Goal: Transaction & Acquisition: Subscribe to service/newsletter

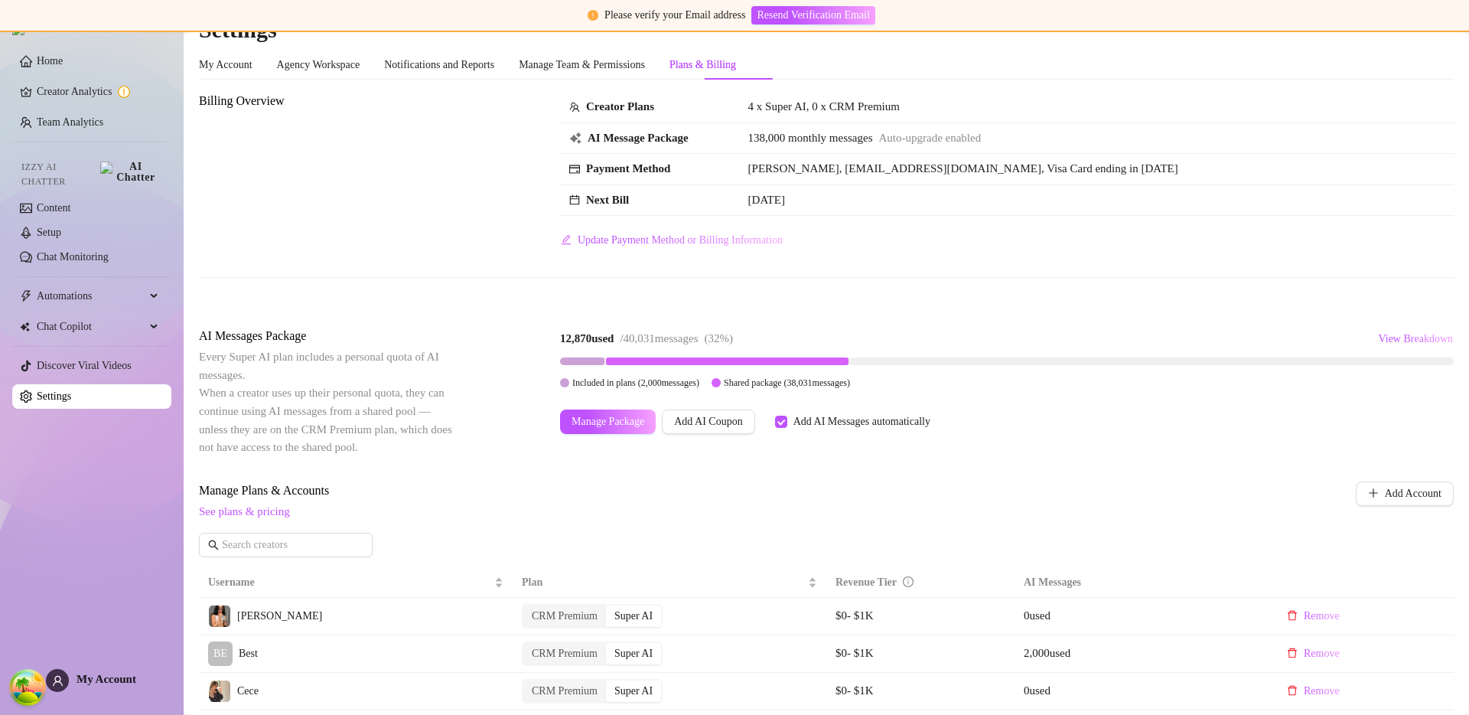
scroll to position [29, 0]
click at [613, 572] on div "Plan" at bounding box center [669, 580] width 295 height 17
click at [904, 511] on span "See plans & pricing" at bounding box center [725, 510] width 1053 height 18
click at [634, 530] on div "Manage Plans & Accounts See plans & pricing Add Account" at bounding box center [826, 523] width 1255 height 87
click at [617, 414] on span "Manage Package" at bounding box center [625, 420] width 73 height 12
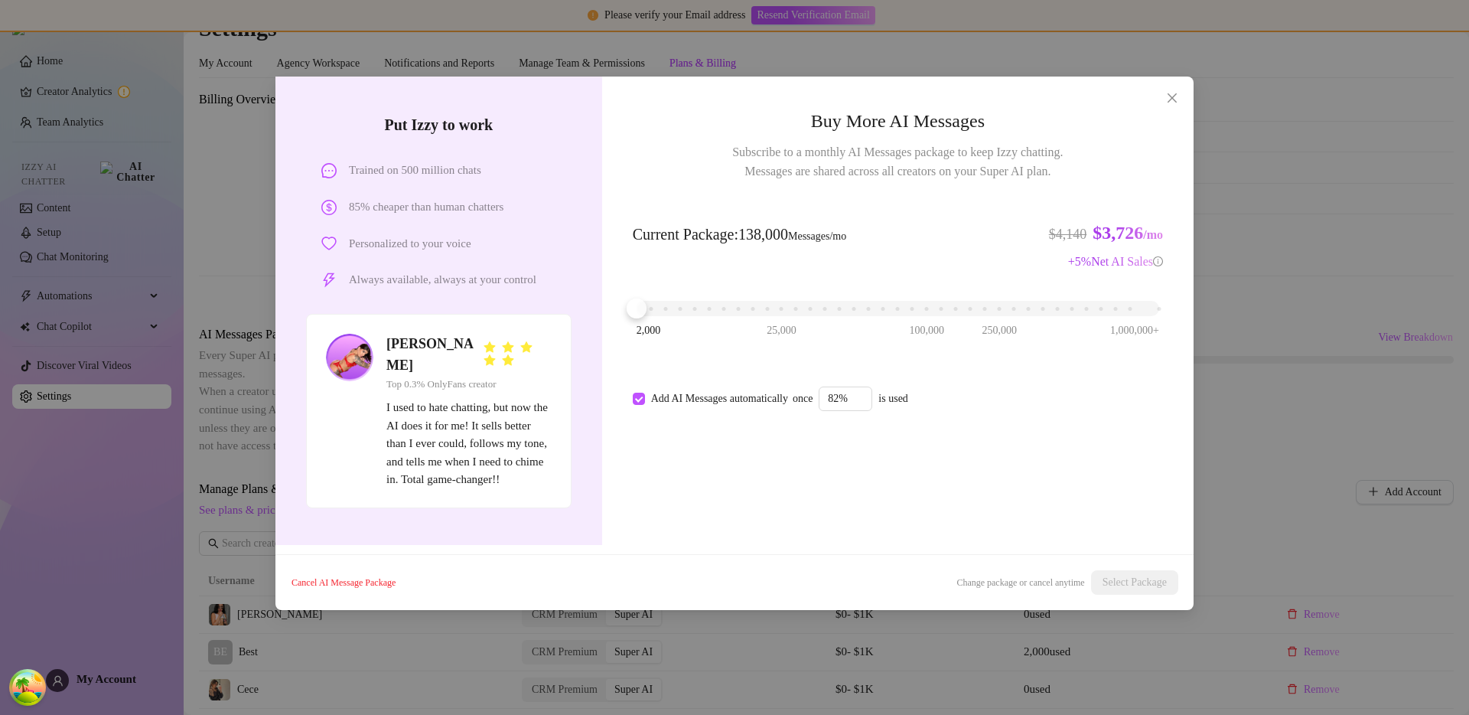
click at [1246, 440] on div "Put Izzy to work Trained on 500 million chats 85% cheaper than human chatters P…" at bounding box center [734, 357] width 1469 height 715
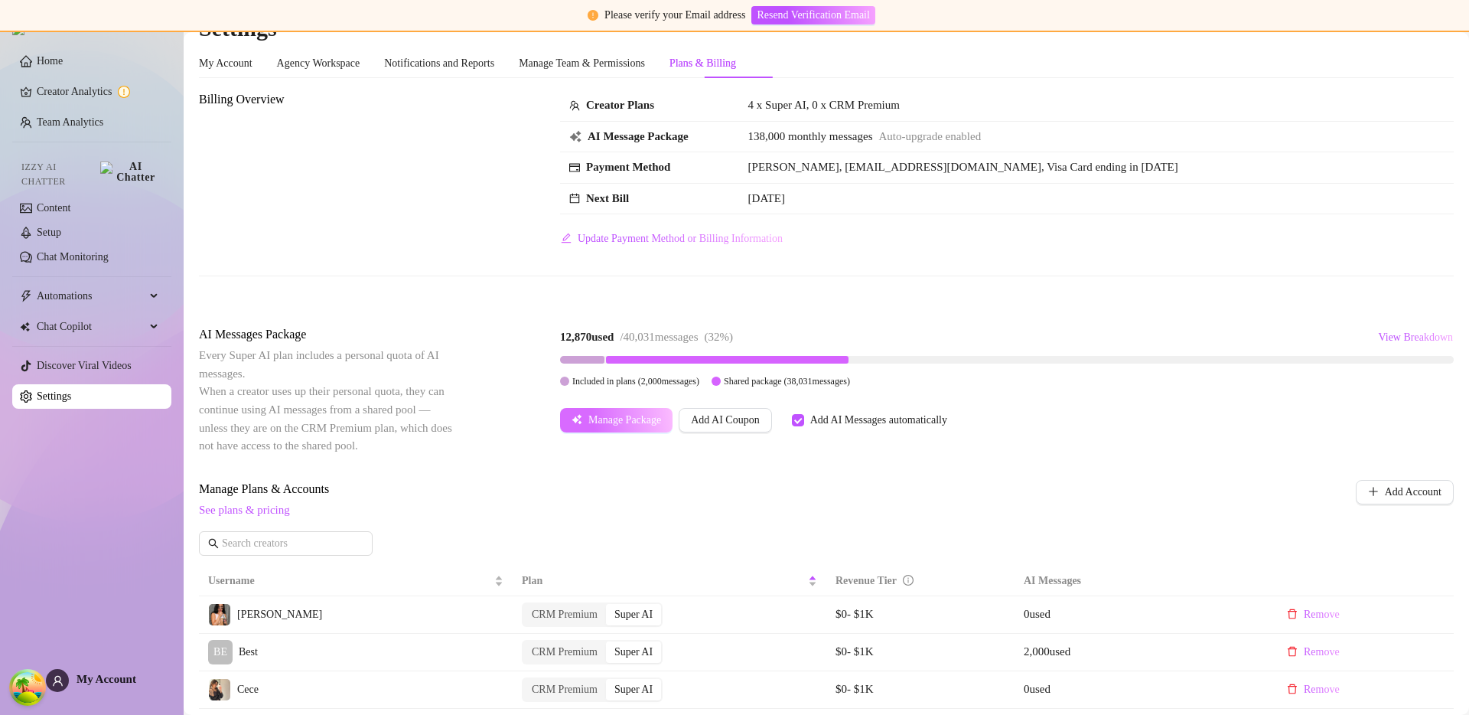
click at [661, 417] on span "Manage Package" at bounding box center [625, 420] width 73 height 12
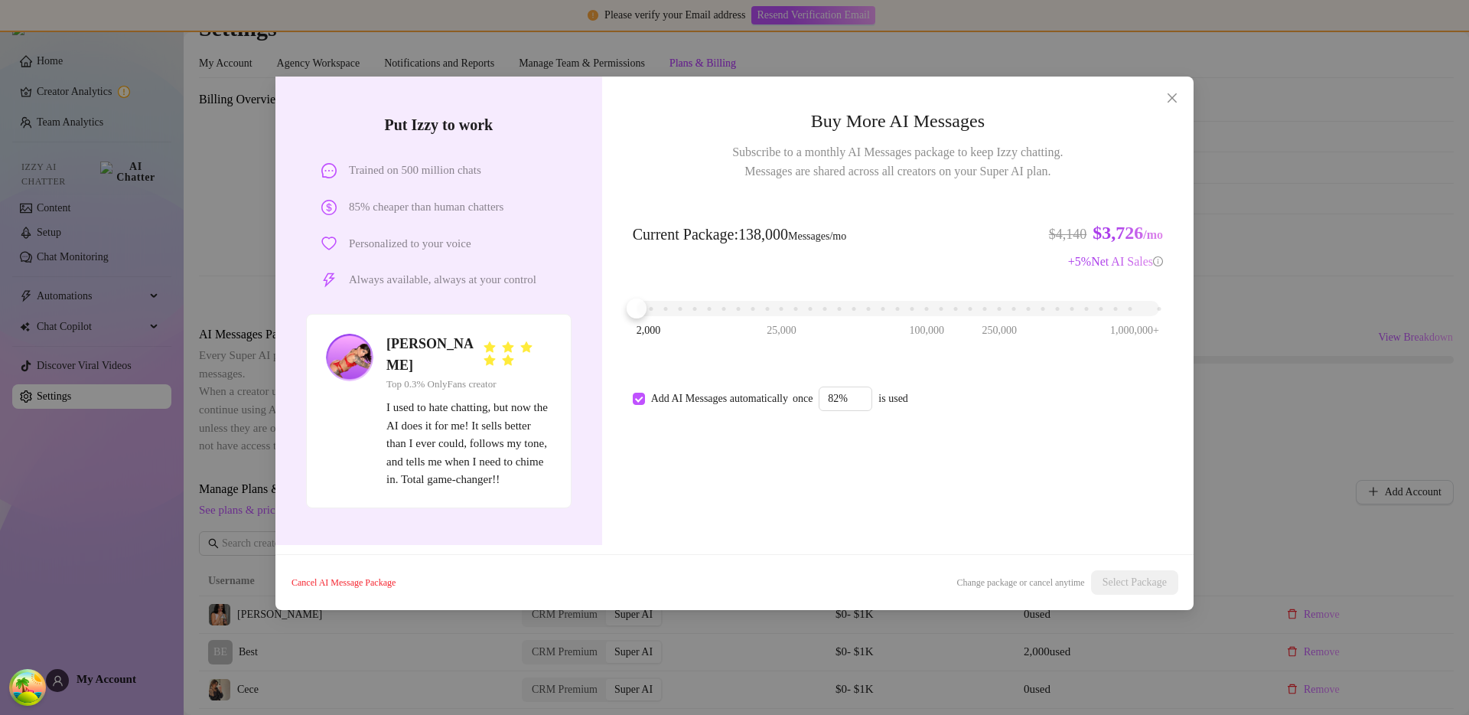
click at [1231, 366] on div "Put Izzy to work Trained on 500 million chats 85% cheaper than human chatters P…" at bounding box center [734, 357] width 1469 height 715
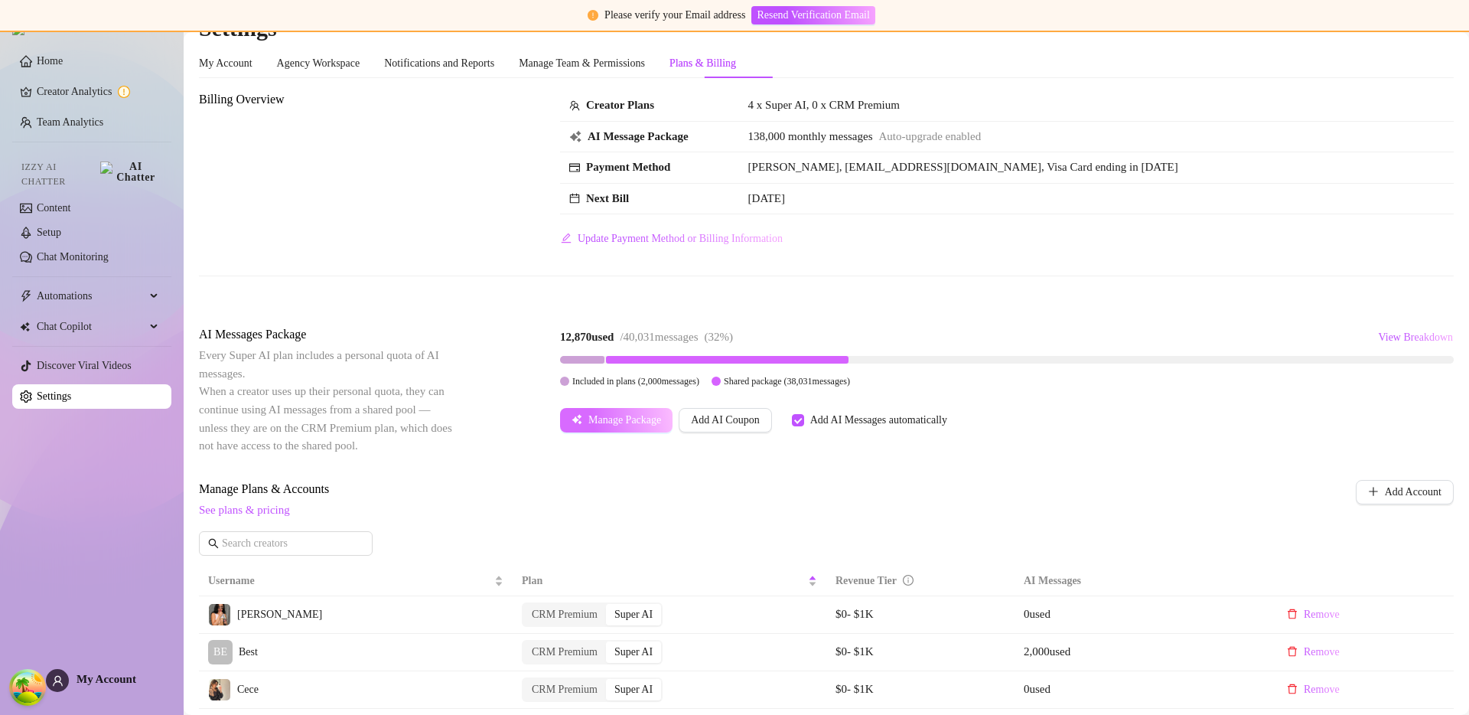
click at [631, 421] on span "Manage Package" at bounding box center [625, 420] width 73 height 12
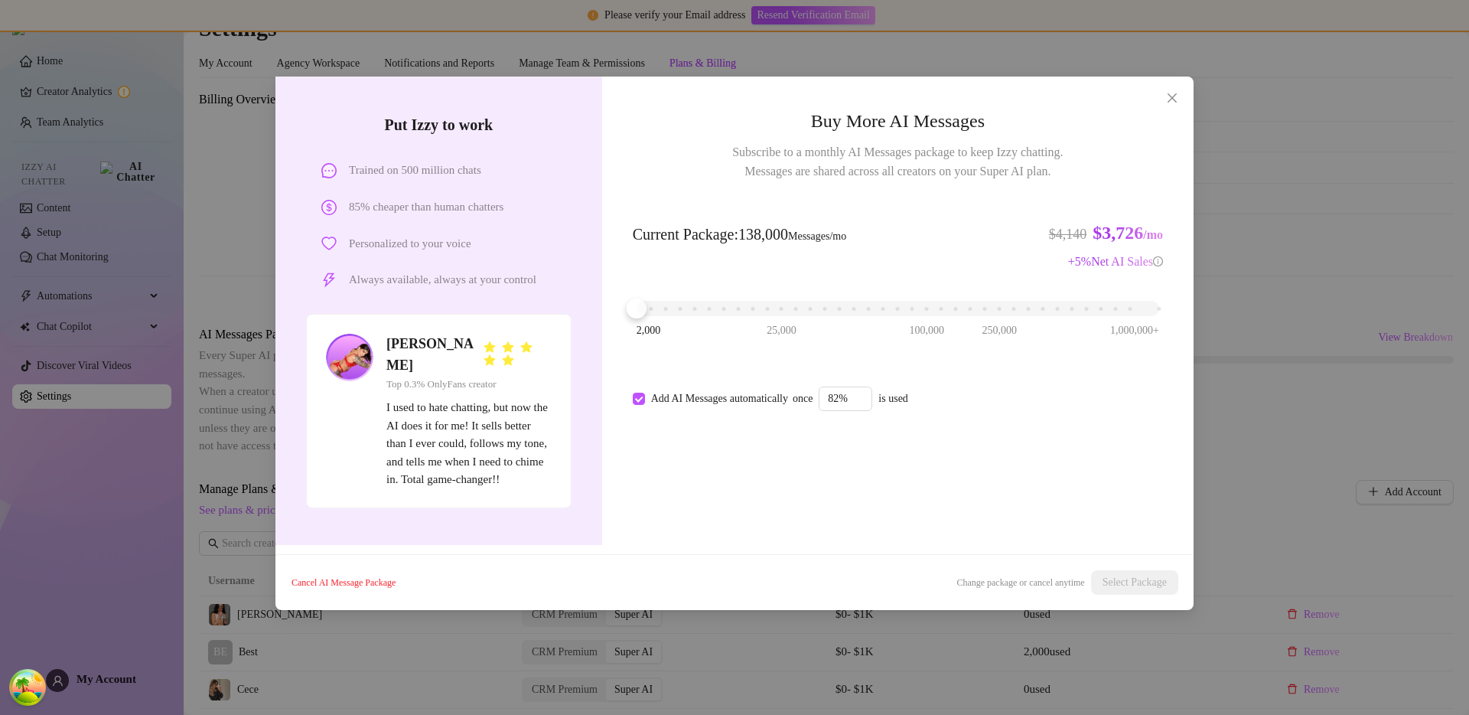
click at [811, 301] on div "2,000 25,000 100,000 250,000 1,000,000+" at bounding box center [898, 302] width 523 height 9
click at [839, 307] on div "2,000 25,000 100,000 250,000 1,000,000+" at bounding box center [898, 302] width 523 height 9
click at [794, 170] on span "Subscribe to a monthly AI Messages package to keep Izzy chatting. Messages are …" at bounding box center [897, 161] width 331 height 38
click at [810, 305] on div "2,000 25,000 100,000 250,000 1,000,000+" at bounding box center [898, 302] width 523 height 9
click at [1148, 581] on span "Select Package" at bounding box center [1135, 582] width 64 height 12
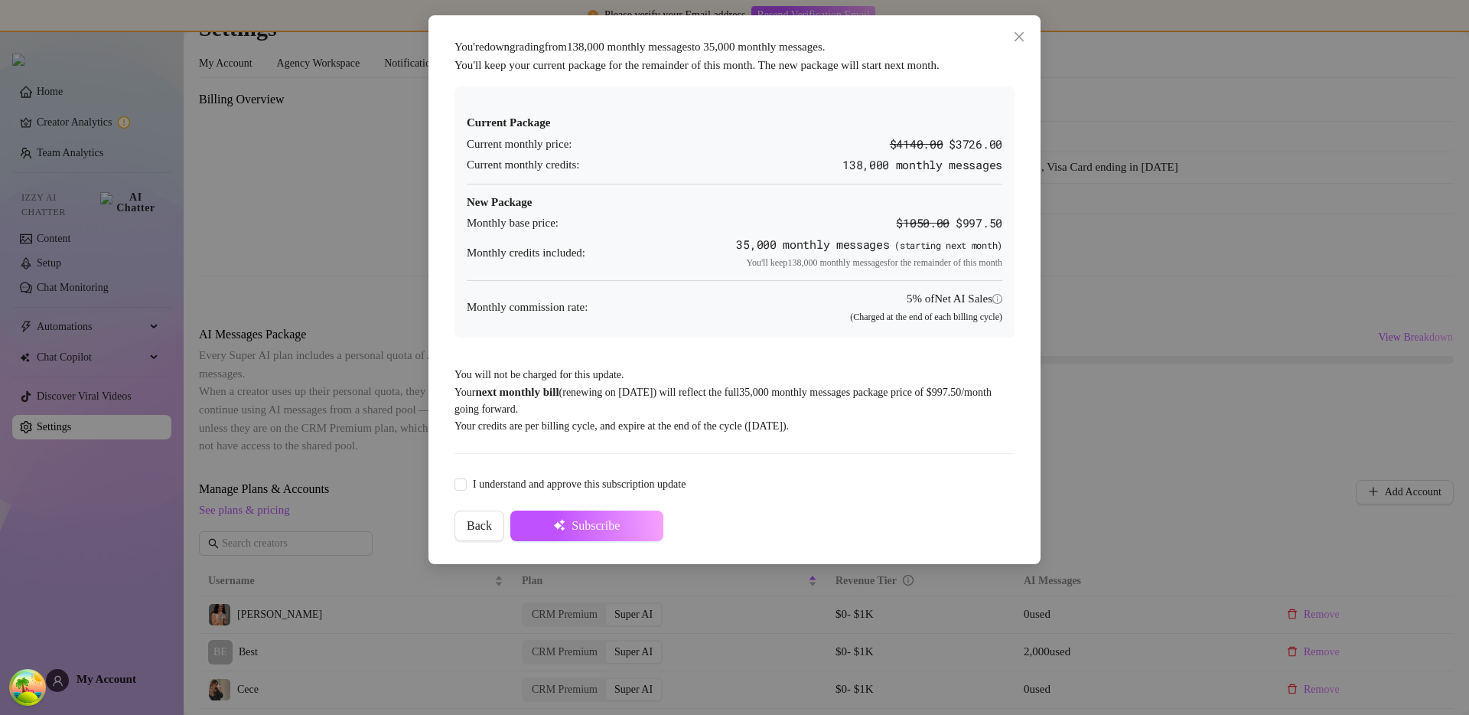
click at [1143, 328] on div "You're downgrading from 138,000 monthly messages to 35,000 monthly messages . Y…" at bounding box center [734, 357] width 1469 height 715
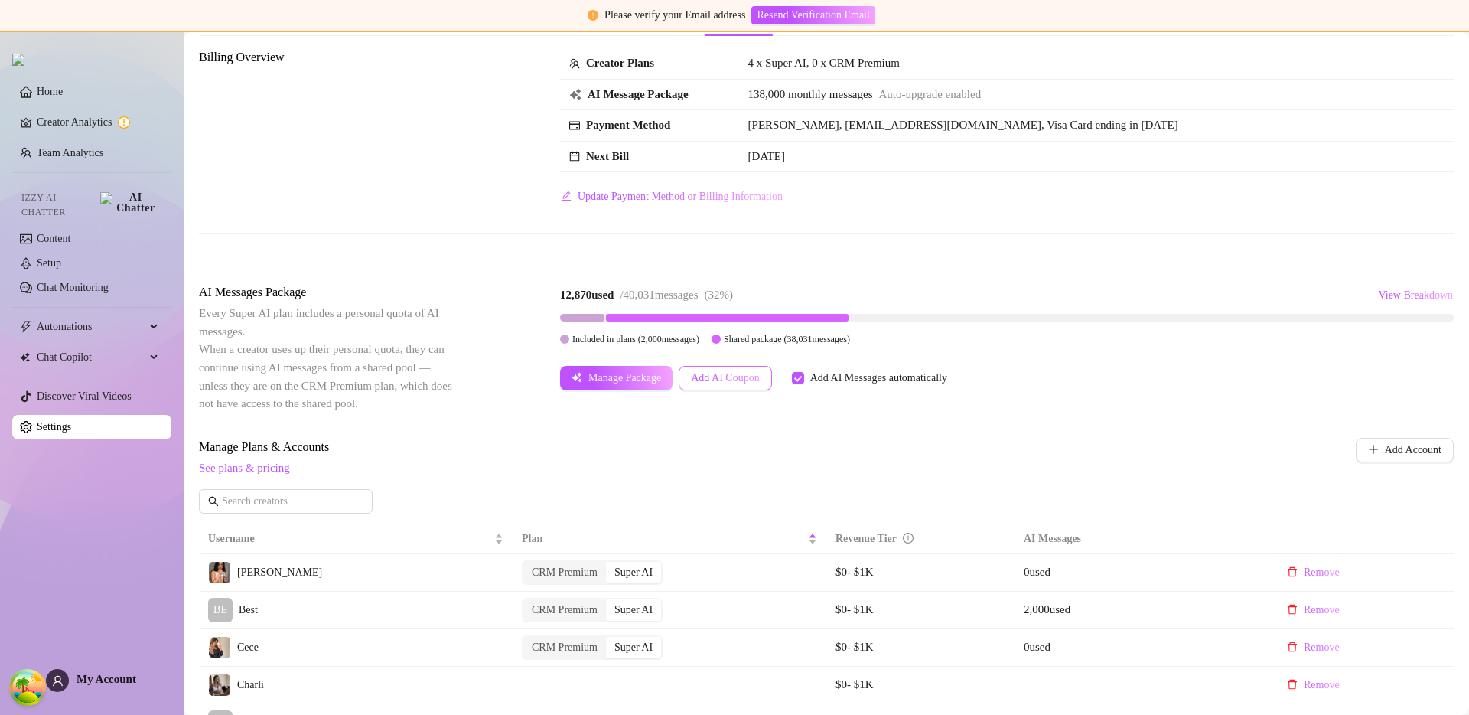
scroll to position [0, 0]
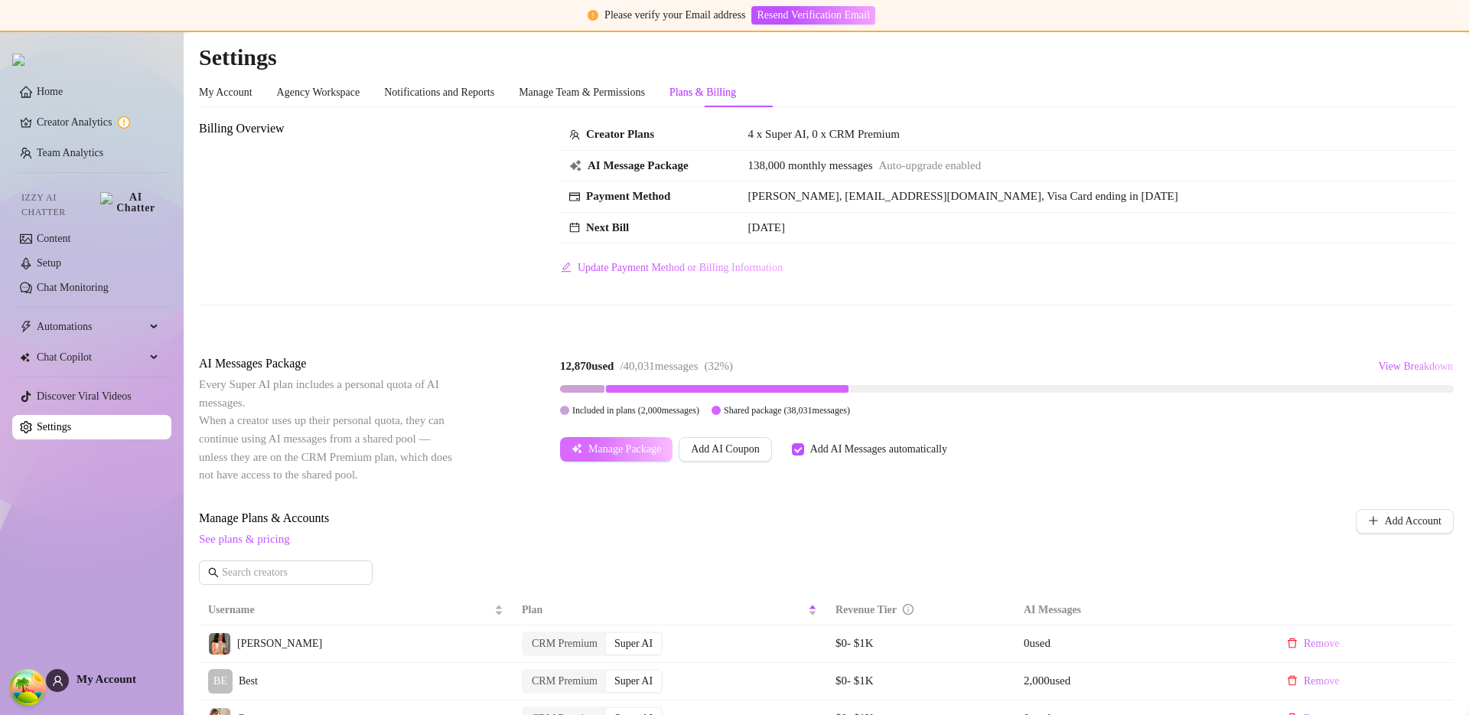
click at [638, 461] on button "Manage Package" at bounding box center [616, 449] width 113 height 24
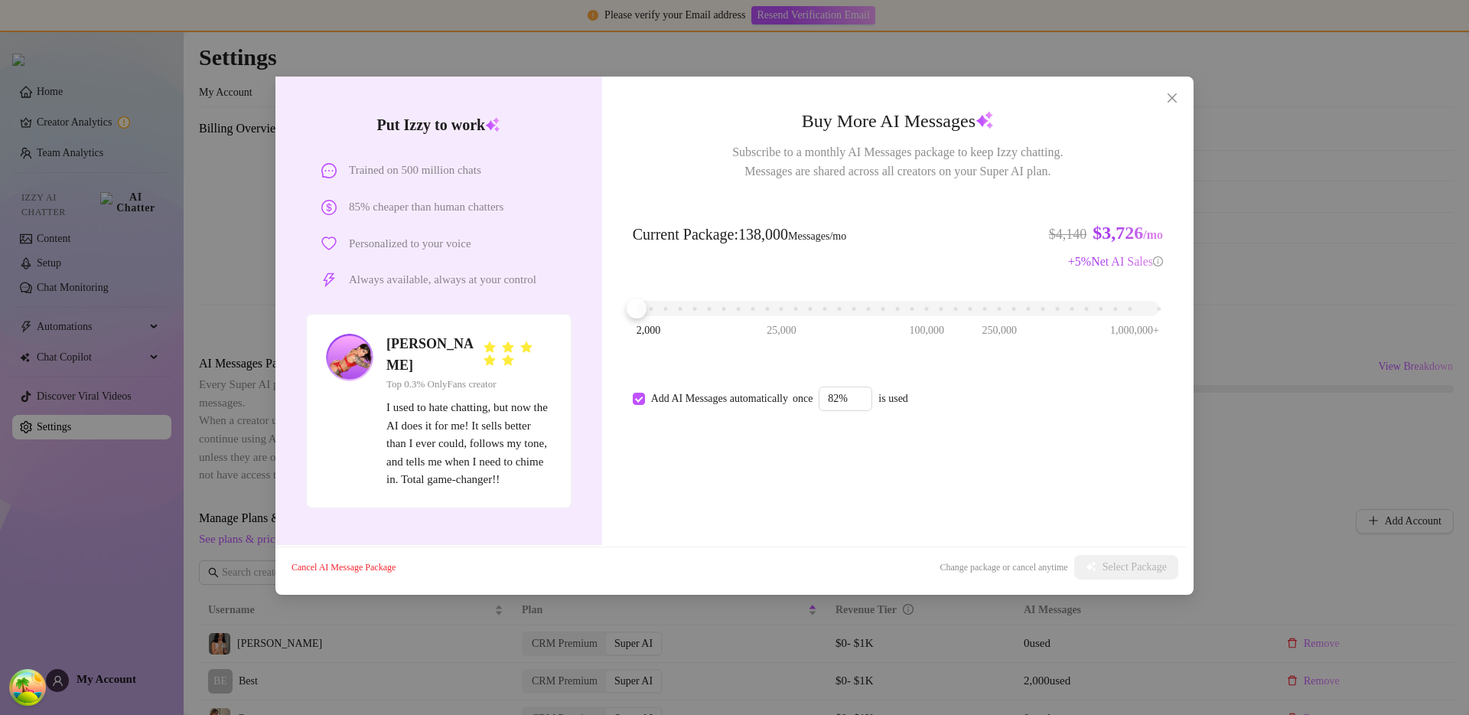
click at [754, 462] on div "Buy More AI Messages Subscribe to a monthly AI Messages package to keep Izzy ch…" at bounding box center [898, 311] width 592 height 468
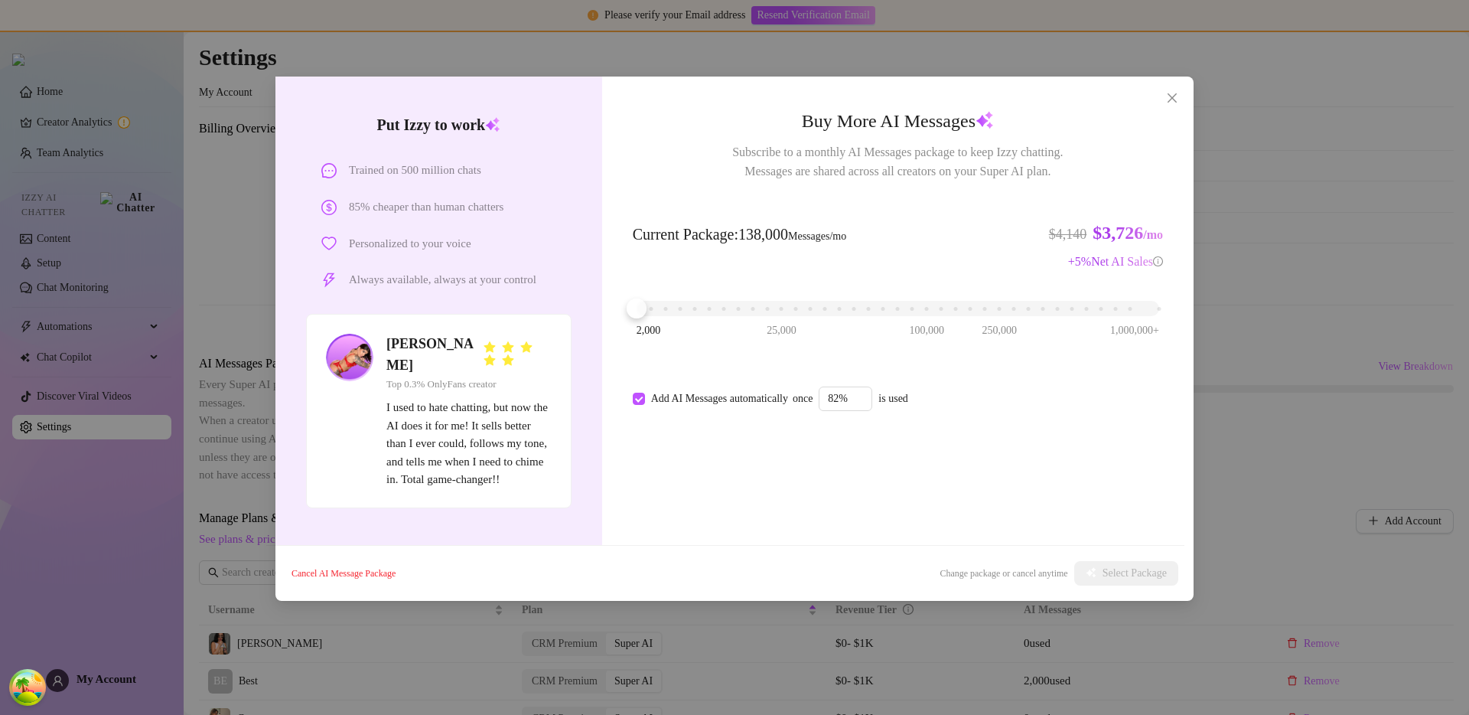
click at [812, 473] on div "Buy More AI Messages Subscribe to a monthly AI Messages package to keep Izzy ch…" at bounding box center [898, 311] width 592 height 468
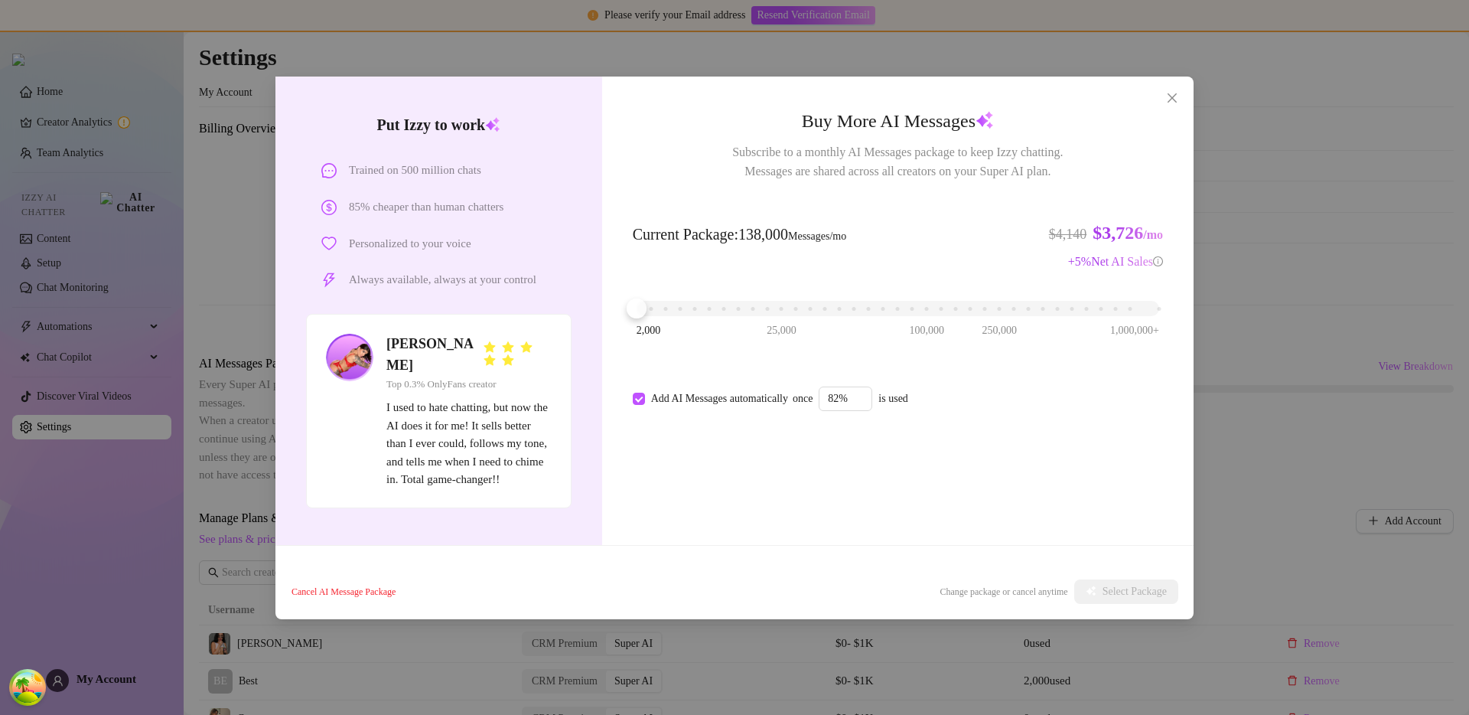
click at [1064, 473] on div "Buy More AI Messages Subscribe to a monthly AI Messages package to keep Izzy ch…" at bounding box center [898, 311] width 592 height 468
click at [669, 512] on div "Buy More AI Messages Subscribe to a monthly AI Messages package to keep Izzy ch…" at bounding box center [898, 311] width 592 height 468
click at [1222, 401] on div "Put Izzy to work Trained on 500 million chats 85% cheaper than human chatters P…" at bounding box center [734, 357] width 1469 height 715
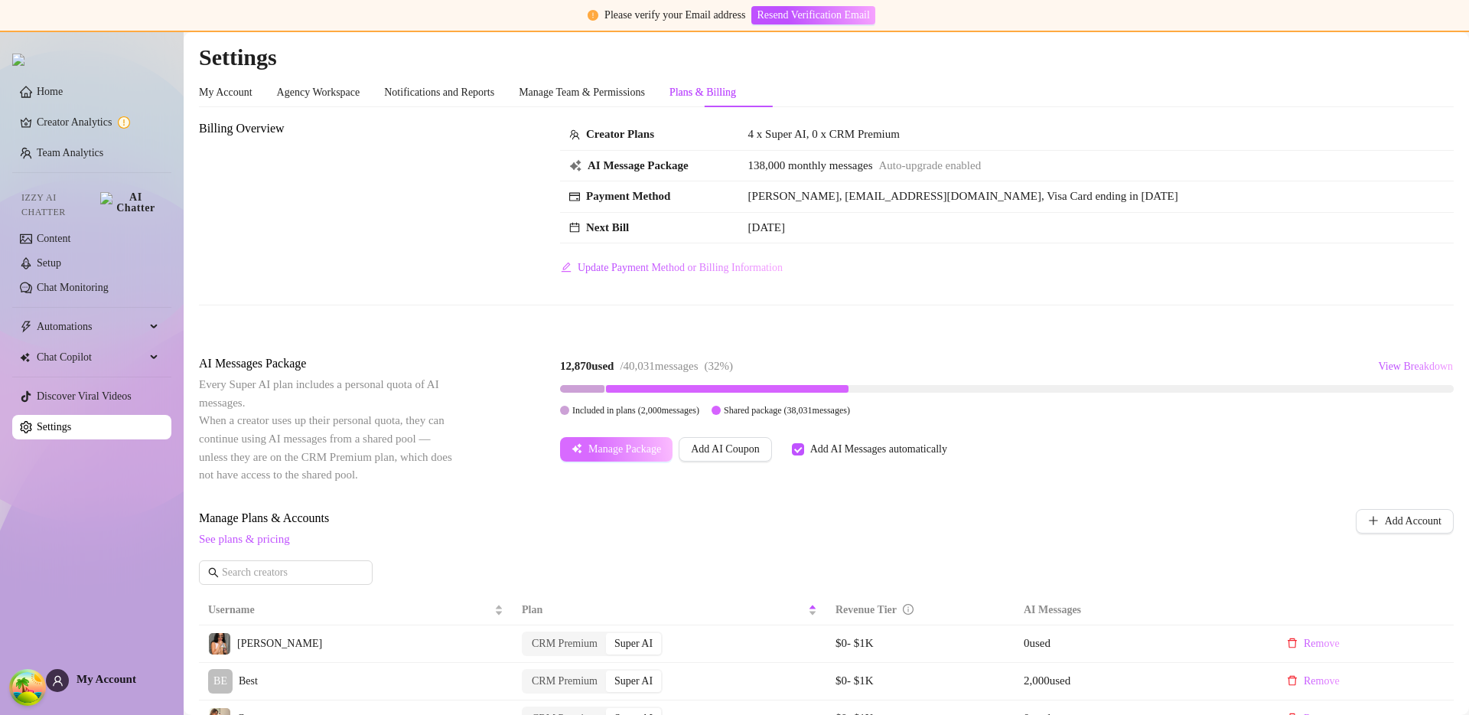
click at [617, 448] on span "Manage Package" at bounding box center [625, 449] width 73 height 12
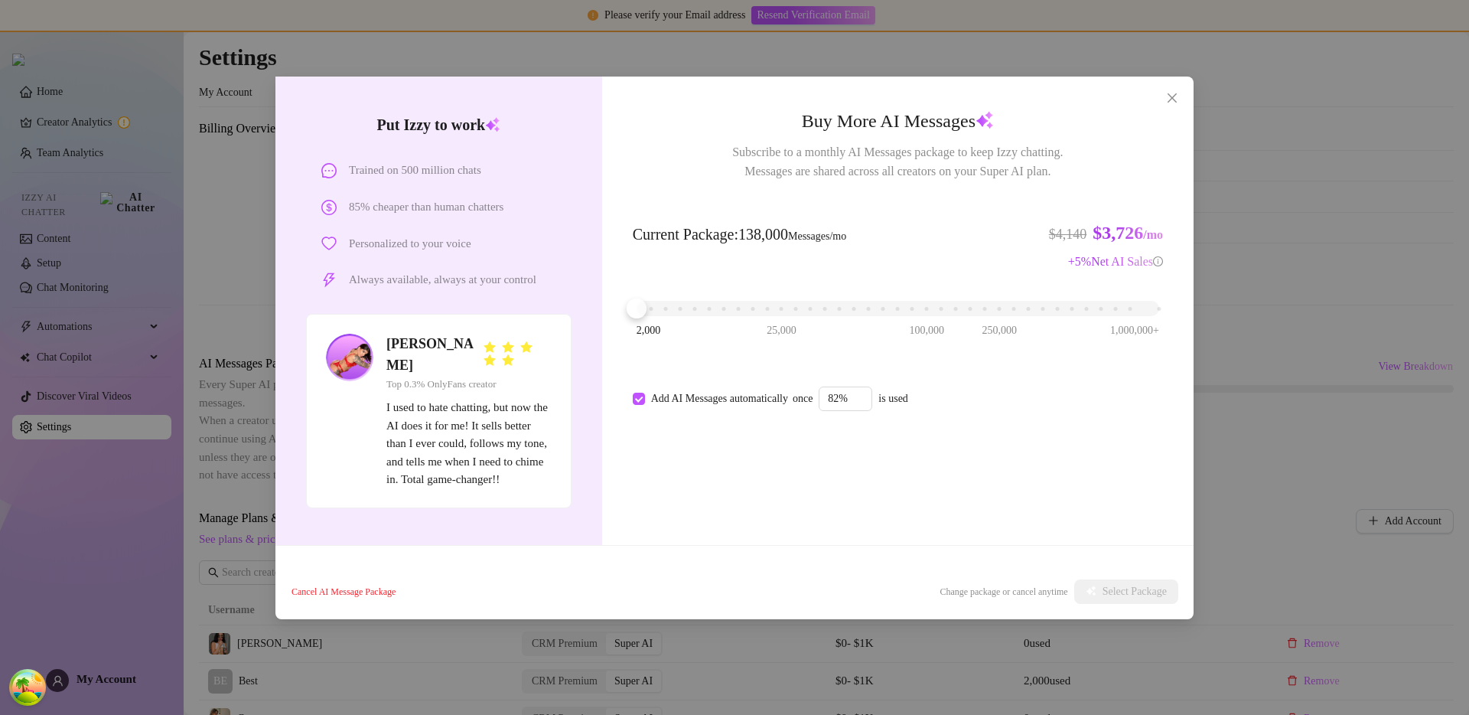
click at [779, 307] on div "2,000 25,000 100,000 250,000 1,000,000+" at bounding box center [898, 302] width 523 height 9
click at [576, 583] on div "Cancel AI Message Package Change package or cancel anytime Select Package" at bounding box center [735, 591] width 918 height 55
click at [846, 298] on div "2,000 25,000 100,000 250,000 1,000,000+" at bounding box center [898, 302] width 523 height 9
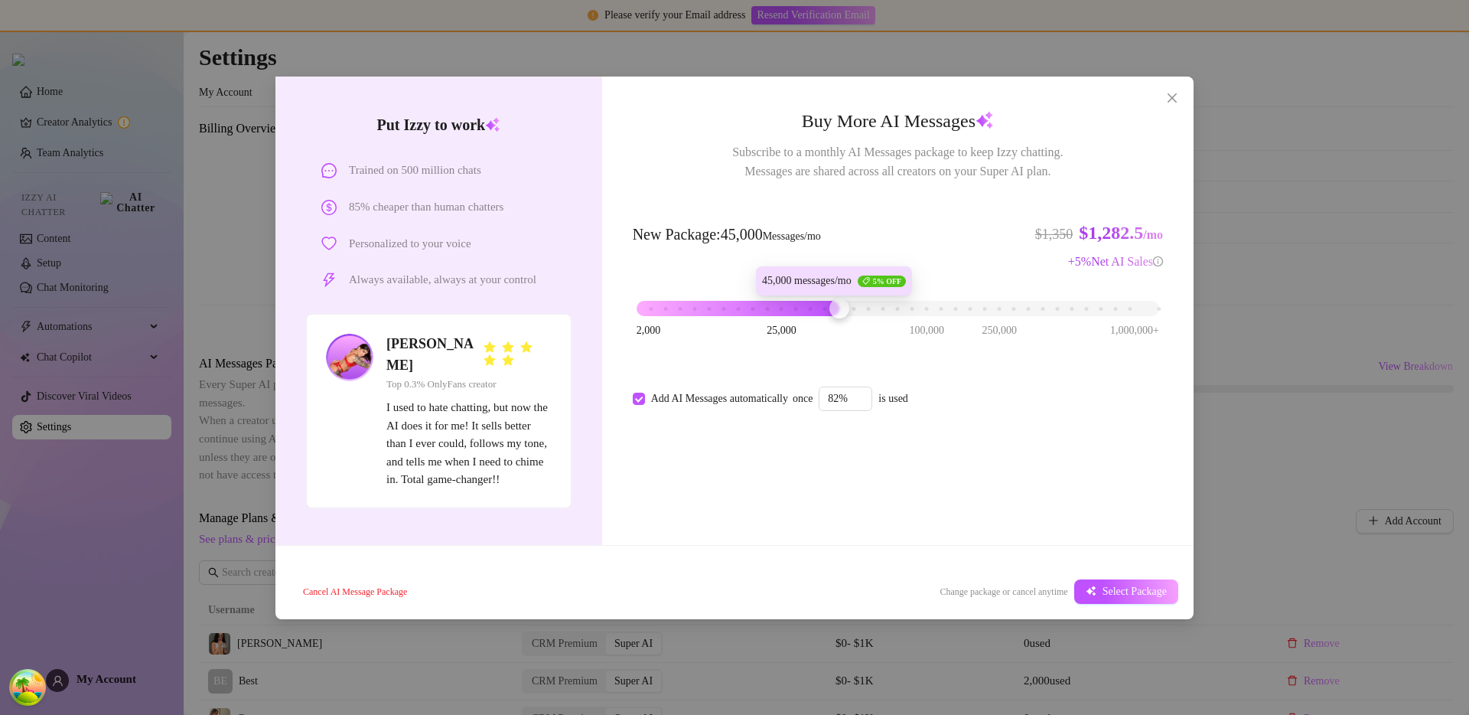
click at [885, 530] on div "Buy More AI Messages Subscribe to a monthly AI Messages package to keep Izzy ch…" at bounding box center [898, 311] width 592 height 468
click at [871, 307] on div "2,000 25,000 100,000 250,000 1,000,000+" at bounding box center [898, 302] width 523 height 9
click at [1173, 99] on icon "close" at bounding box center [1172, 98] width 12 height 12
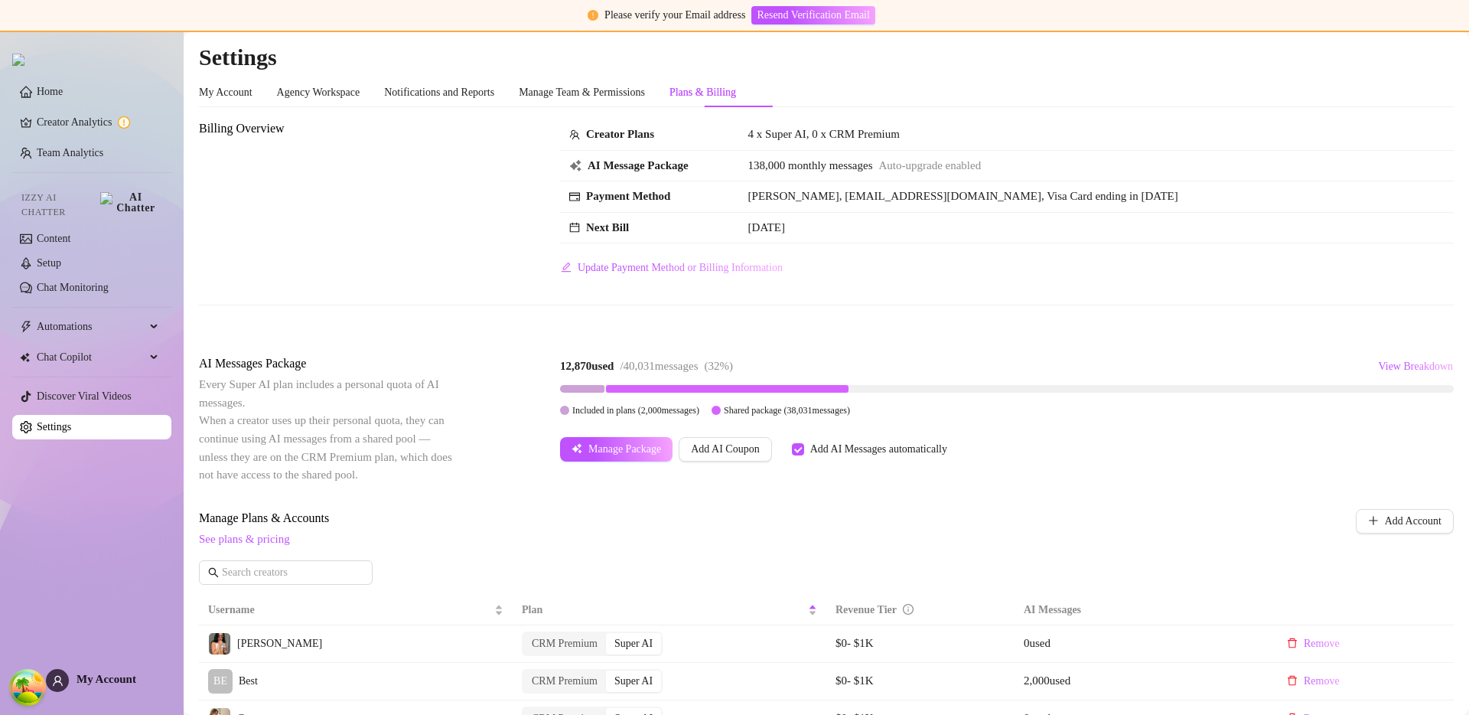
click at [640, 542] on span "See plans & pricing" at bounding box center [725, 539] width 1053 height 18
click at [624, 439] on button "Manage Package" at bounding box center [616, 449] width 113 height 24
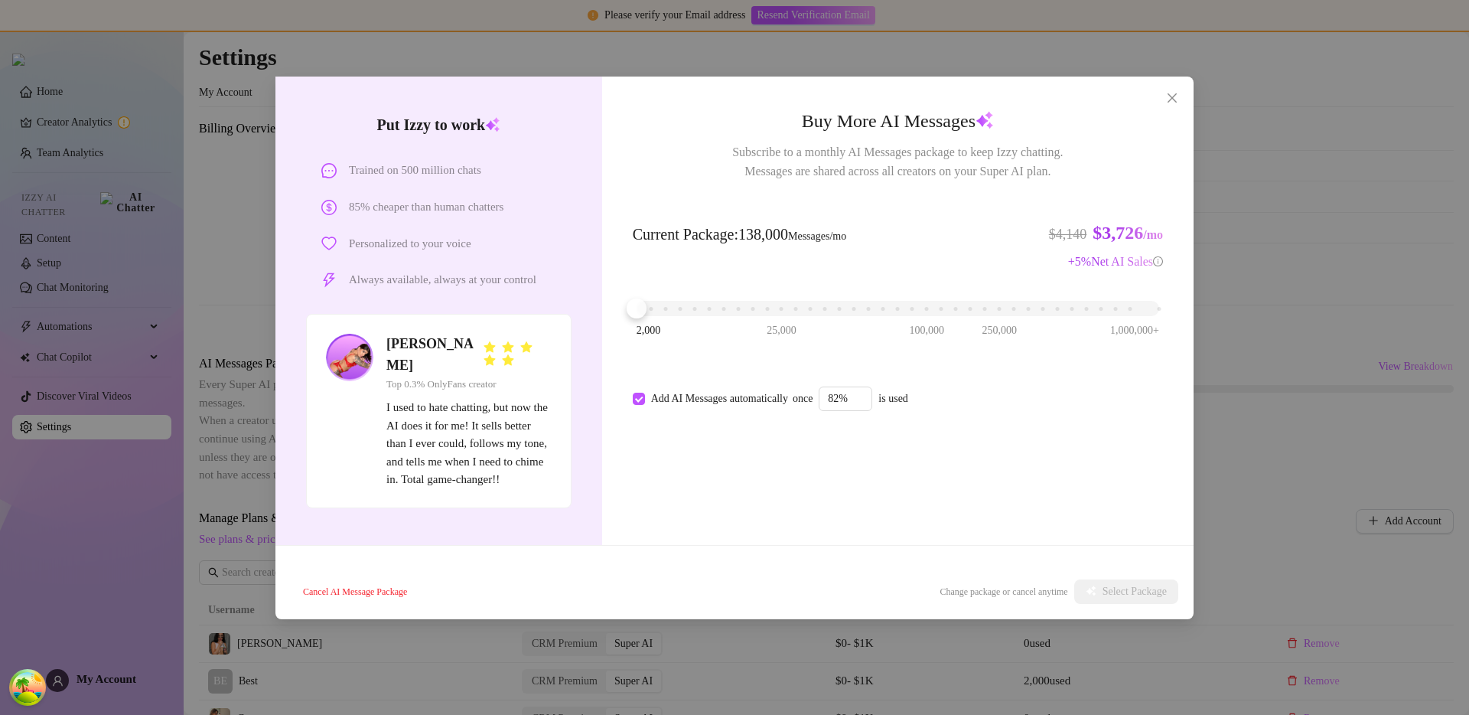
click at [1277, 354] on div "Put Izzy to work Trained on 500 million chats 85% cheaper than human chatters P…" at bounding box center [734, 357] width 1469 height 715
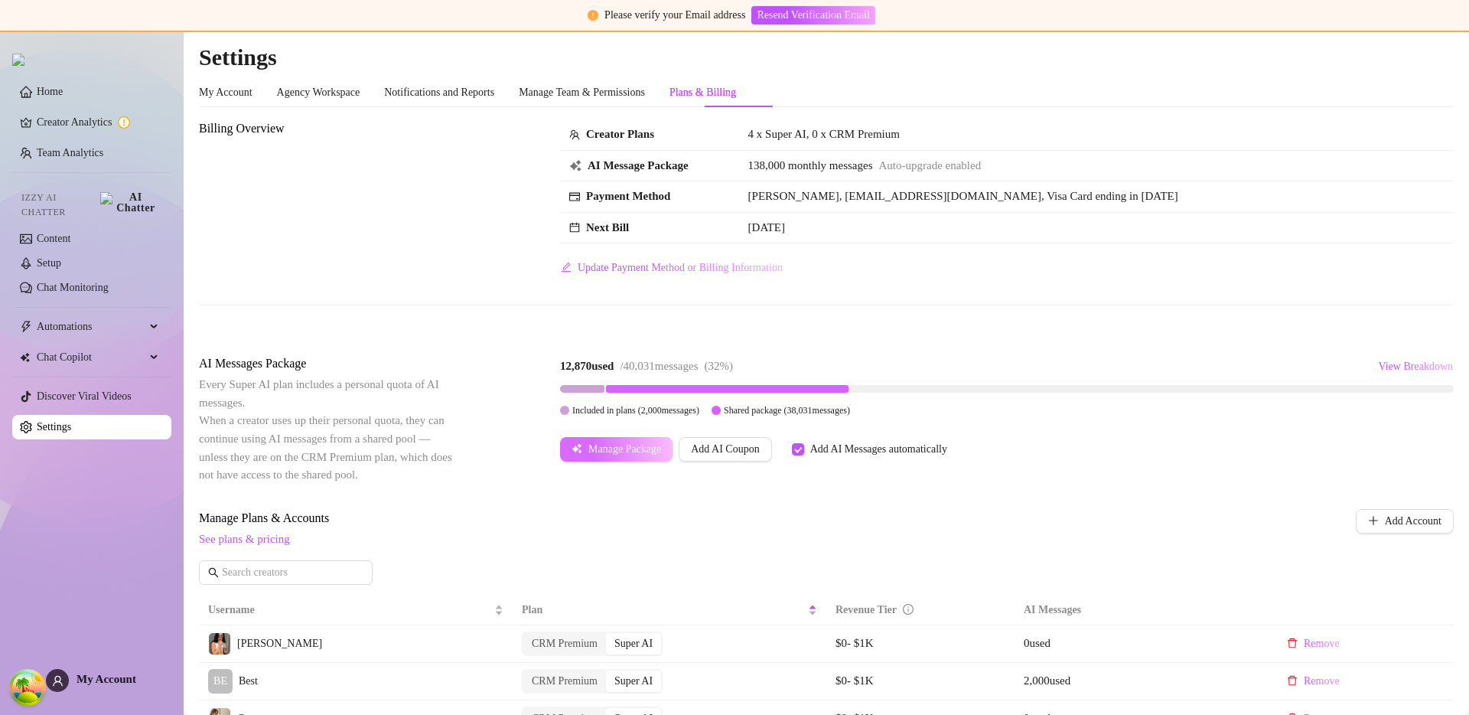
click at [605, 450] on span "Manage Package" at bounding box center [625, 449] width 73 height 12
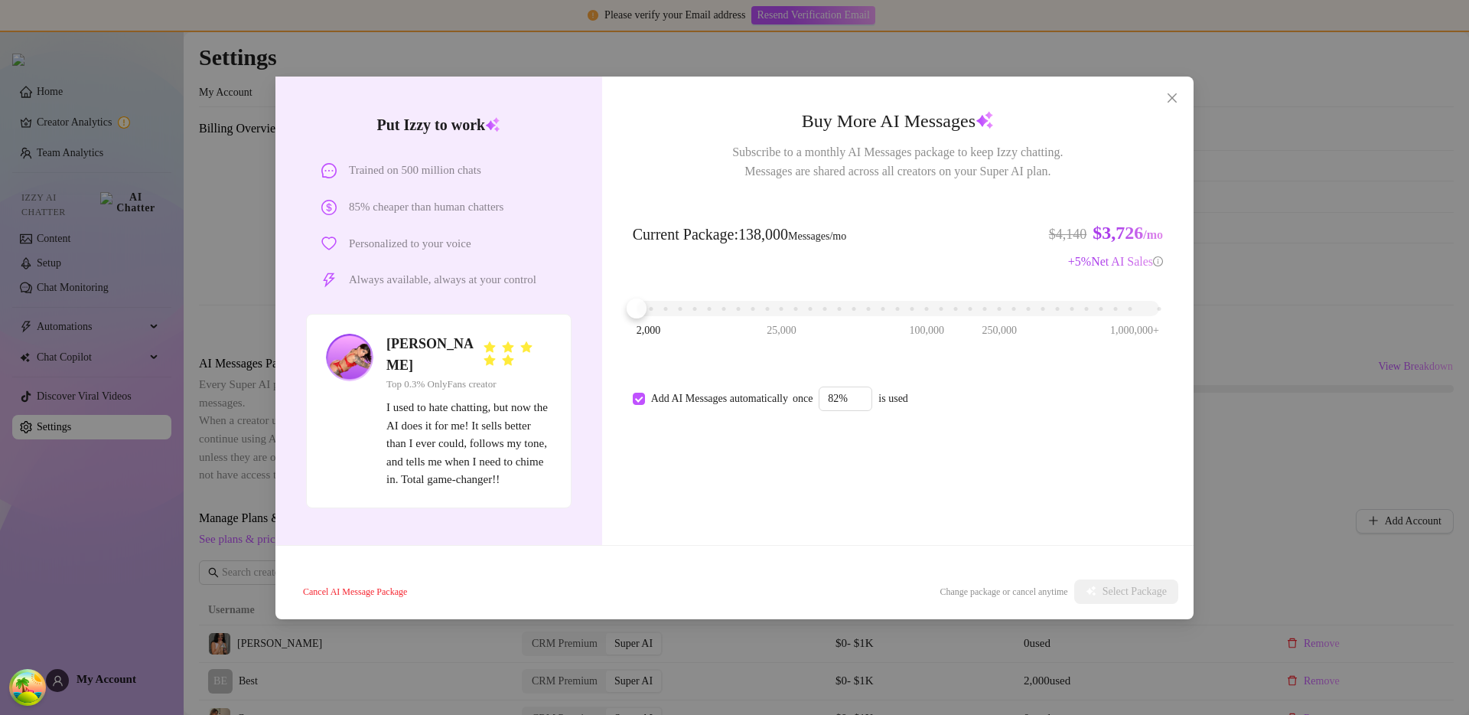
click at [1267, 363] on div "Put Izzy to work Trained on 500 million chats 85% cheaper than human chatters P…" at bounding box center [734, 357] width 1469 height 715
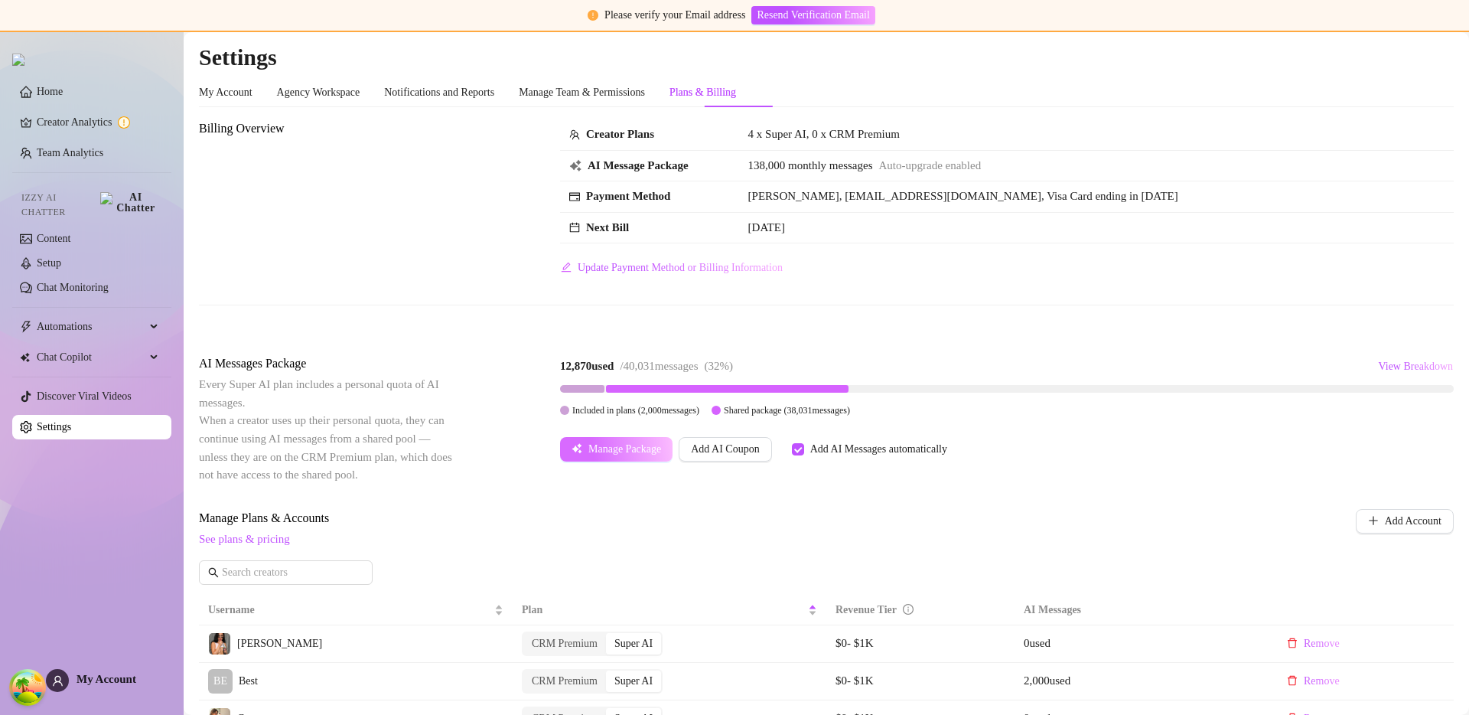
click at [626, 443] on span "Manage Package" at bounding box center [625, 449] width 73 height 12
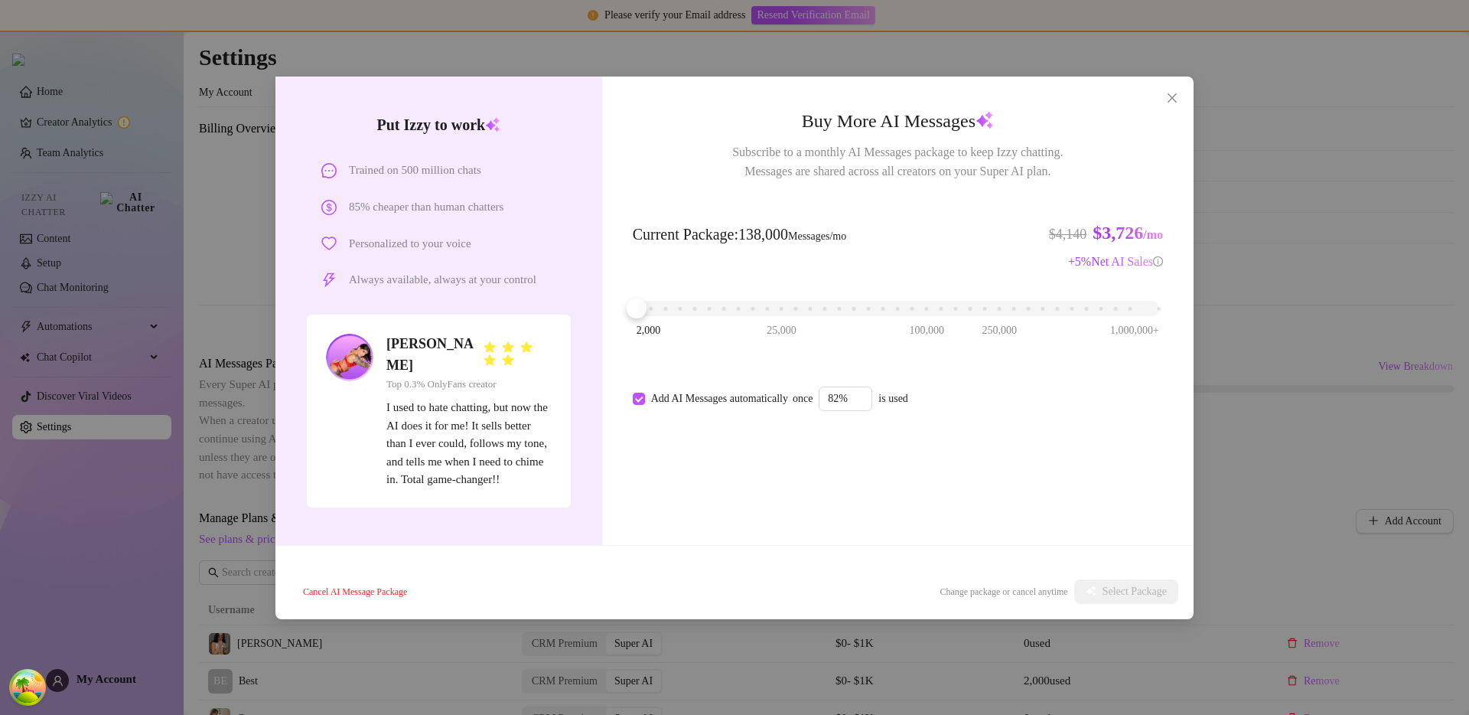
click at [729, 515] on div "Buy More AI Messages Subscribe to a monthly AI Messages package to keep Izzy ch…" at bounding box center [898, 311] width 592 height 468
click at [931, 507] on div "Buy More AI Messages Subscribe to a monthly AI Messages package to keep Izzy ch…" at bounding box center [898, 311] width 592 height 468
click at [753, 520] on div "Buy More AI Messages Subscribe to a monthly AI Messages package to keep Izzy ch…" at bounding box center [898, 311] width 592 height 468
click at [797, 515] on div "Buy More AI Messages Subscribe to a monthly AI Messages package to keep Izzy ch…" at bounding box center [898, 311] width 592 height 468
click at [655, 492] on div "Buy More AI Messages Subscribe to a monthly AI Messages package to keep Izzy ch…" at bounding box center [898, 311] width 592 height 468
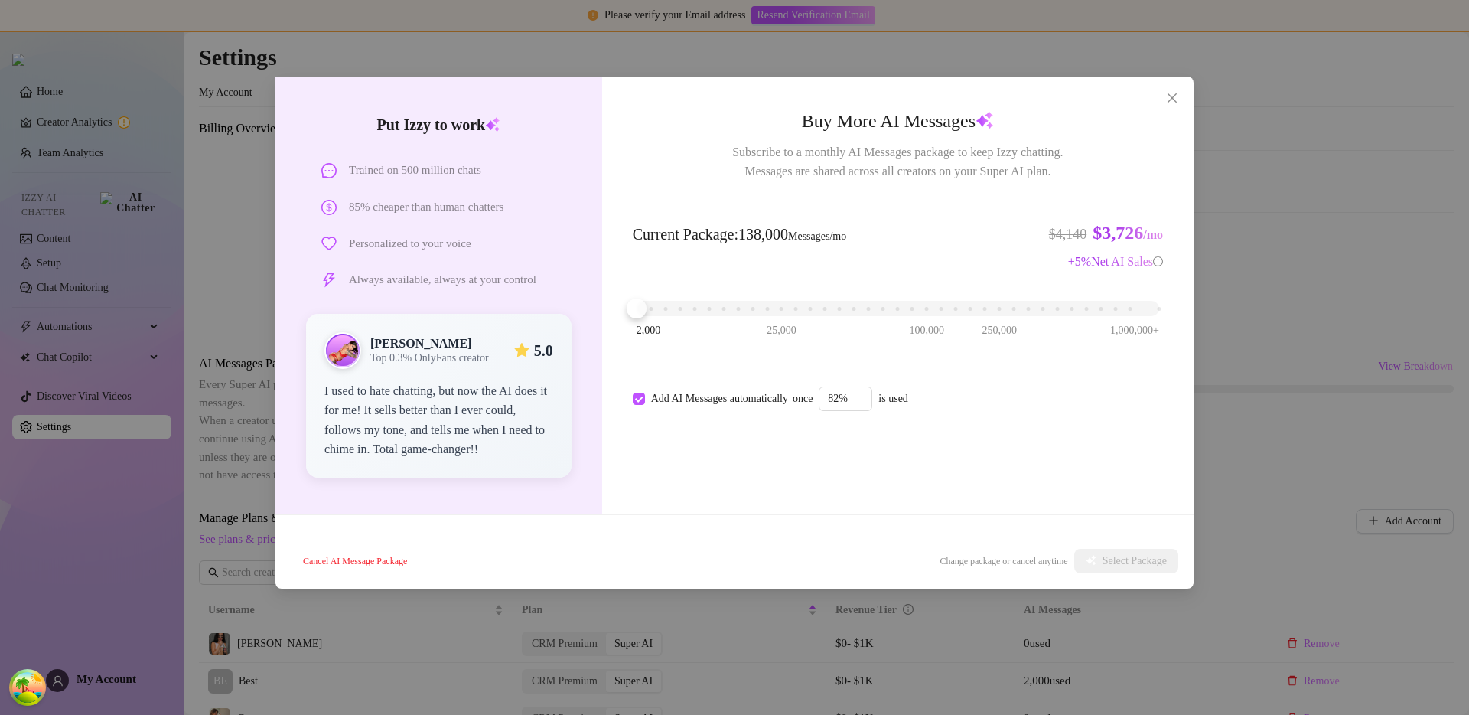
click at [546, 489] on div "Put Izzy to work Trained on 500 million chats 85% cheaper than human chatters P…" at bounding box center [439, 296] width 327 height 438
drag, startPoint x: 526, startPoint y: 346, endPoint x: 549, endPoint y: 347, distance: 23.0
click at [549, 347] on div "5.0" at bounding box center [533, 350] width 39 height 15
click at [549, 354] on strong "5.0" at bounding box center [543, 350] width 19 height 17
click at [486, 360] on span "Top 0.3% OnlyFans creator" at bounding box center [429, 358] width 119 height 13
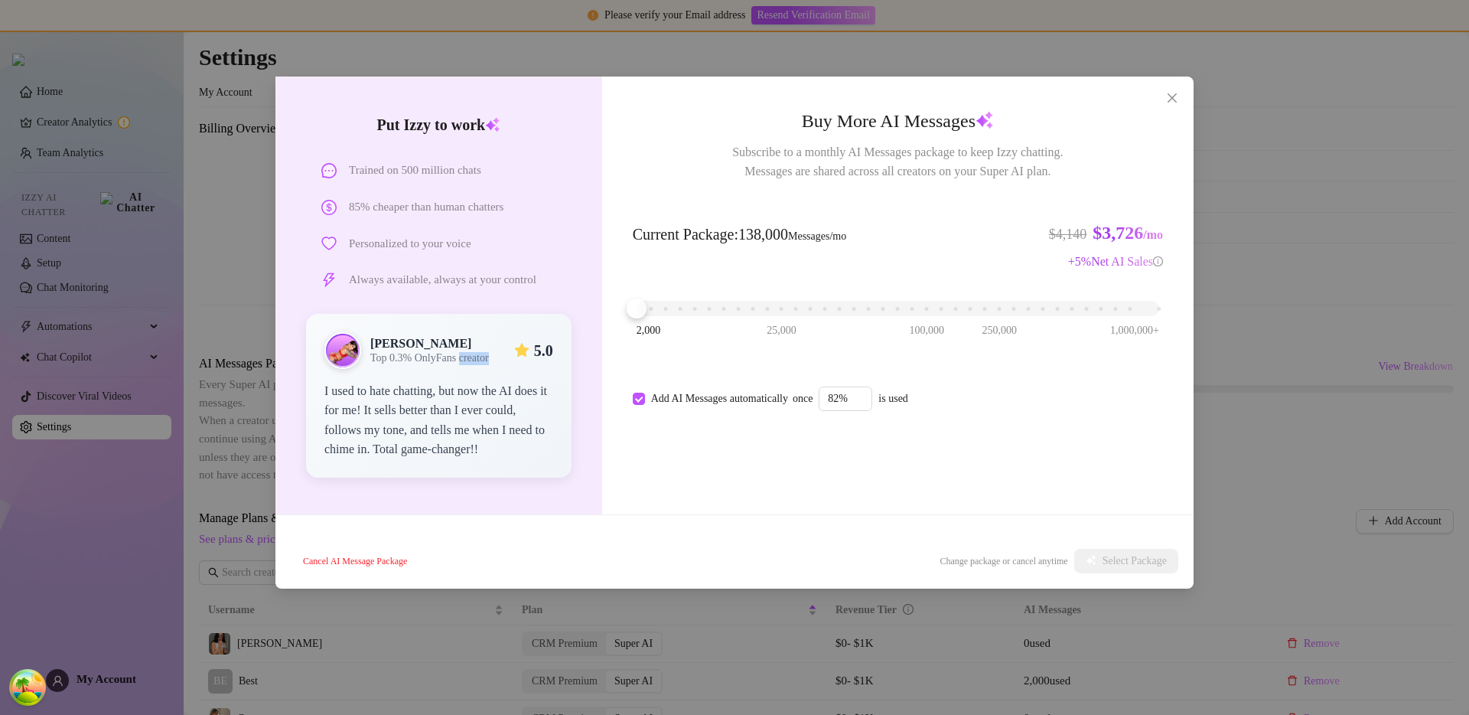
click at [486, 360] on span "Top 0.3% OnlyFans creator" at bounding box center [429, 358] width 119 height 13
click at [462, 364] on span "Top 0.3% OnlyFans creator" at bounding box center [429, 358] width 119 height 13
click at [918, 307] on div "2,000 25,000 100,000 250,000 1,000,000+" at bounding box center [898, 302] width 523 height 9
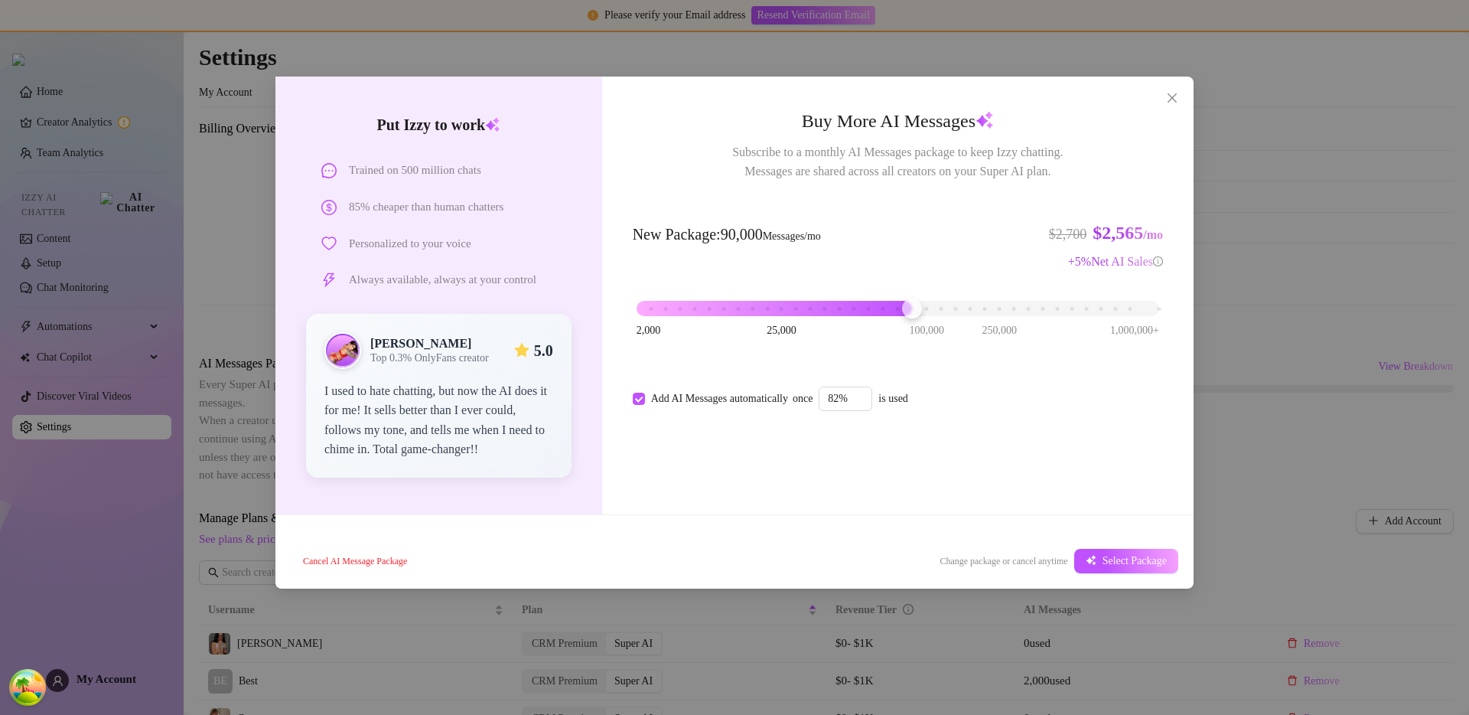
click at [1053, 416] on div "Buy More AI Messages Subscribe to a monthly AI Messages package to keep Izzy ch…" at bounding box center [898, 296] width 592 height 438
click at [1173, 103] on icon "close" at bounding box center [1172, 98] width 12 height 12
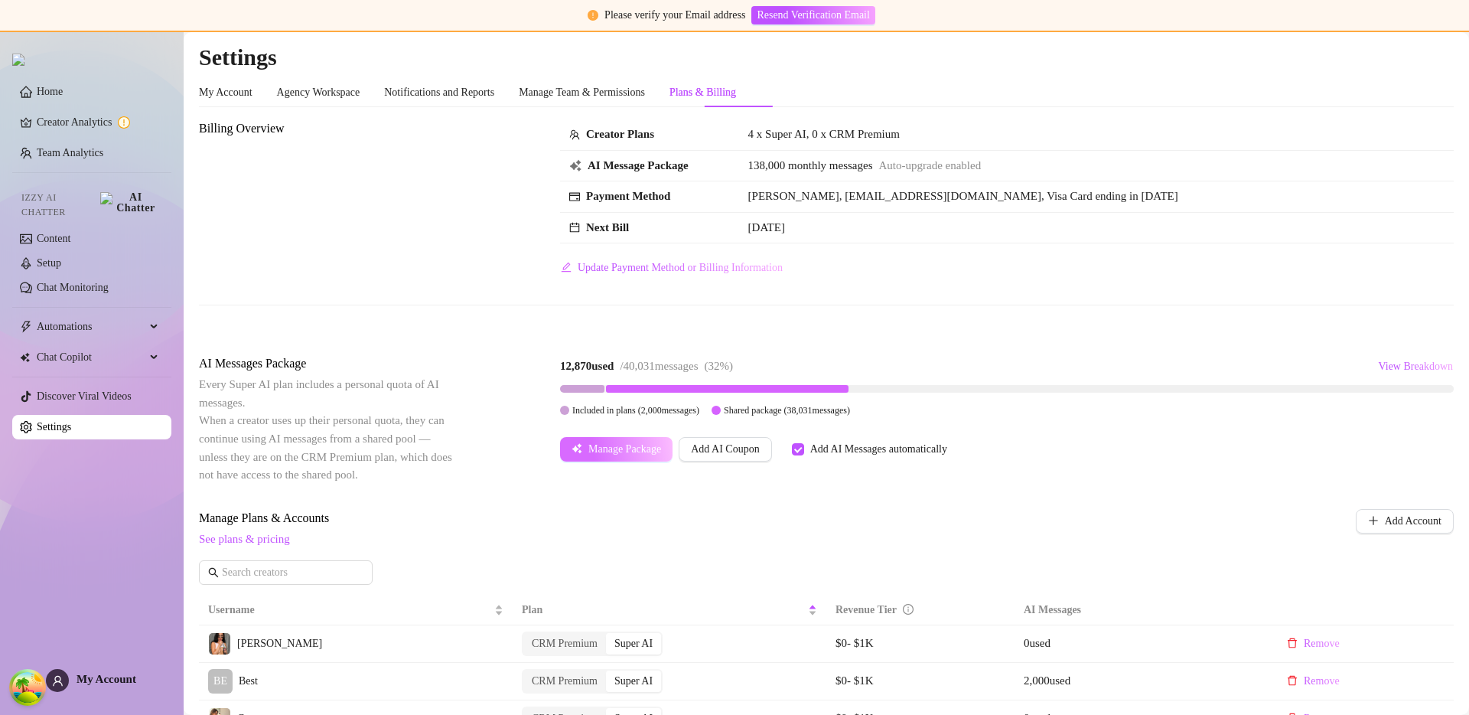
click at [640, 441] on button "Manage Package" at bounding box center [616, 449] width 113 height 24
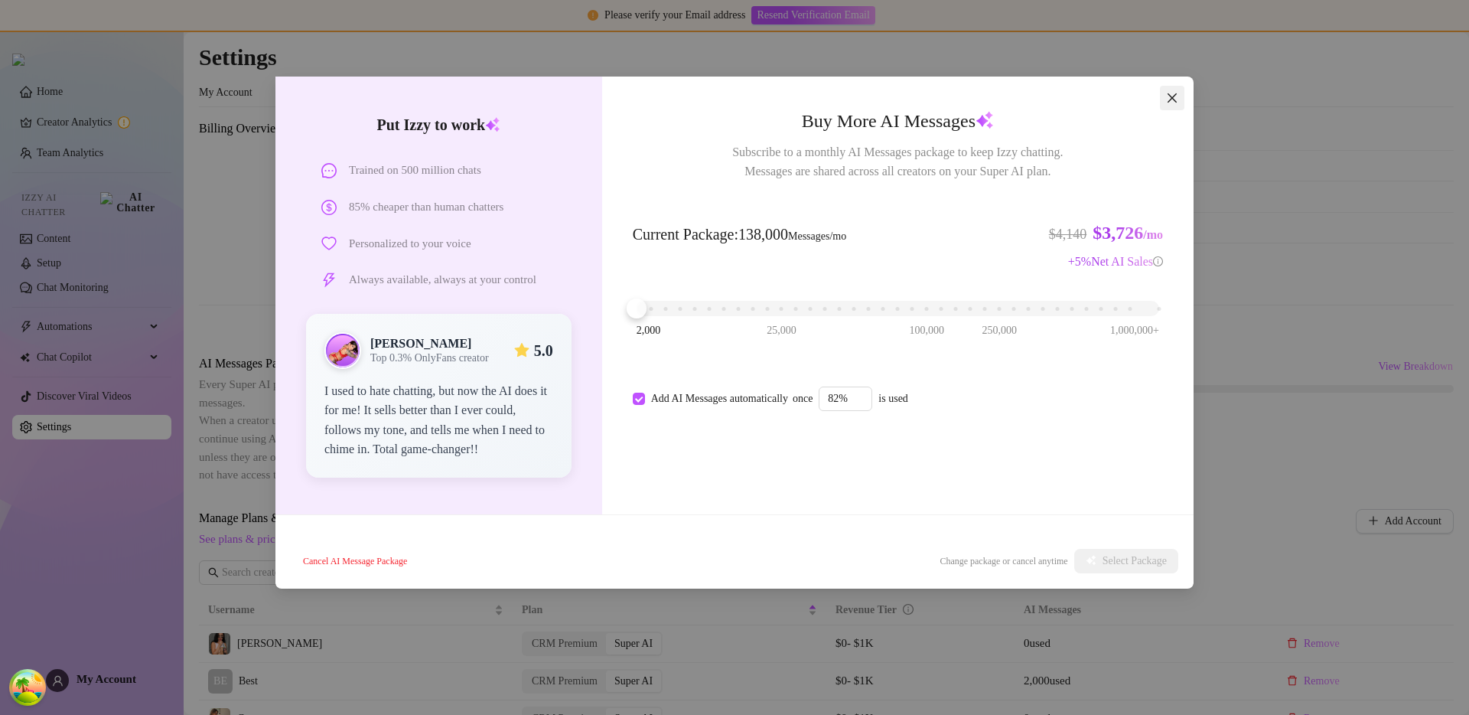
click at [1173, 98] on icon "close" at bounding box center [1172, 97] width 9 height 9
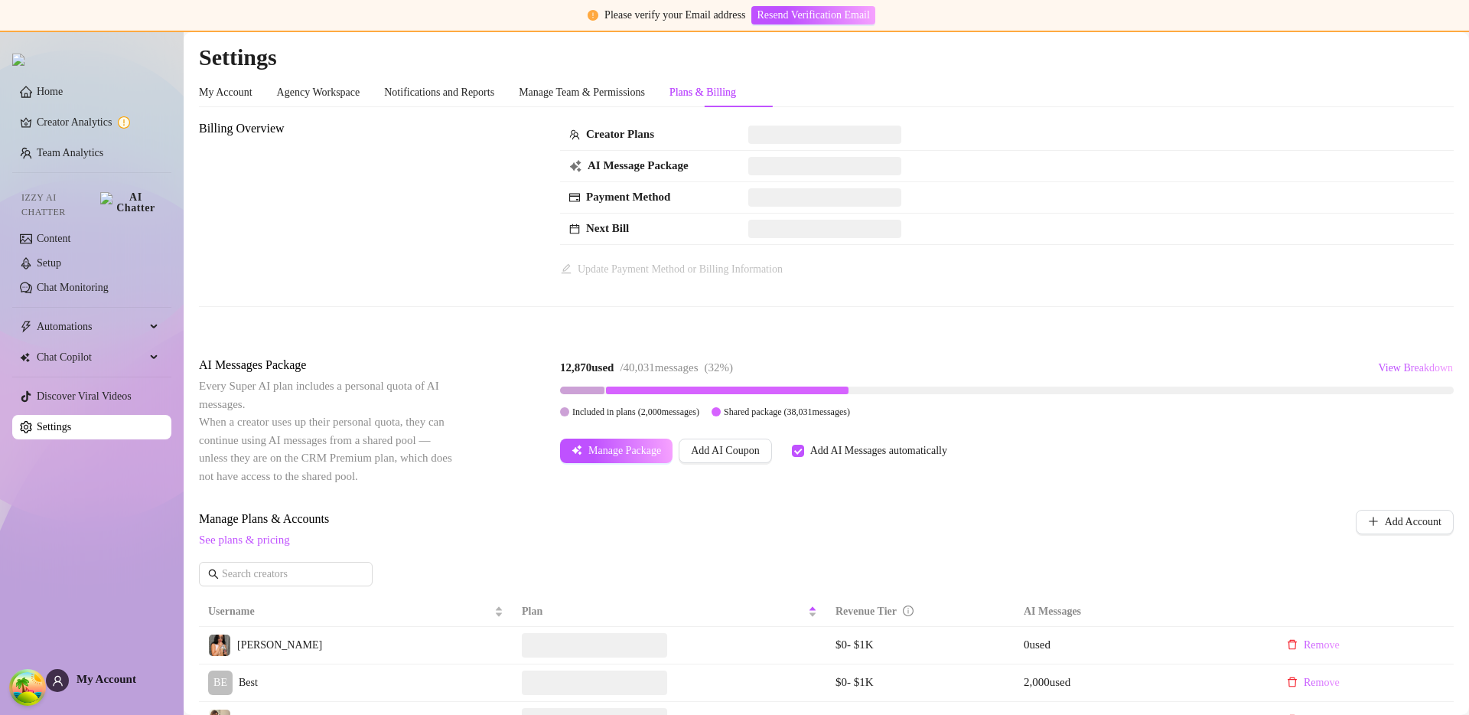
click at [954, 310] on div "Billing Overview Creator Plans AI Message Package Payment Method Next Bill Upda…" at bounding box center [826, 225] width 1255 height 212
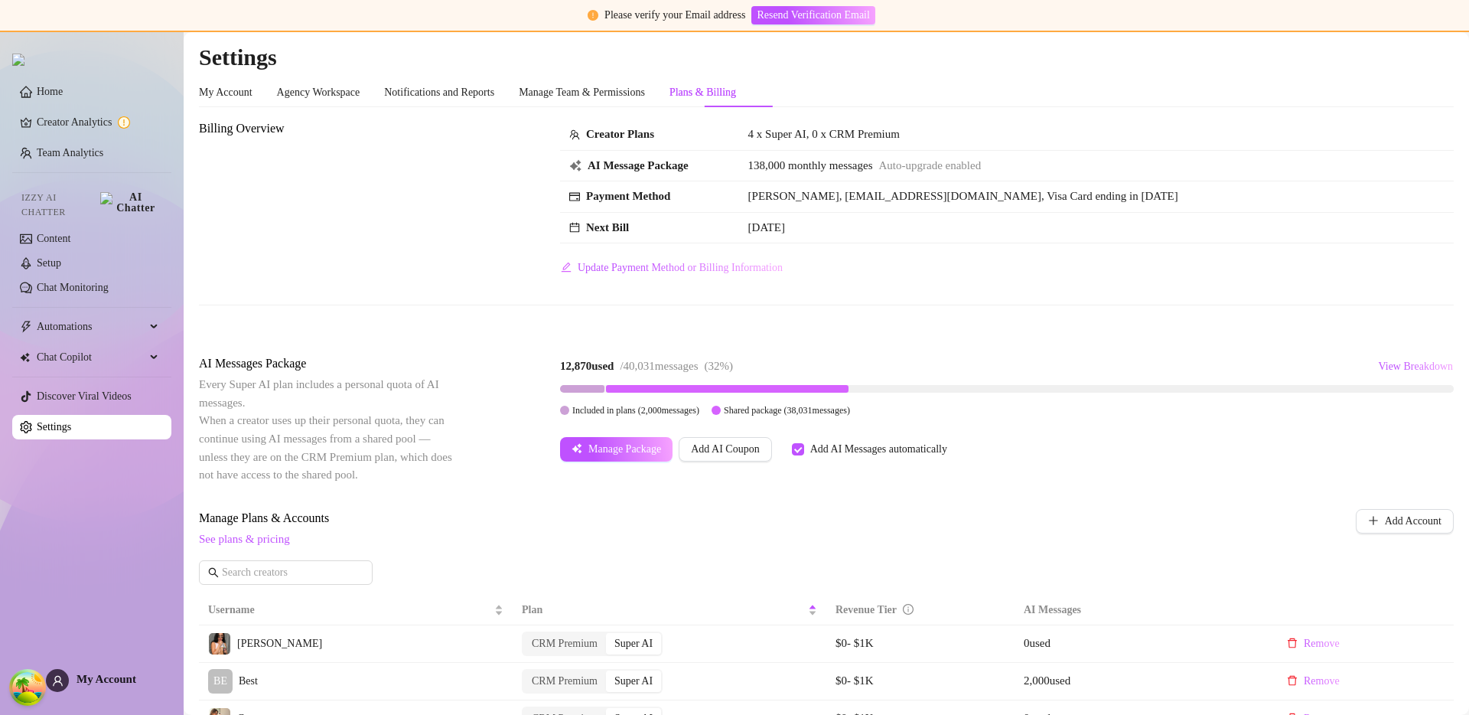
click at [835, 327] on div "Billing Overview Creator Plans 4 x Super AI, 0 x CRM Premium AI Message Package…" at bounding box center [826, 224] width 1255 height 210
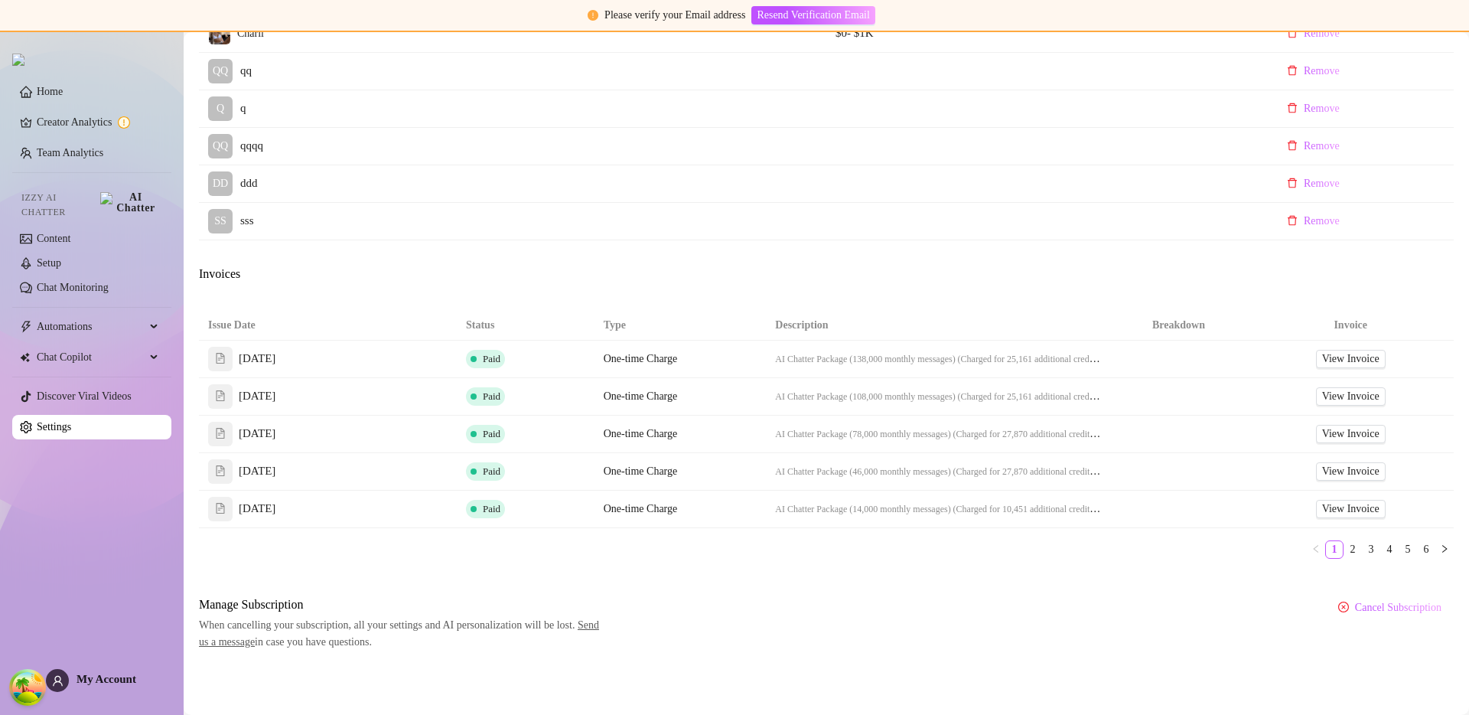
scroll to position [724, 0]
click at [850, 357] on span "AI Chatter Package (138,000 monthly messages) (Charged for 25,161 additional cr…" at bounding box center [938, 358] width 326 height 11
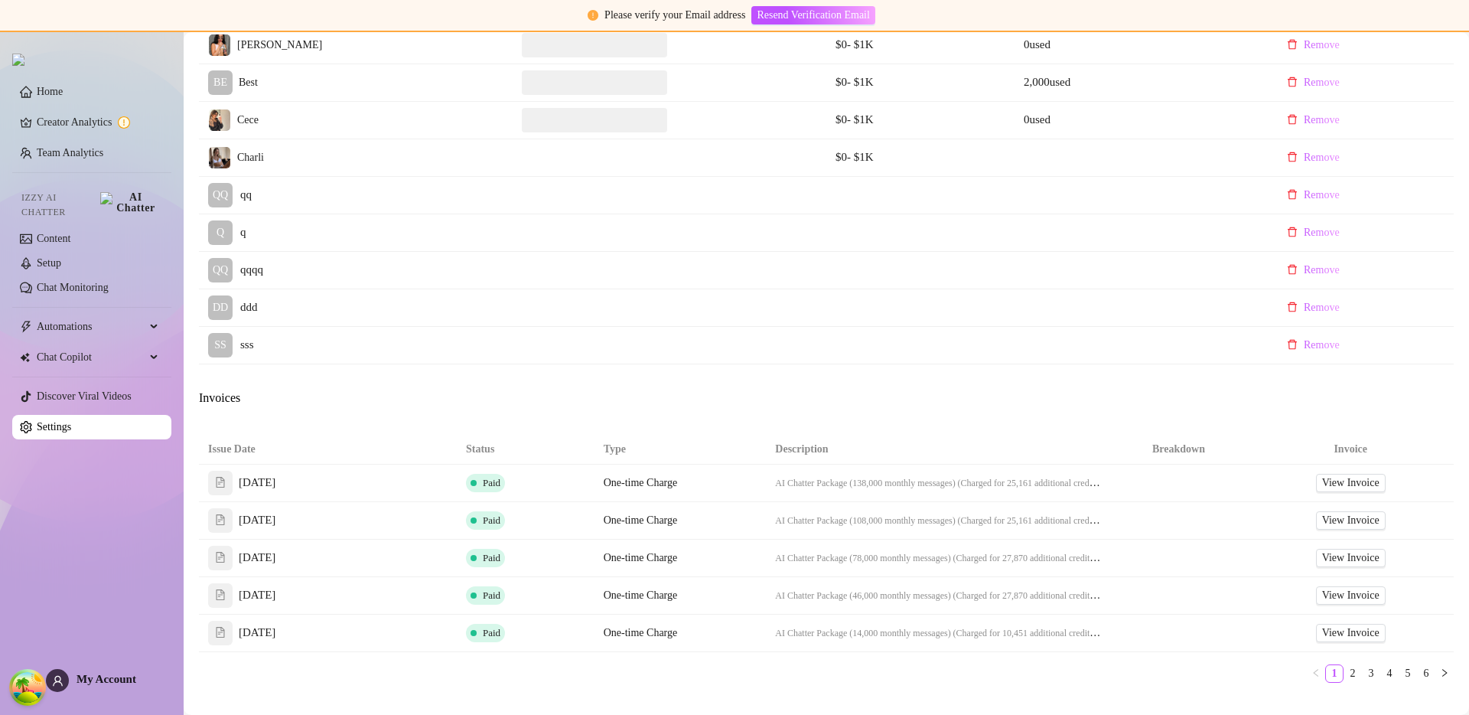
scroll to position [602, 0]
click at [1051, 481] on span "AI Chatter Package (138,000 monthly messages) (Charged for 25,161 additional cr…" at bounding box center [938, 480] width 326 height 11
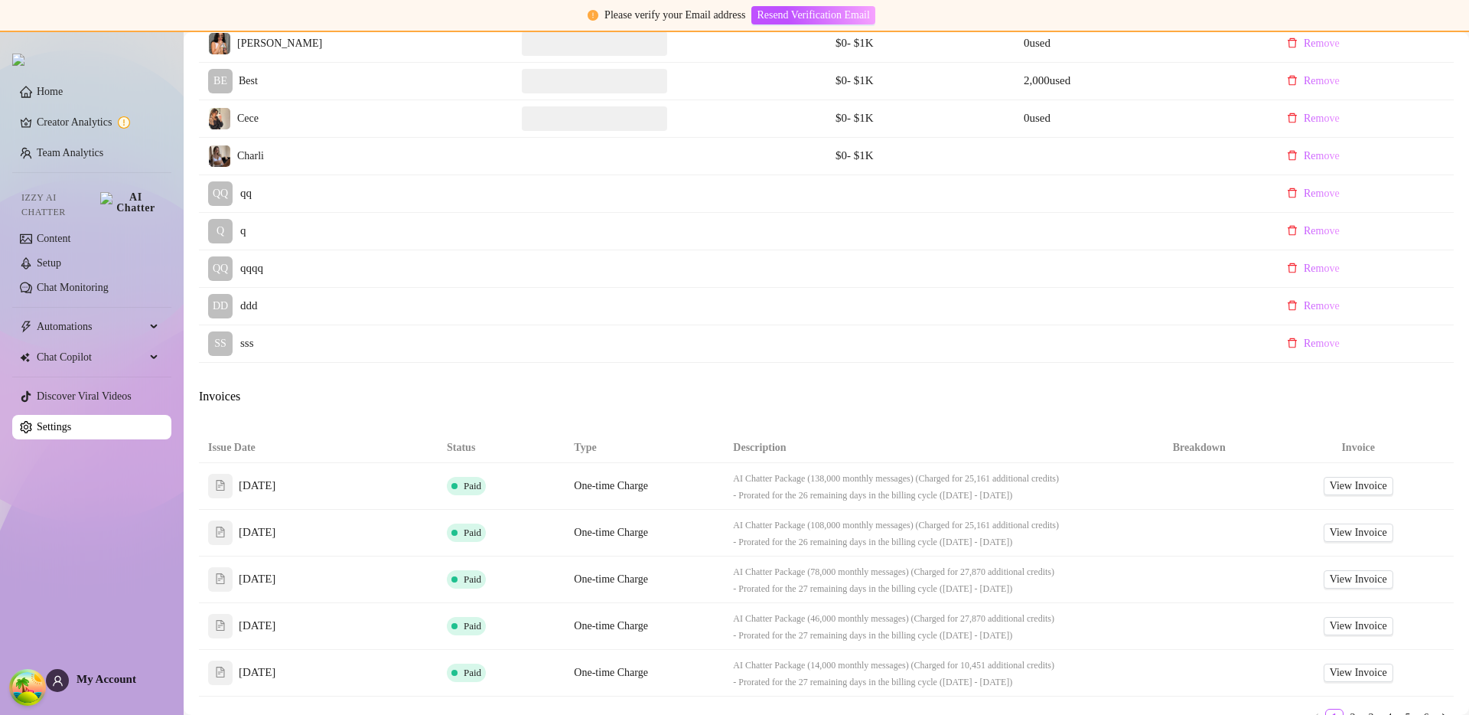
click at [1055, 497] on td "AI Chatter Package (138,000 monthly messages) (Charged for 25,161 additional cr…" at bounding box center [930, 486] width 412 height 47
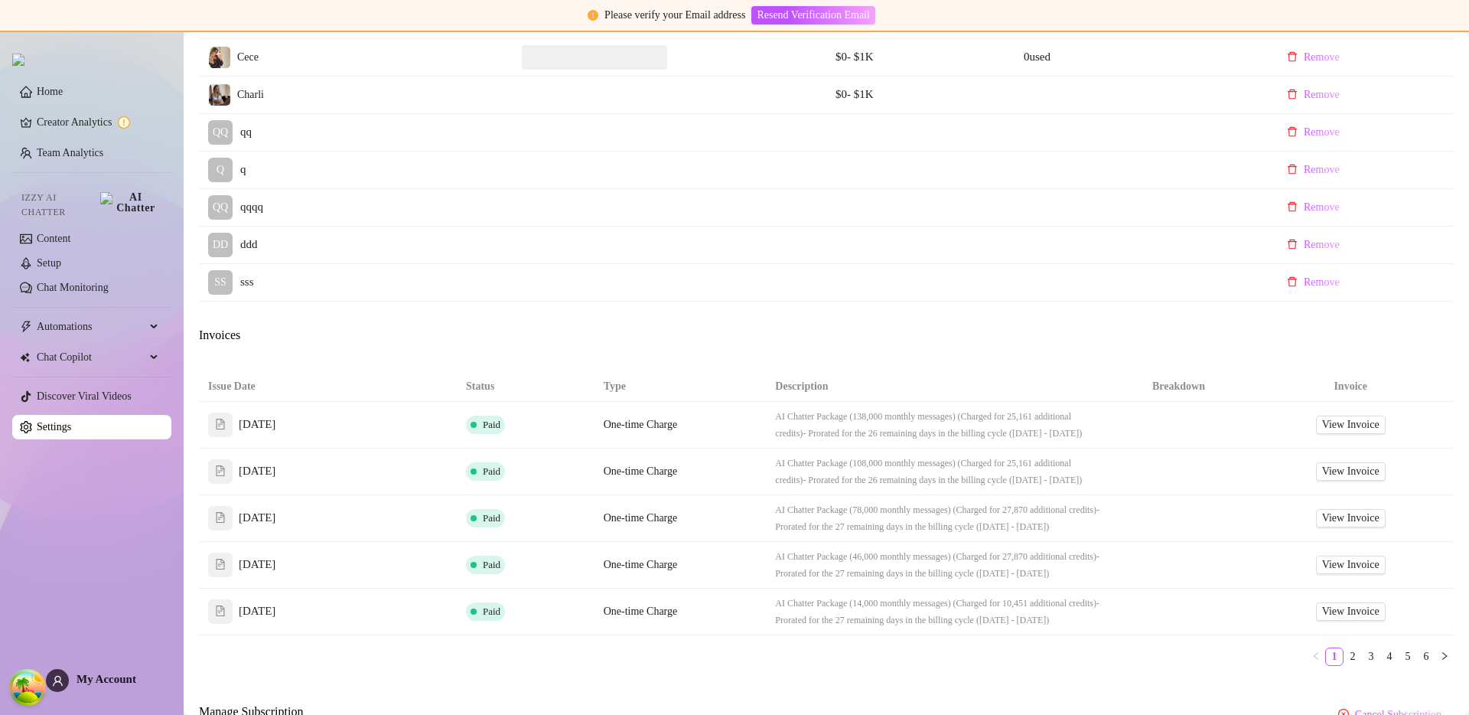
scroll to position [661, 0]
click at [928, 532] on span "- Prorated for the 27 remaining days in the billing cycle ([DATE] - [DATE])" at bounding box center [937, 518] width 325 height 28
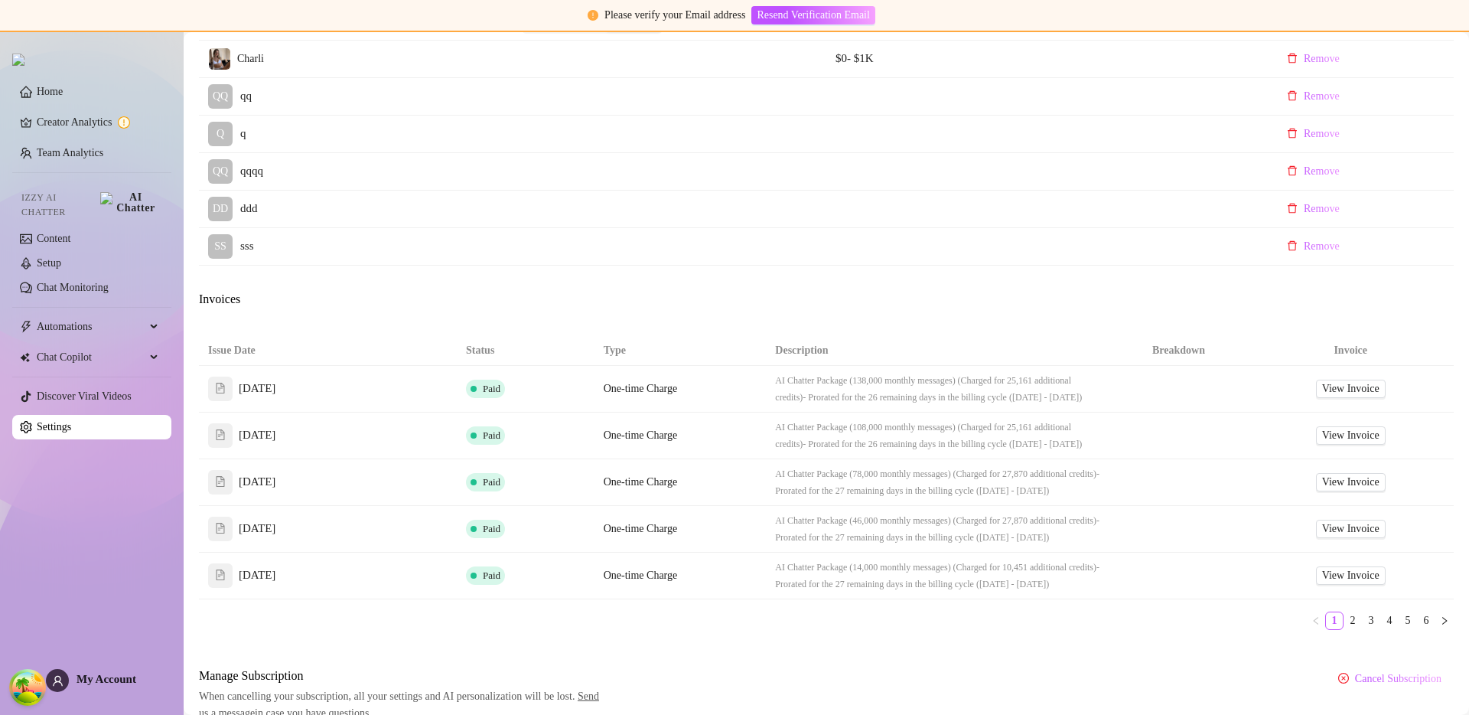
click at [908, 535] on span "- Prorated for the 27 remaining days in the billing cycle ([DATE] - [DATE])" at bounding box center [937, 529] width 325 height 28
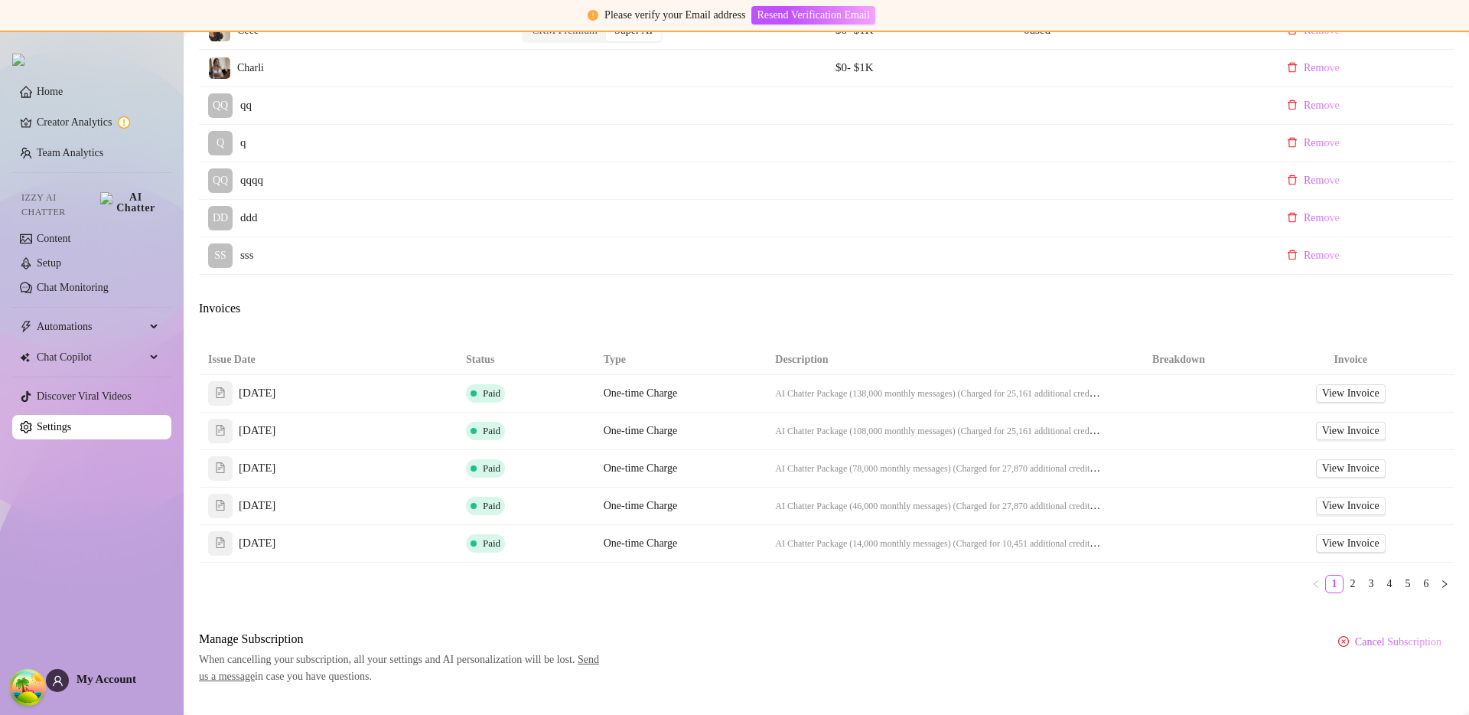
scroll to position [687, 0]
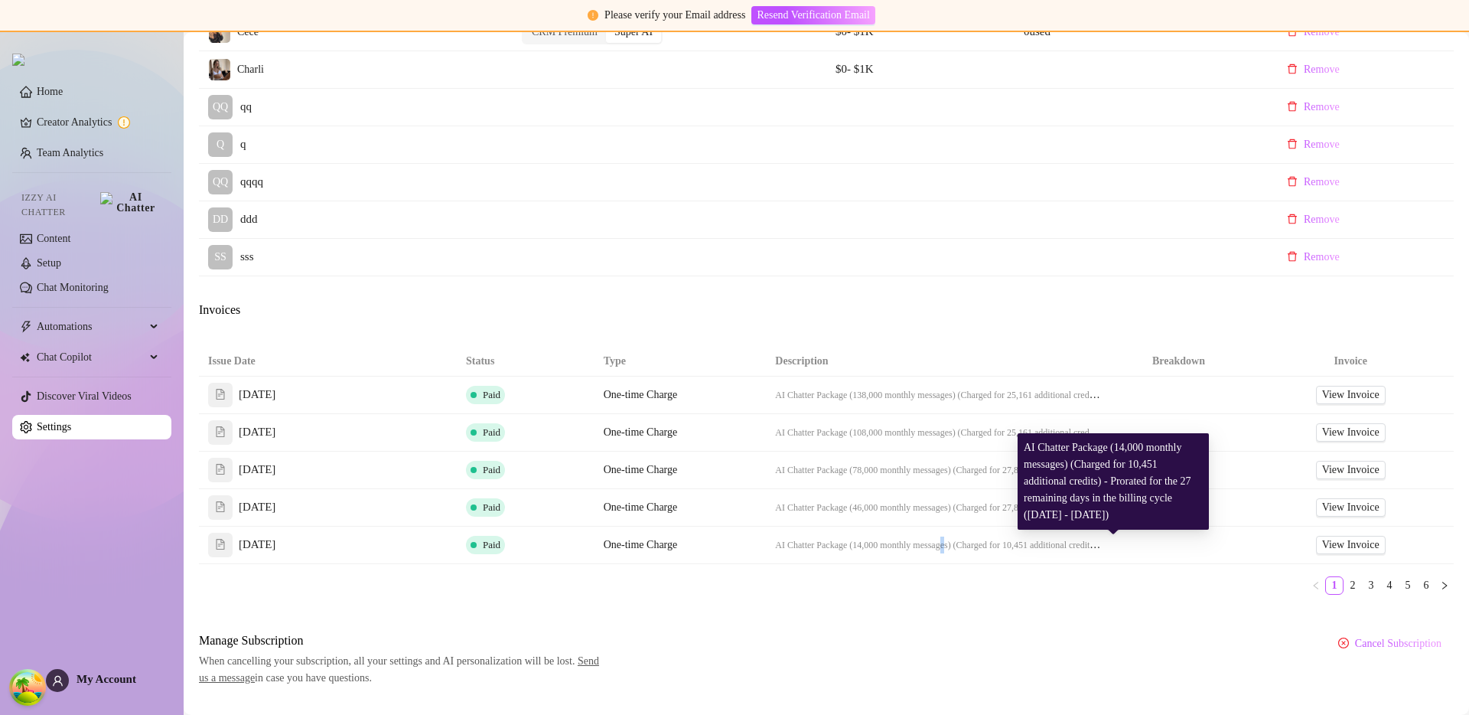
click at [953, 544] on span "AI Chatter Package (14,000 monthly messages) (Charged for 10,451 additional cre…" at bounding box center [937, 544] width 325 height 11
click at [982, 543] on span "AI Chatter Package (14,000 monthly messages) (Charged for 10,451 additional cre…" at bounding box center [937, 544] width 325 height 11
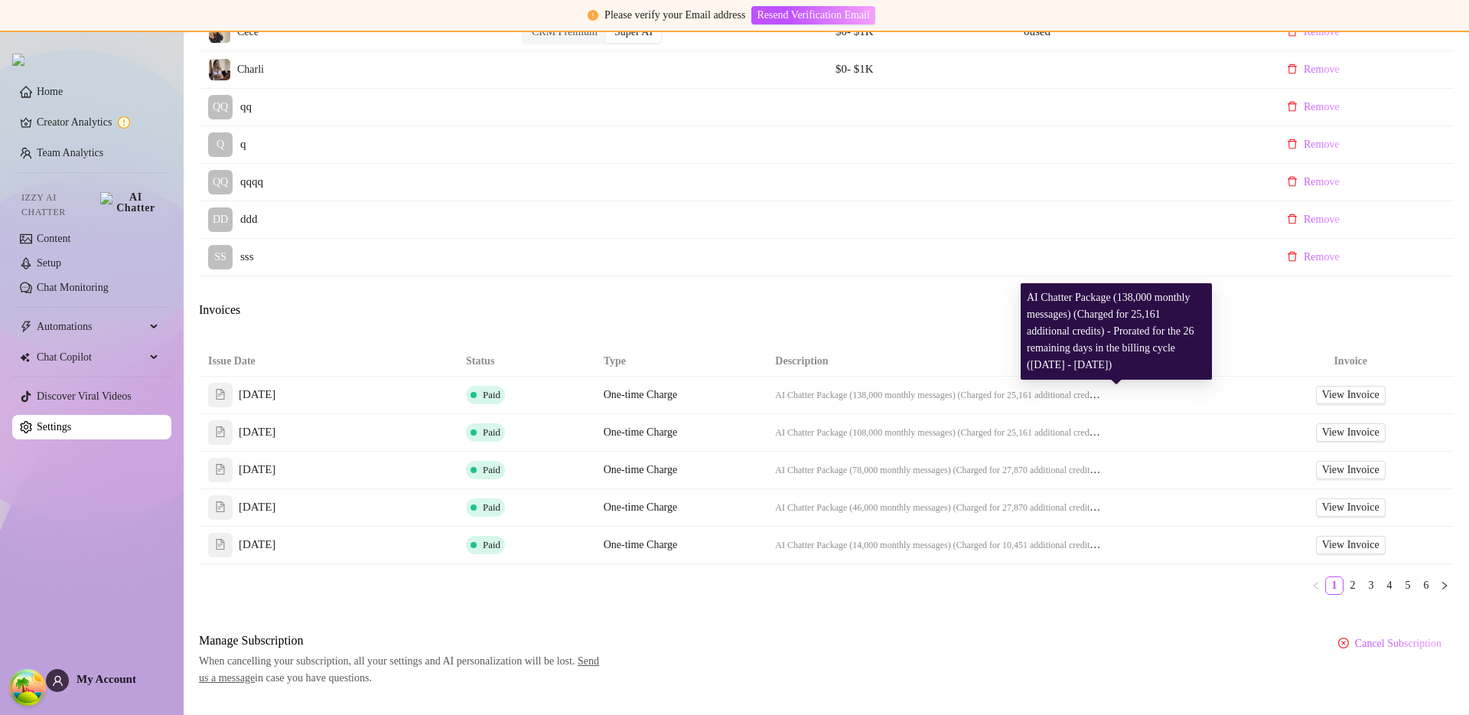
click at [918, 394] on span "AI Chatter Package (138,000 monthly messages) (Charged for 25,161 additional cr…" at bounding box center [938, 394] width 326 height 11
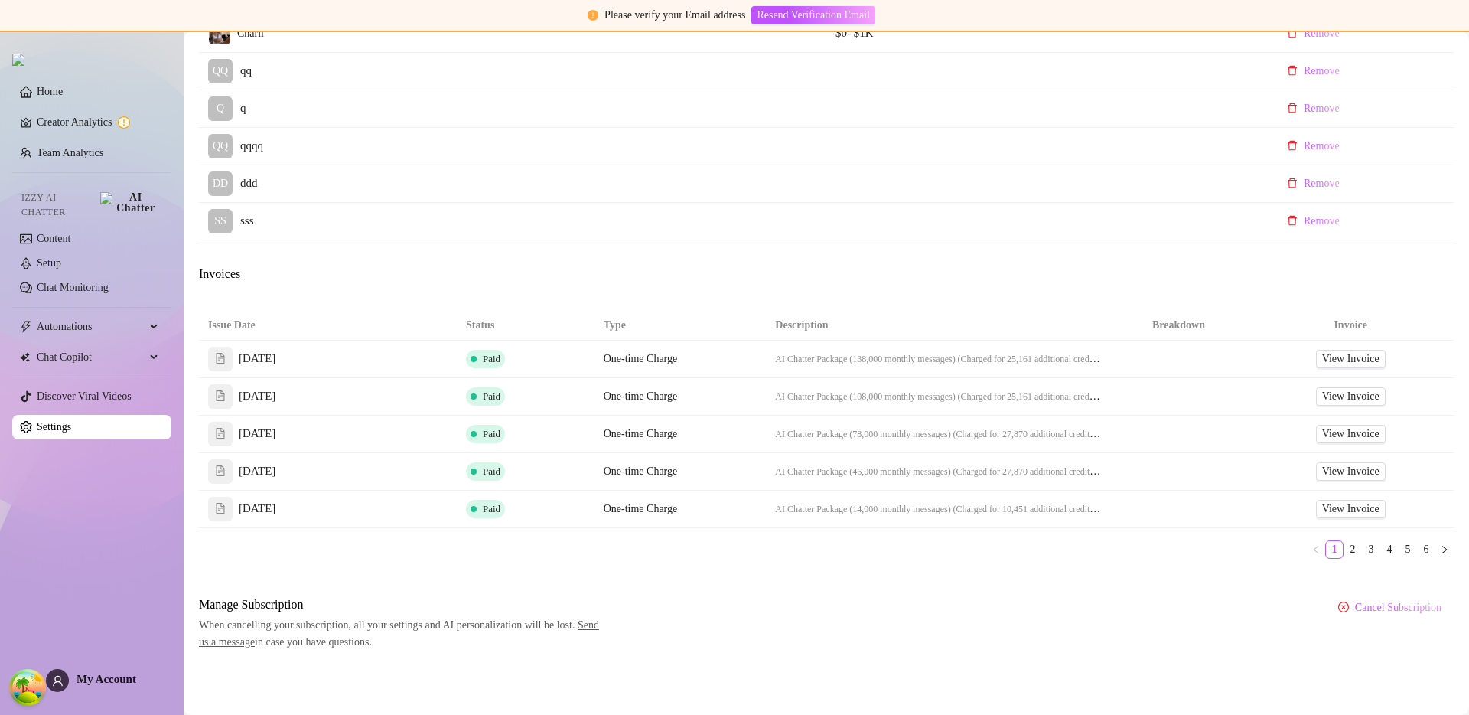
scroll to position [0, 0]
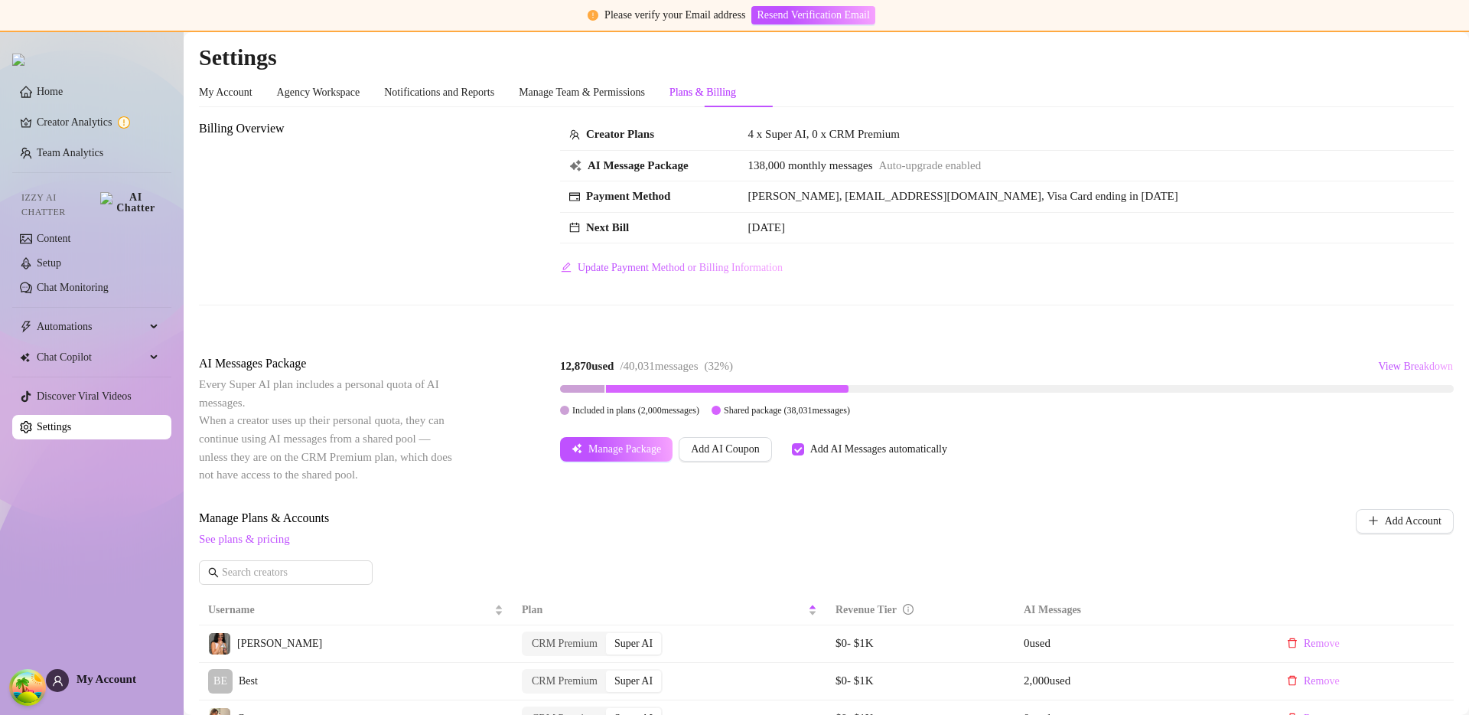
click at [784, 324] on div "Billing Overview Creator Plans 4 x Super AI, 0 x CRM Premium AI Message Package…" at bounding box center [826, 224] width 1255 height 210
click at [227, 96] on div "My Account" at bounding box center [226, 92] width 54 height 17
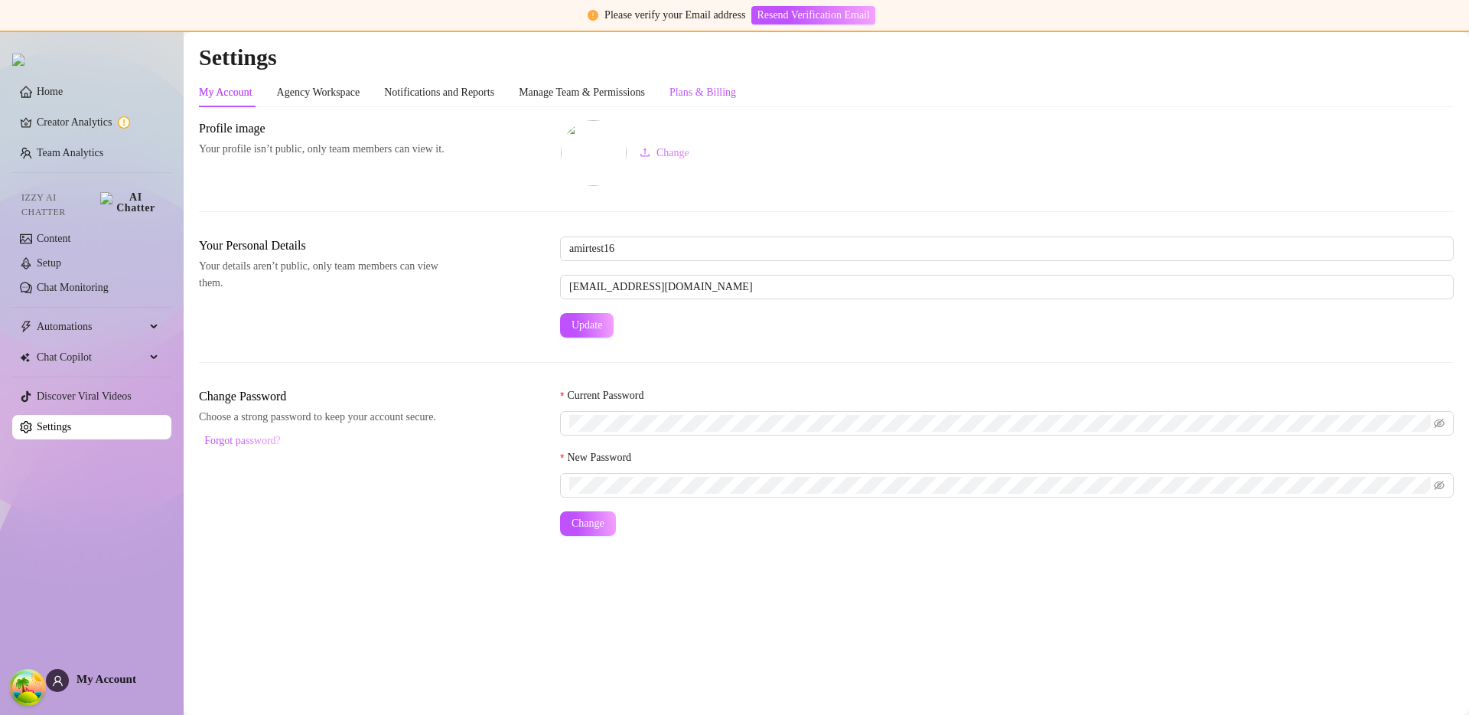
click at [733, 94] on div "Plans & Billing" at bounding box center [703, 92] width 67 height 17
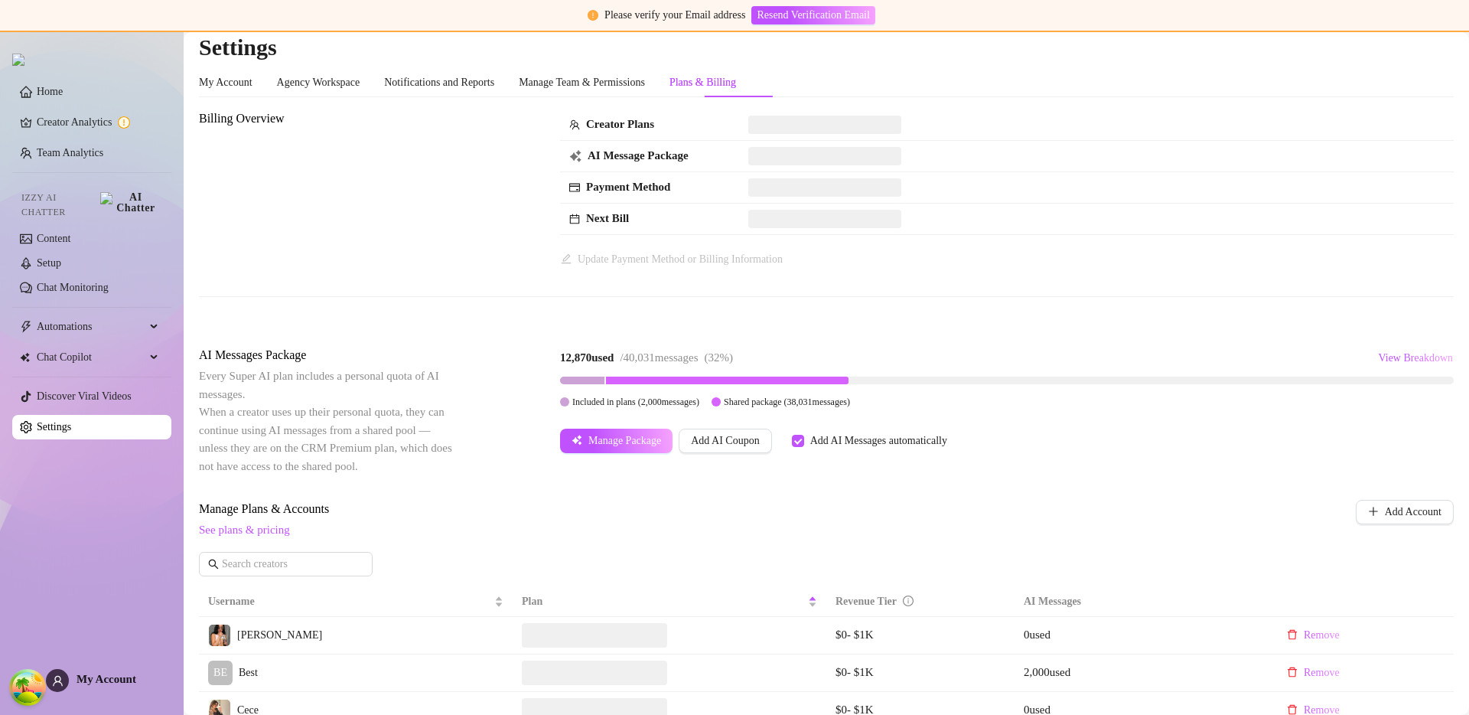
scroll to position [2, 0]
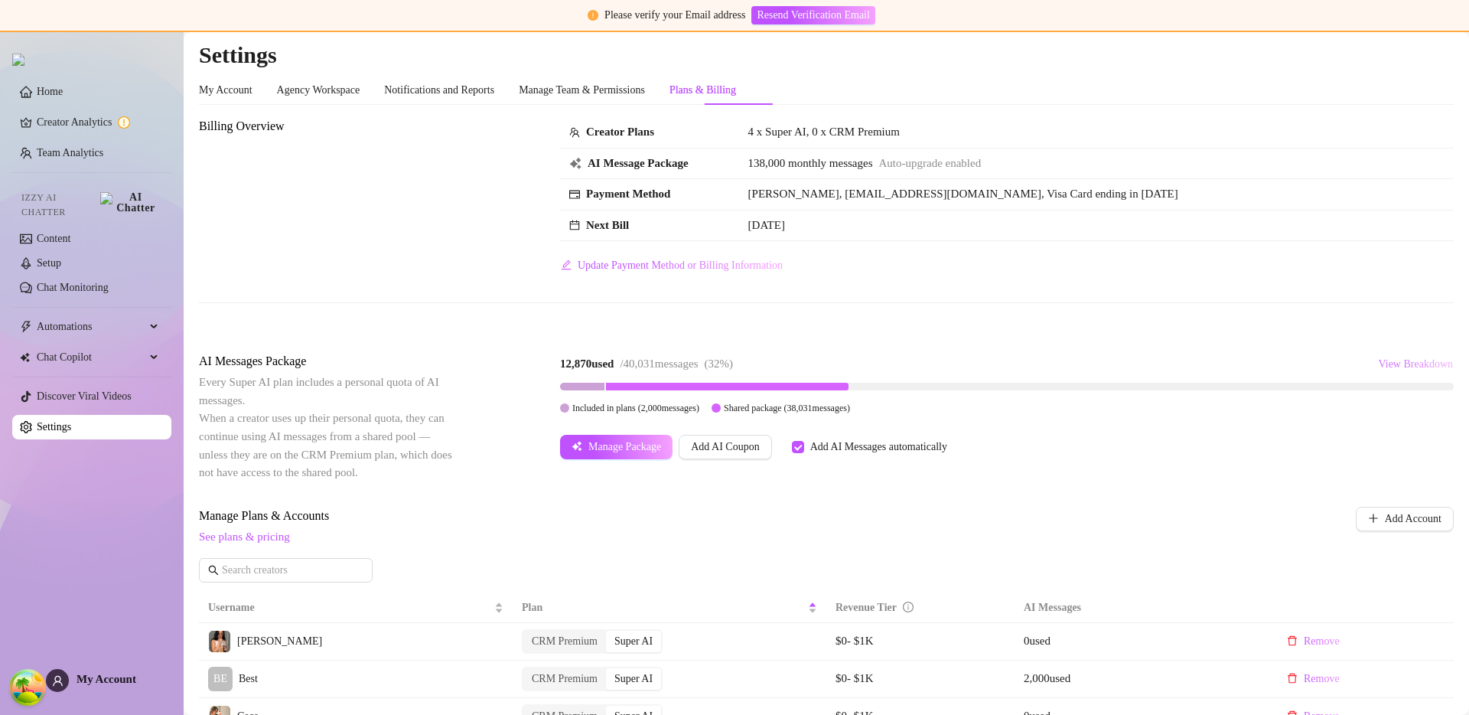
click at [1386, 360] on span "View Breakdown" at bounding box center [1415, 364] width 75 height 12
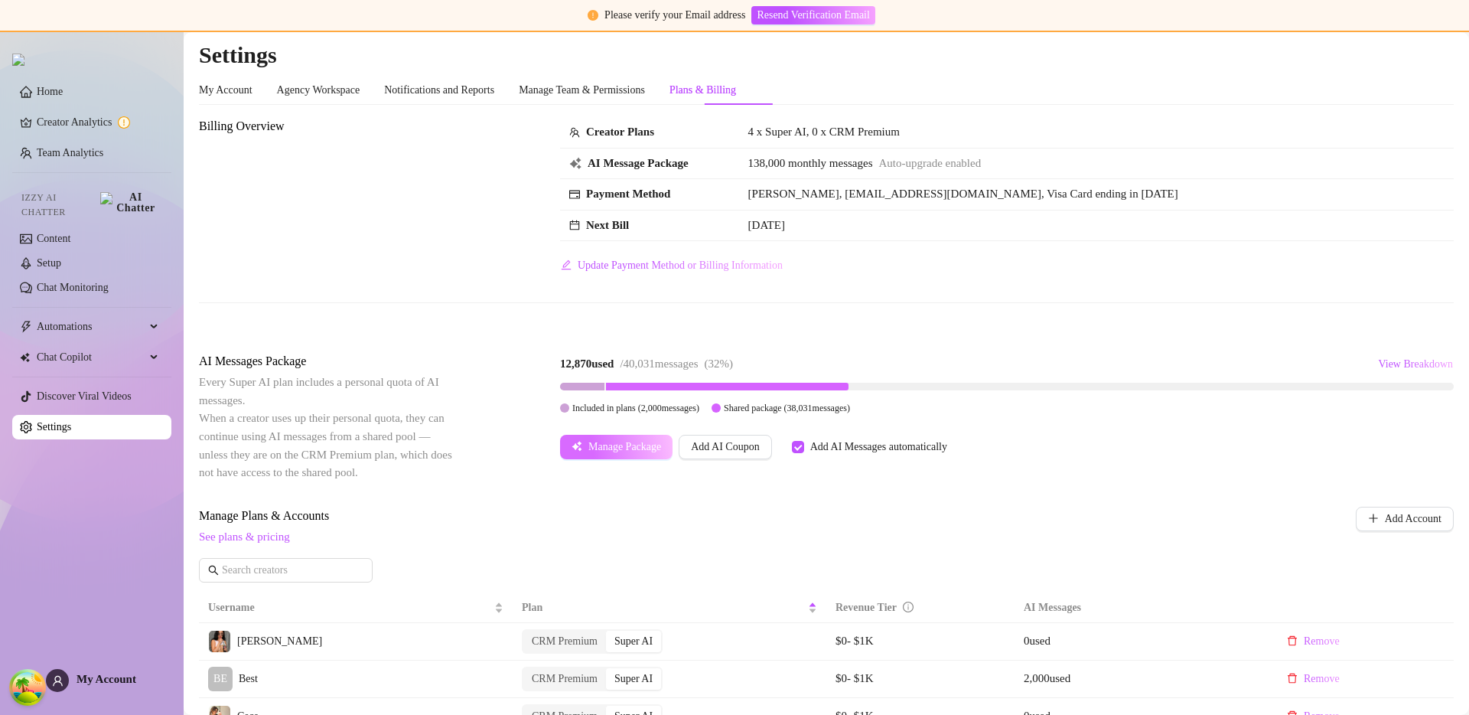
click at [620, 441] on span "Manage Package" at bounding box center [625, 447] width 73 height 12
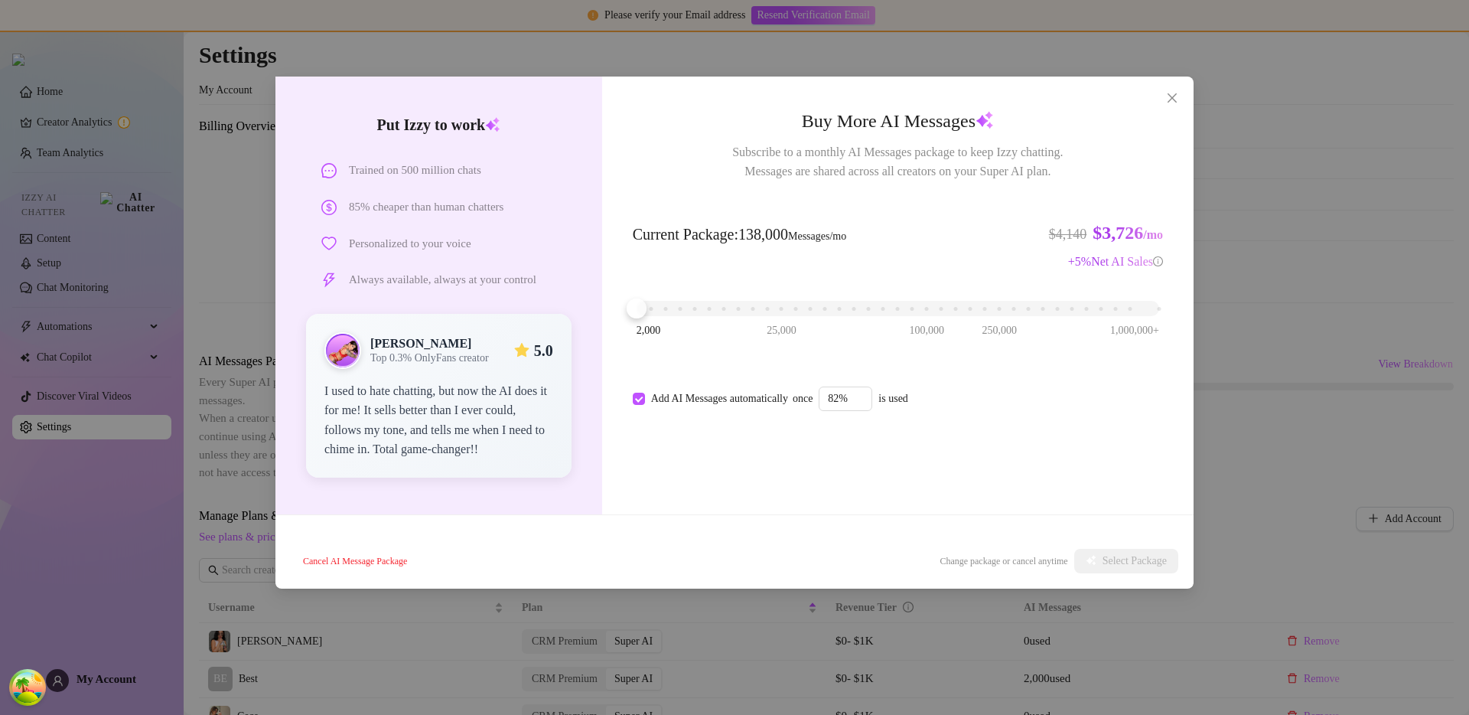
click at [1264, 303] on div "Put Izzy to work Trained on 500 million chats 85% cheaper than human chatters P…" at bounding box center [734, 357] width 1469 height 715
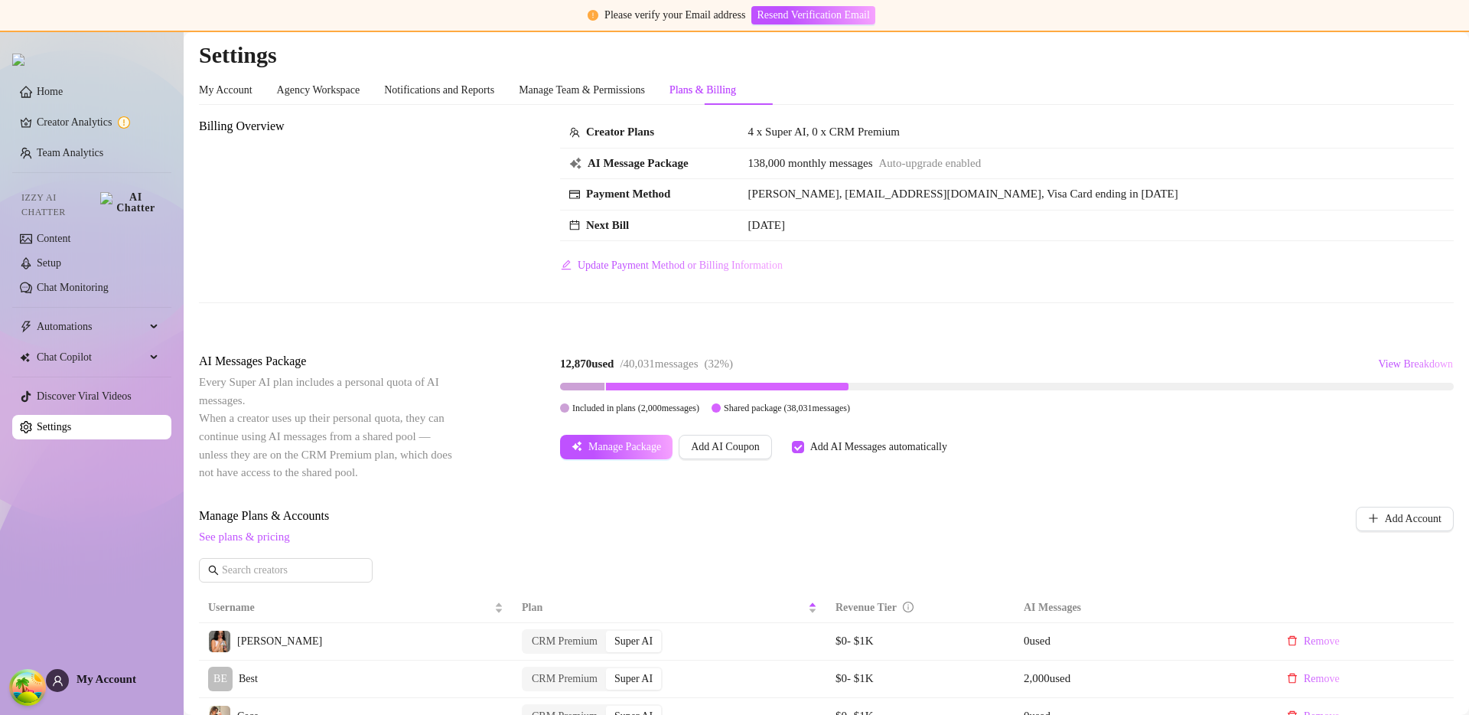
click at [950, 310] on div "Billing Overview Creator Plans 4 x Super AI, 0 x CRM Premium AI Message Package…" at bounding box center [826, 222] width 1255 height 210
click at [671, 576] on div "Manage Plans & Accounts See plans & pricing Add Account" at bounding box center [826, 550] width 1255 height 87
click at [661, 442] on span "Manage Package" at bounding box center [625, 447] width 73 height 12
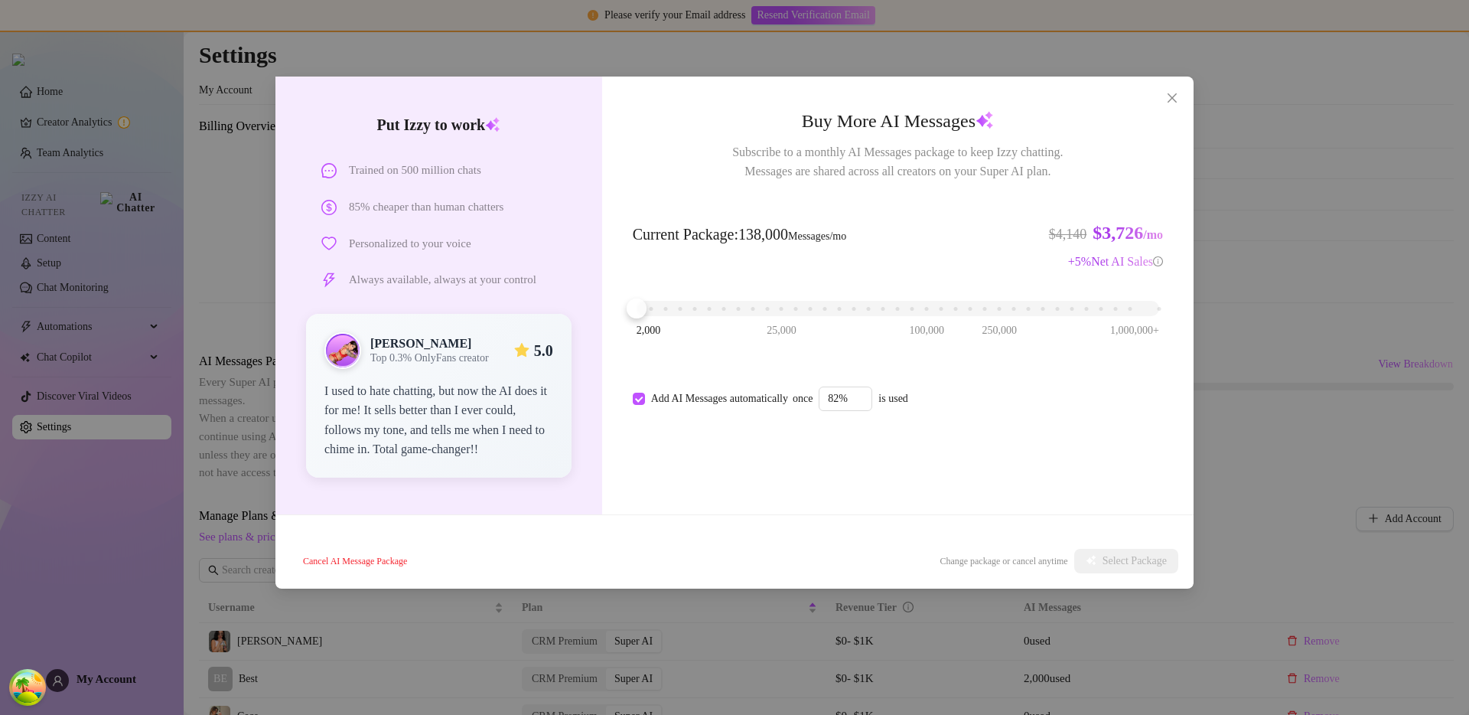
click at [1294, 171] on div "Put Izzy to work Trained on 500 million chats 85% cheaper than human chatters P…" at bounding box center [734, 357] width 1469 height 715
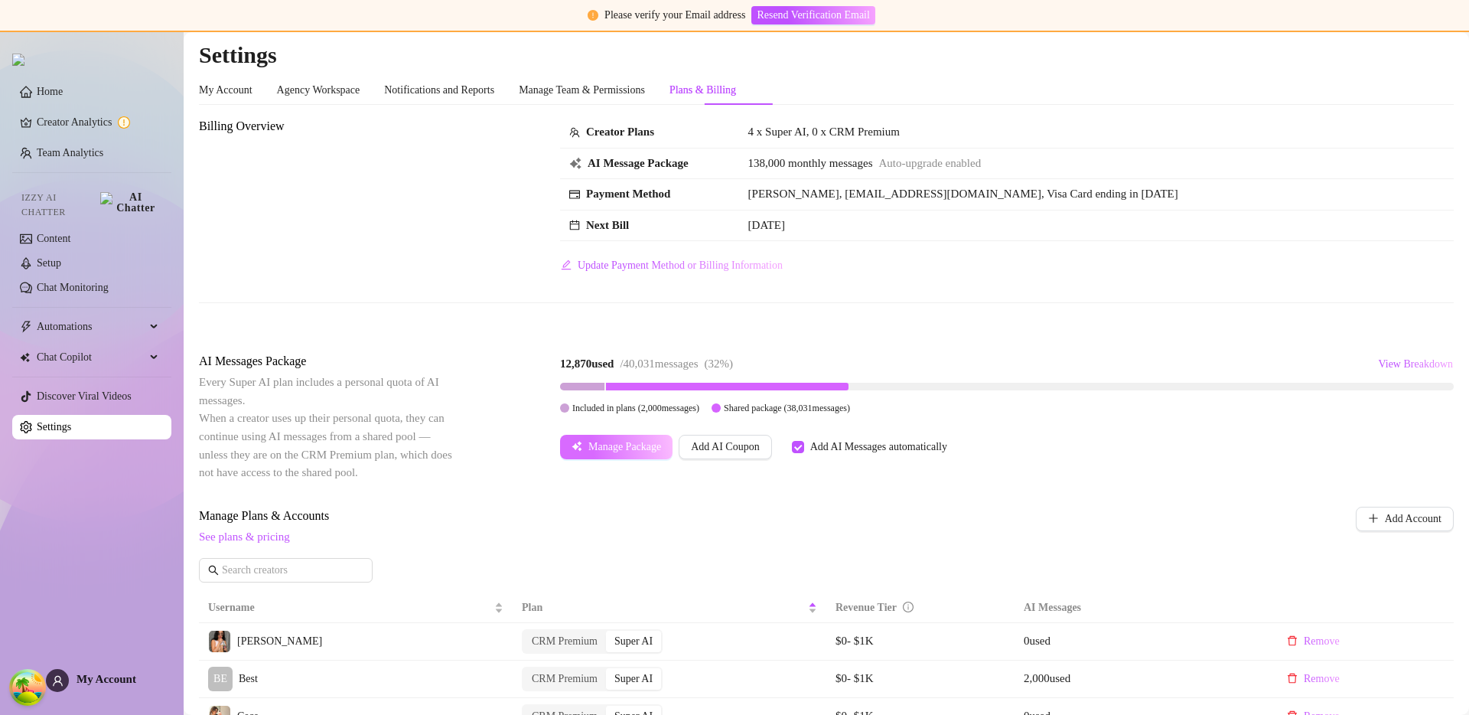
click at [608, 445] on span "Manage Package" at bounding box center [625, 447] width 73 height 12
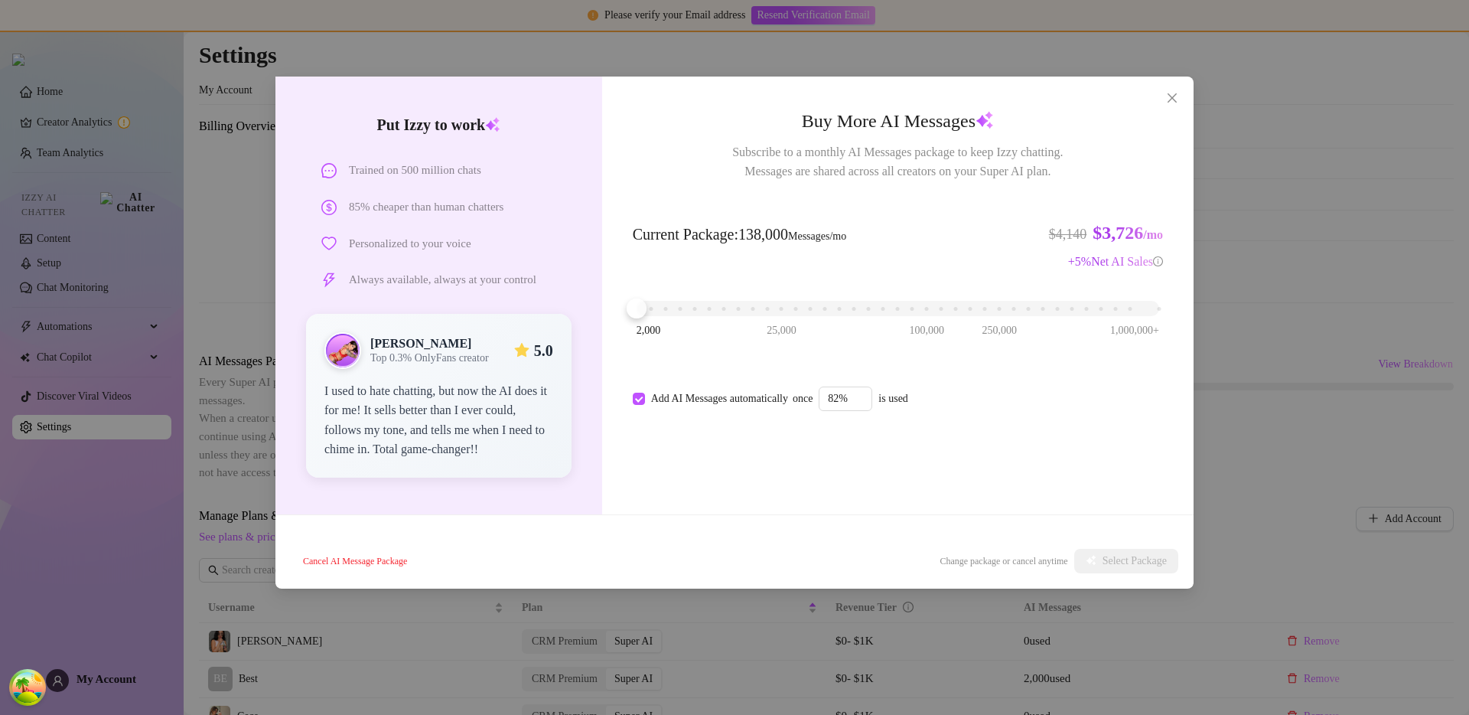
click at [1228, 328] on div "Put Izzy to work Trained on 500 million chats 85% cheaper than human chatters P…" at bounding box center [734, 357] width 1469 height 715
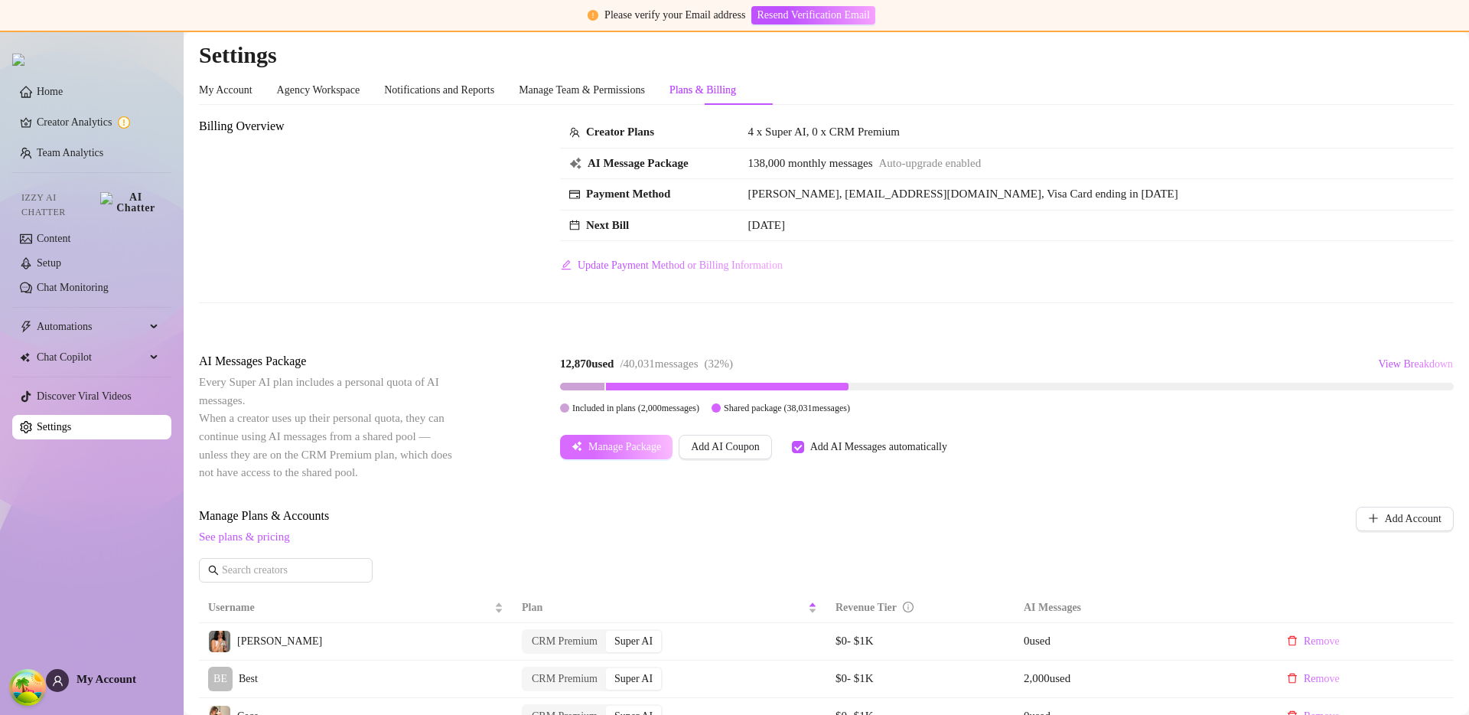
click at [614, 447] on span "Manage Package" at bounding box center [625, 447] width 73 height 12
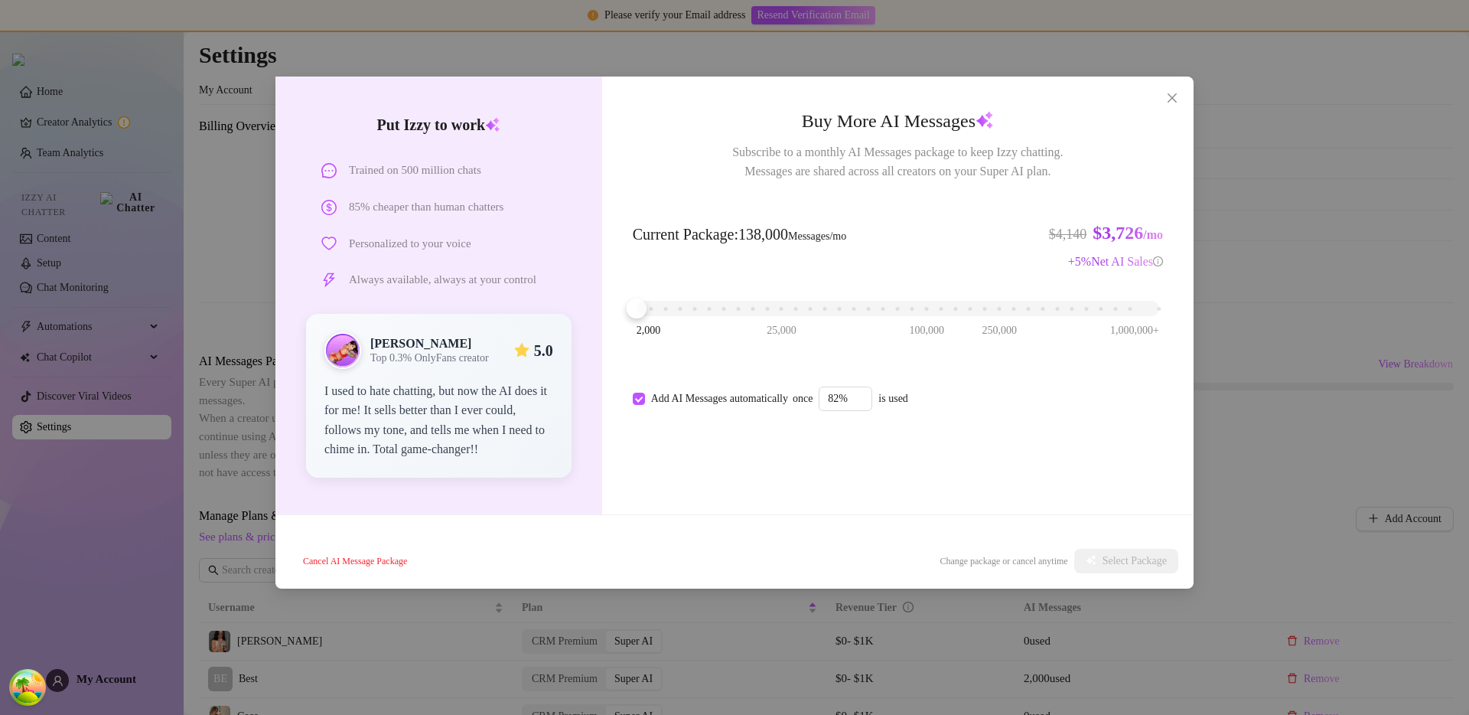
click at [1316, 419] on div "Put Izzy to work Trained on 500 million chats 85% cheaper than human chatters P…" at bounding box center [734, 357] width 1469 height 715
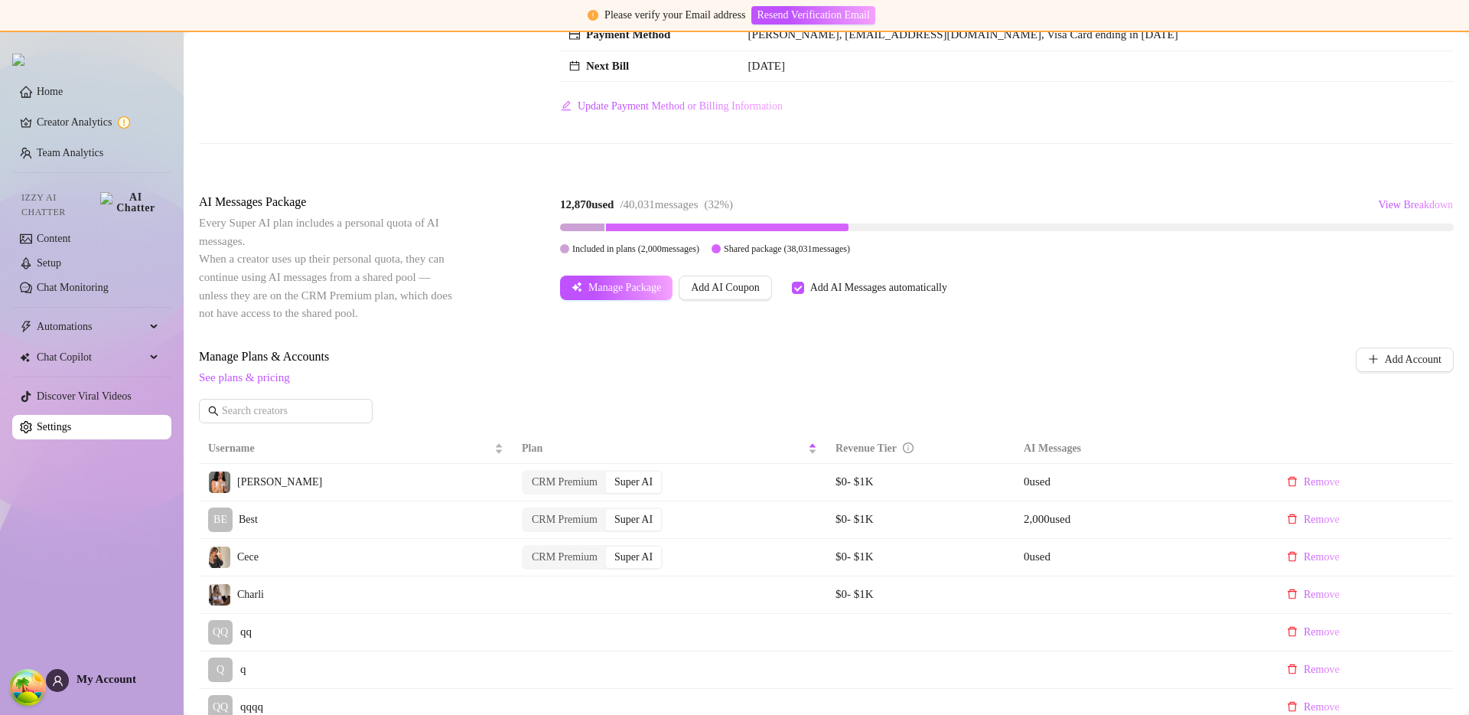
scroll to position [0, 0]
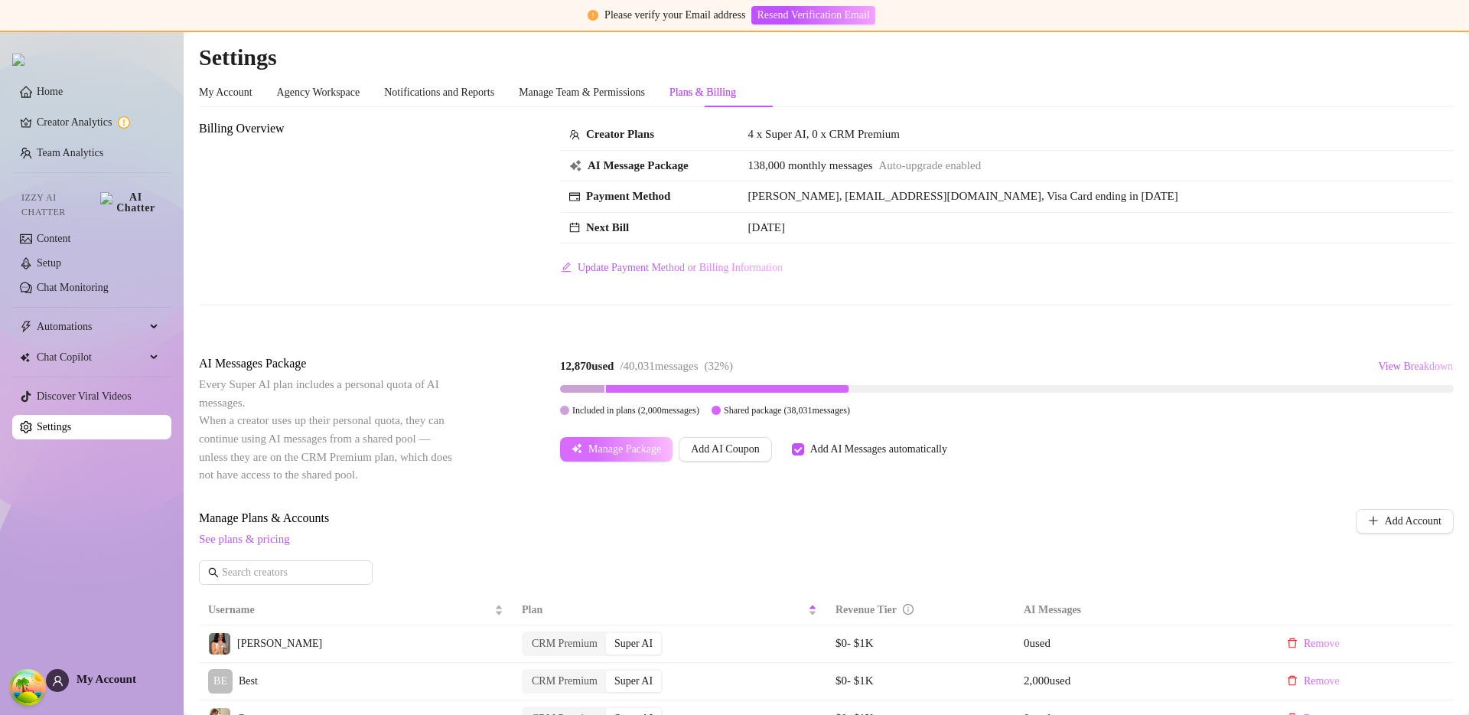
click at [582, 450] on icon "button" at bounding box center [577, 448] width 11 height 11
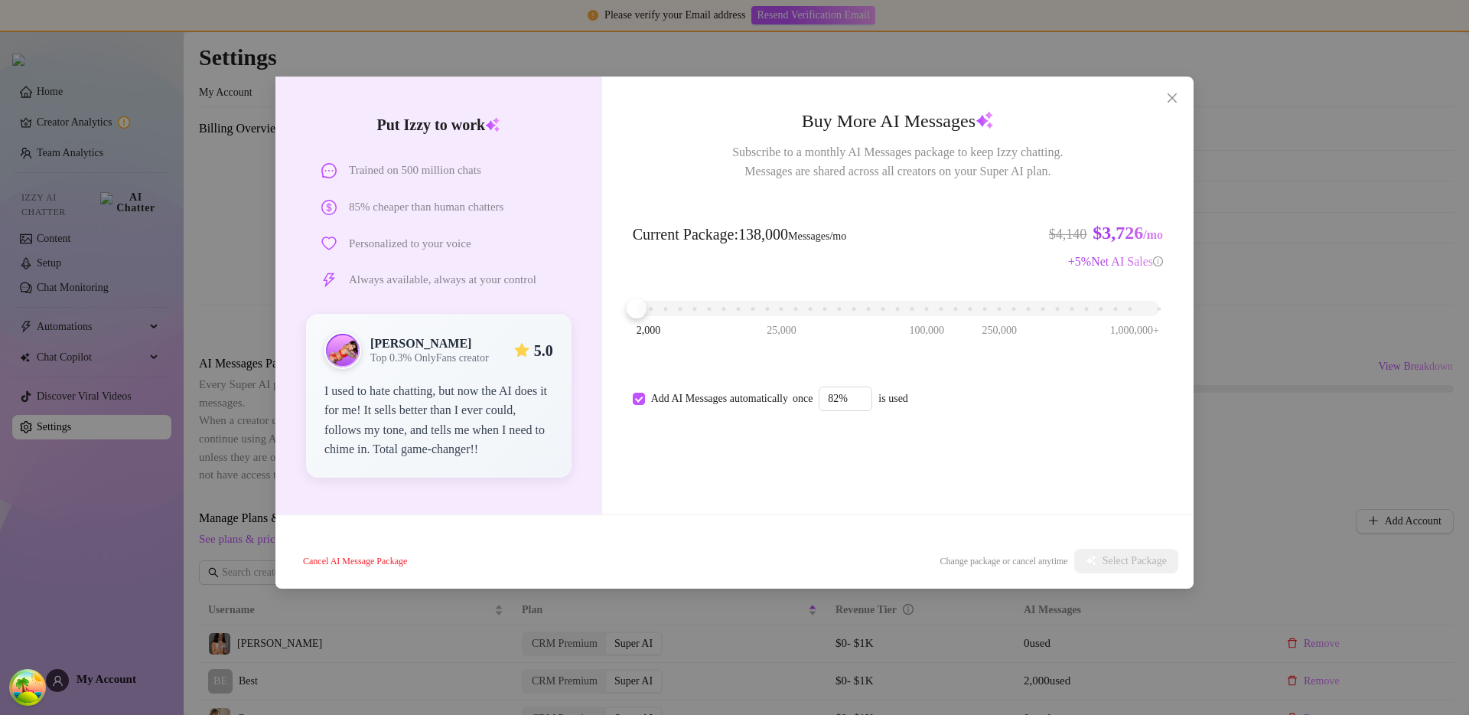
click at [1277, 438] on div "Put Izzy to work Trained on 500 million chats 85% cheaper than human chatters P…" at bounding box center [734, 357] width 1469 height 715
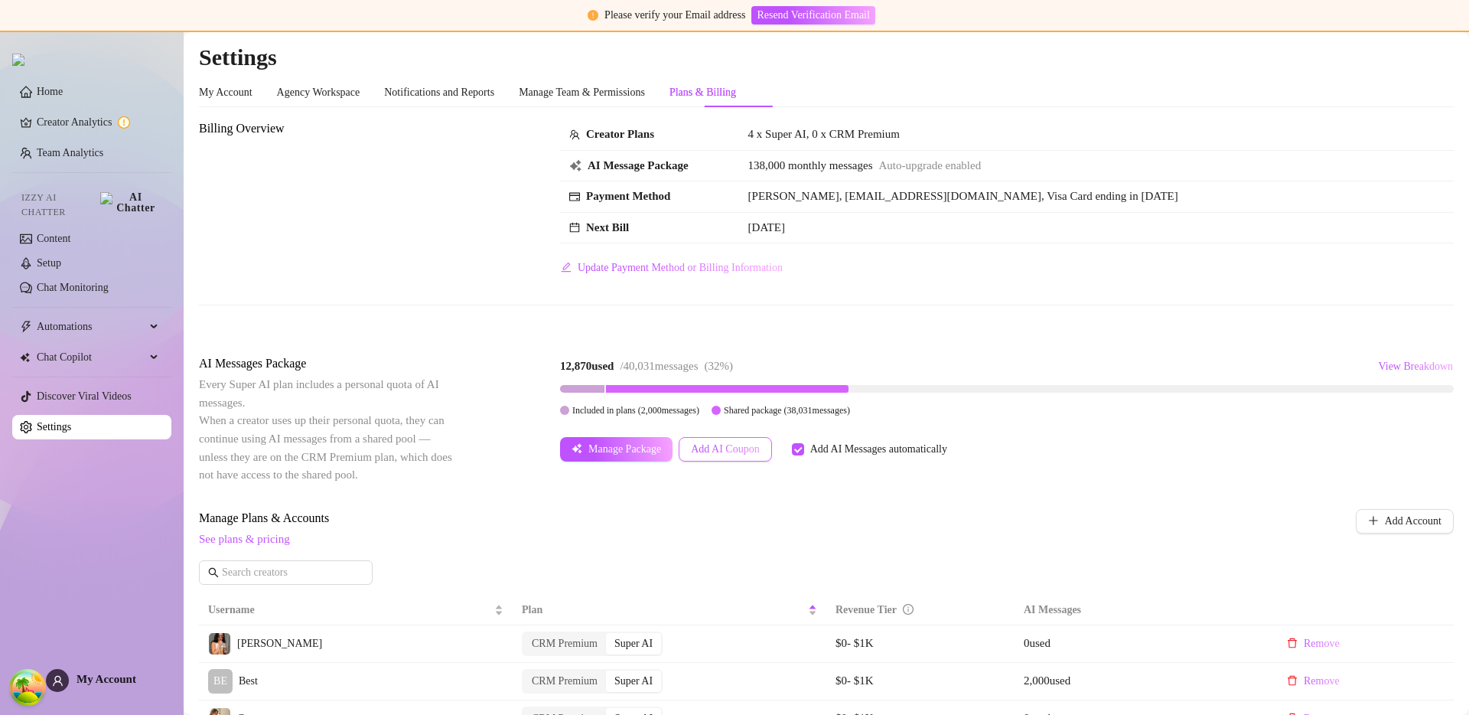
click at [768, 437] on button "Add AI Coupon" at bounding box center [725, 449] width 93 height 24
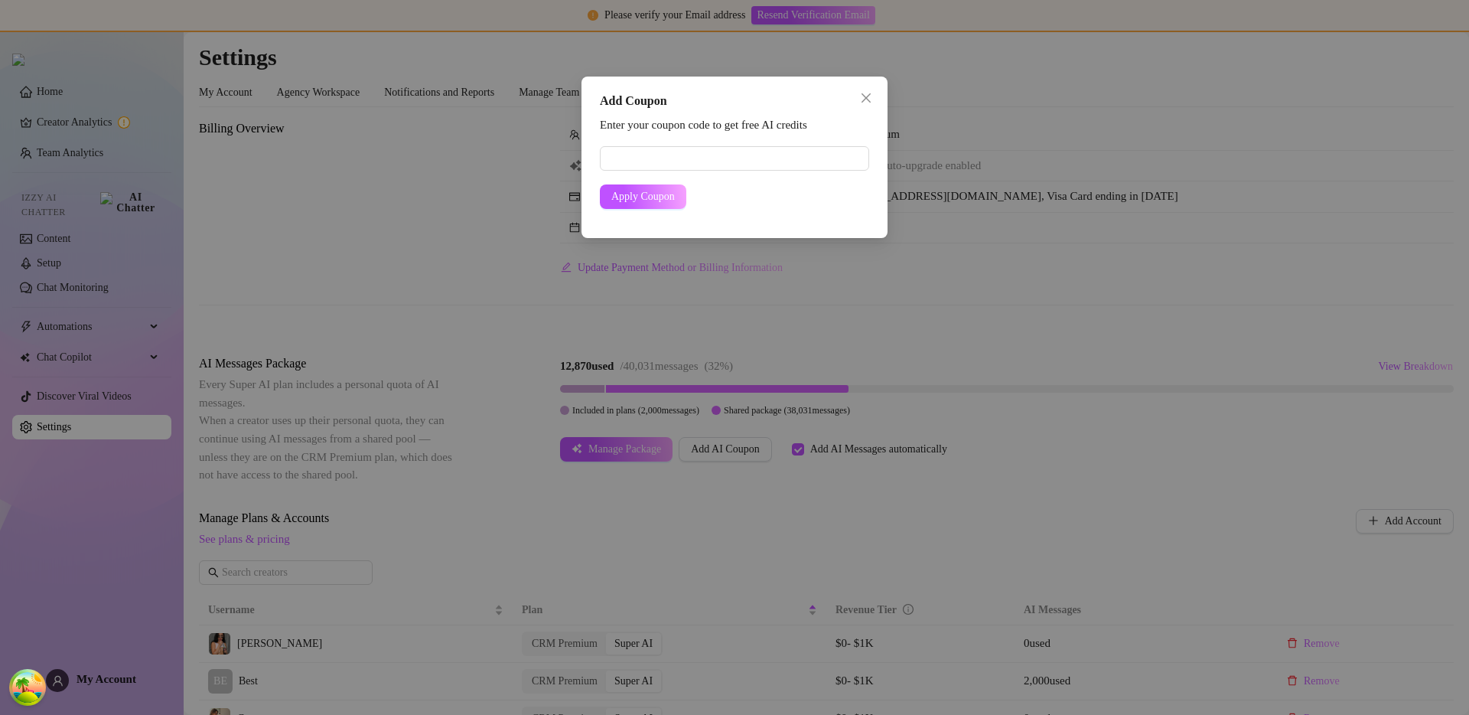
click at [1093, 372] on div "Add Coupon Enter your coupon code to get free AI credits Apply Coupon" at bounding box center [734, 357] width 1469 height 715
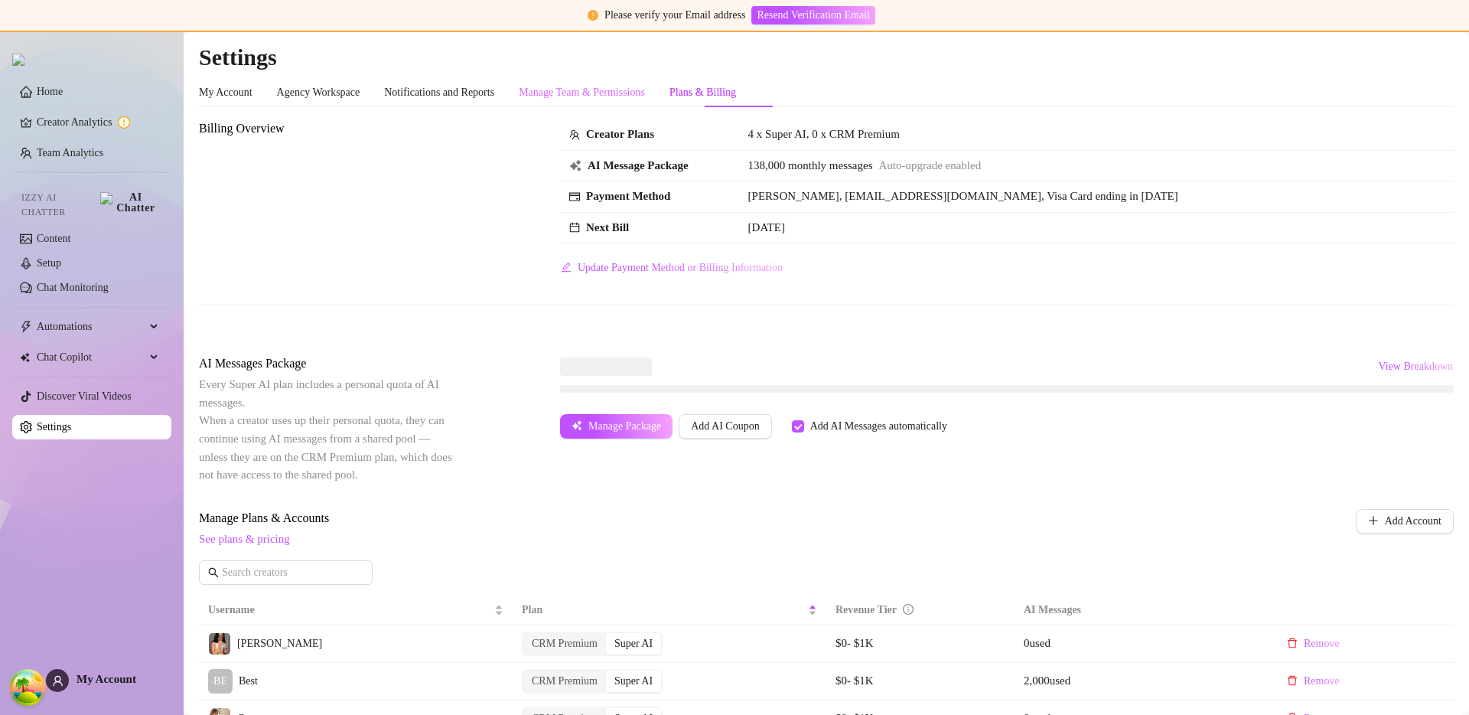
scroll to position [3, 0]
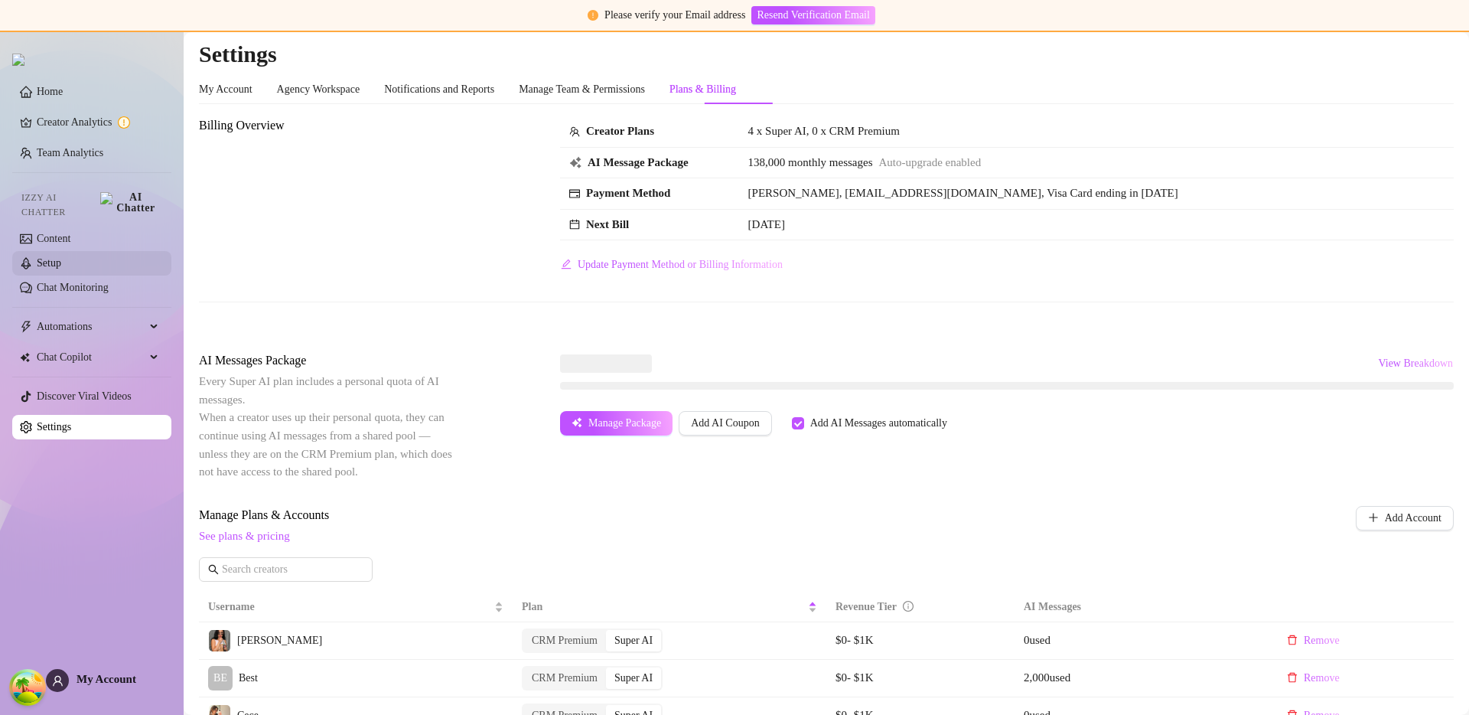
click at [61, 258] on link "Setup" at bounding box center [49, 262] width 24 height 11
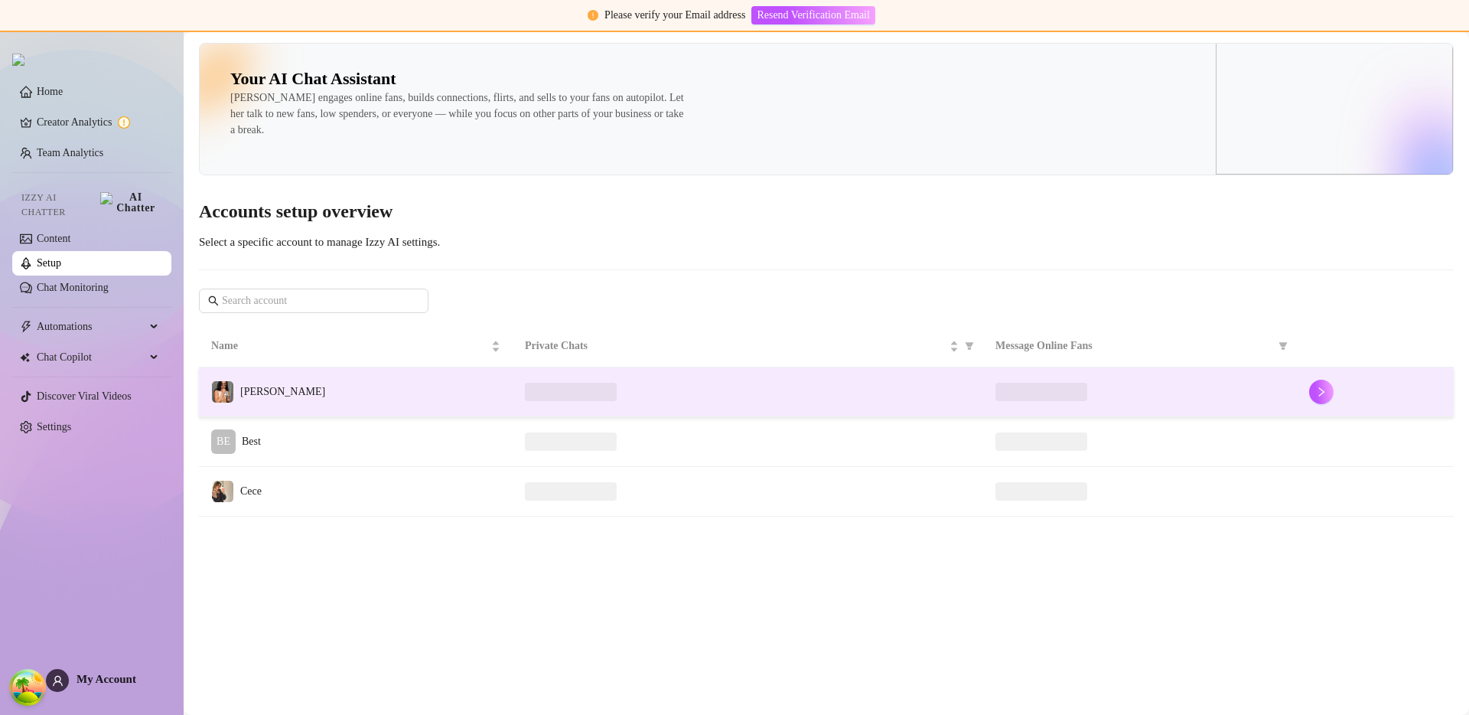
click at [319, 385] on td "[PERSON_NAME]" at bounding box center [356, 392] width 314 height 50
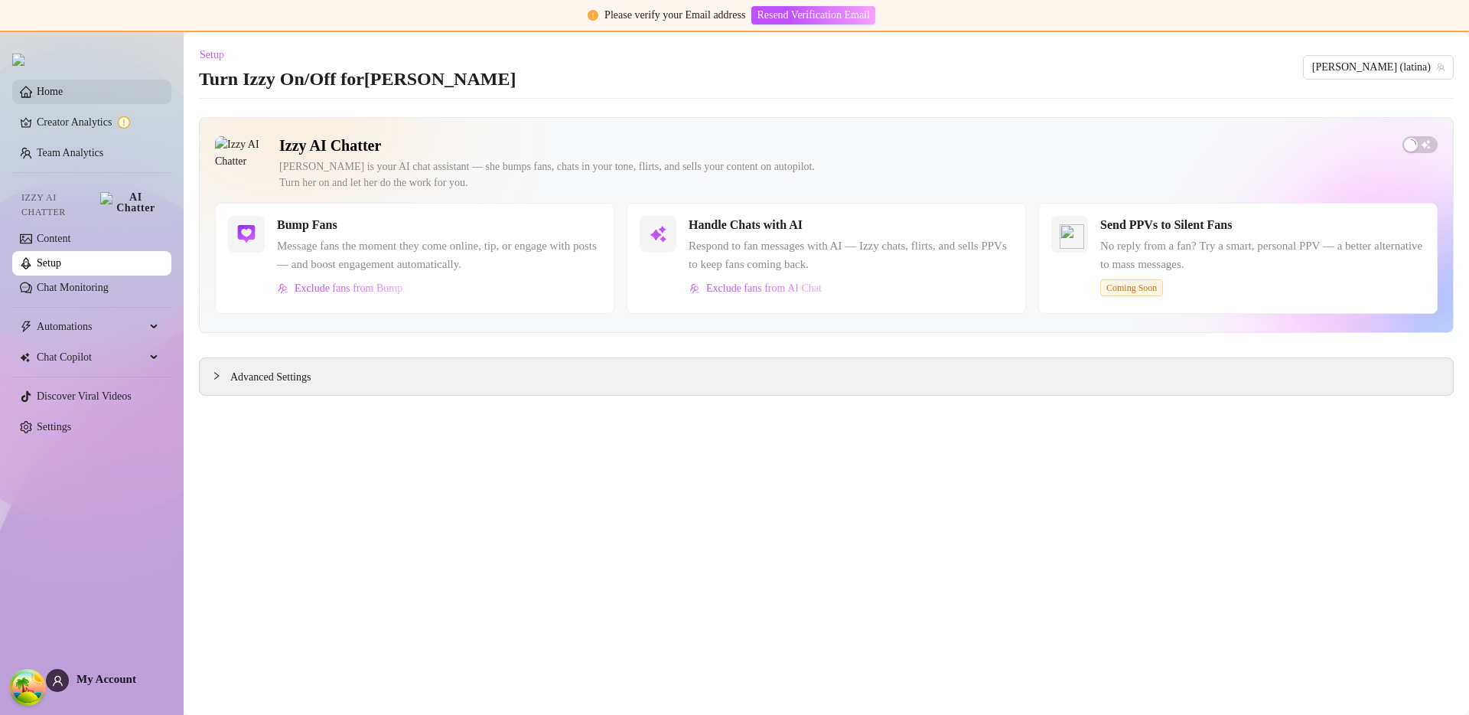
click at [52, 90] on link "Home" at bounding box center [50, 91] width 26 height 11
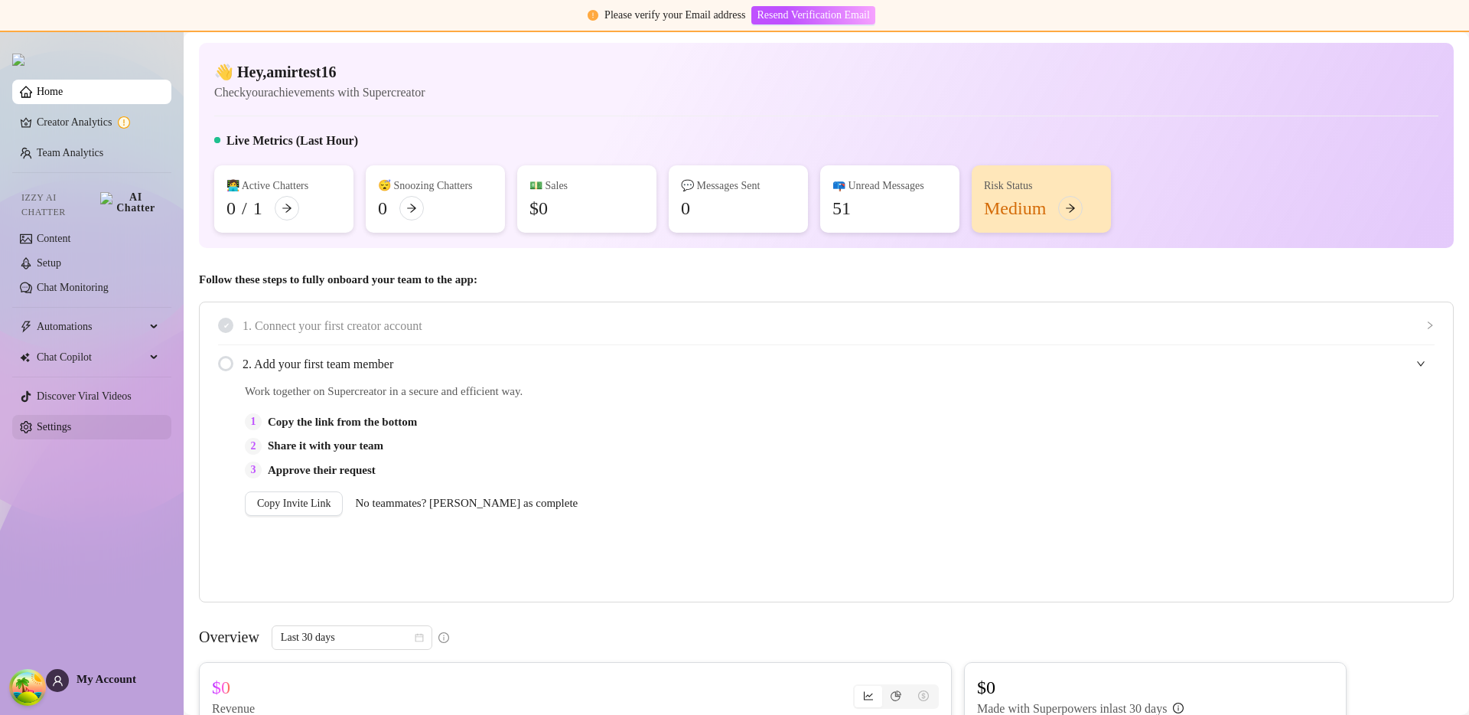
click at [53, 429] on link "Settings" at bounding box center [54, 426] width 34 height 11
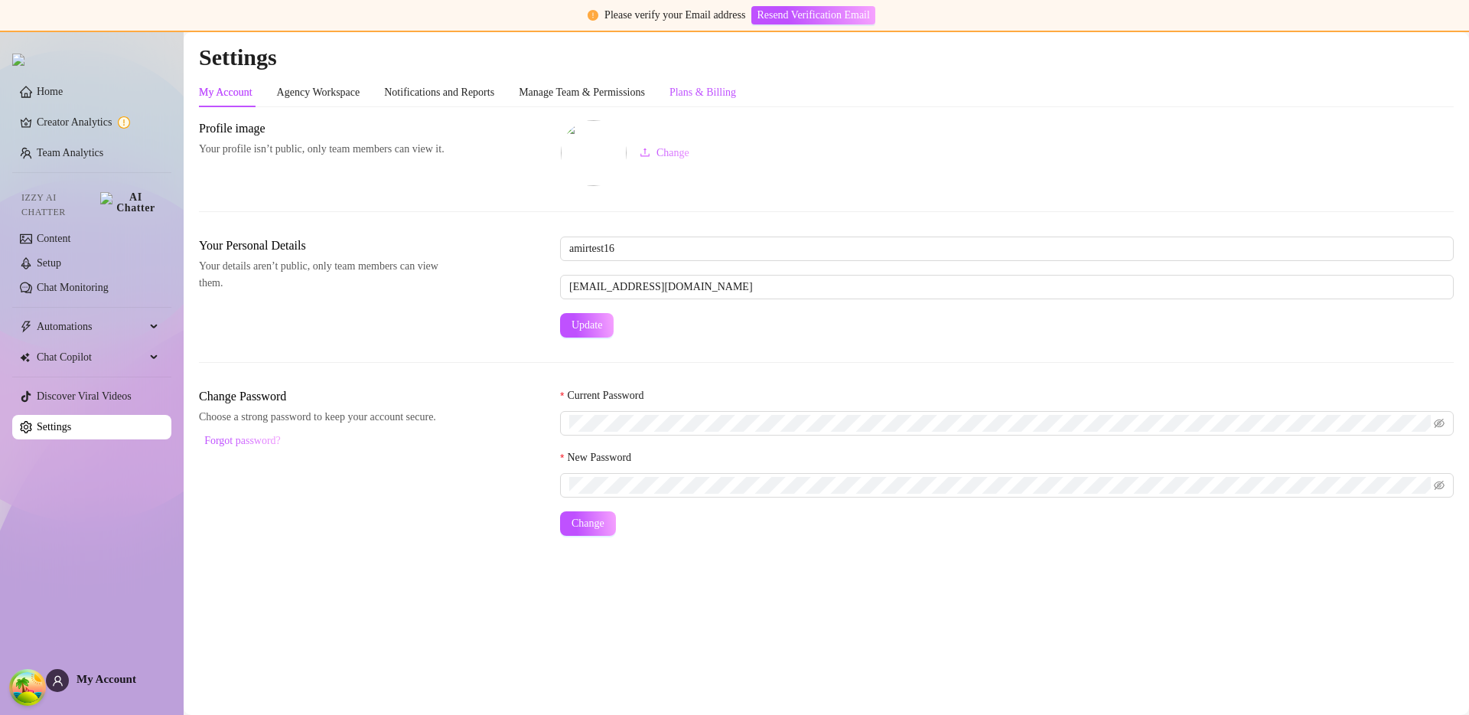
click at [736, 90] on div "Plans & Billing" at bounding box center [703, 92] width 67 height 17
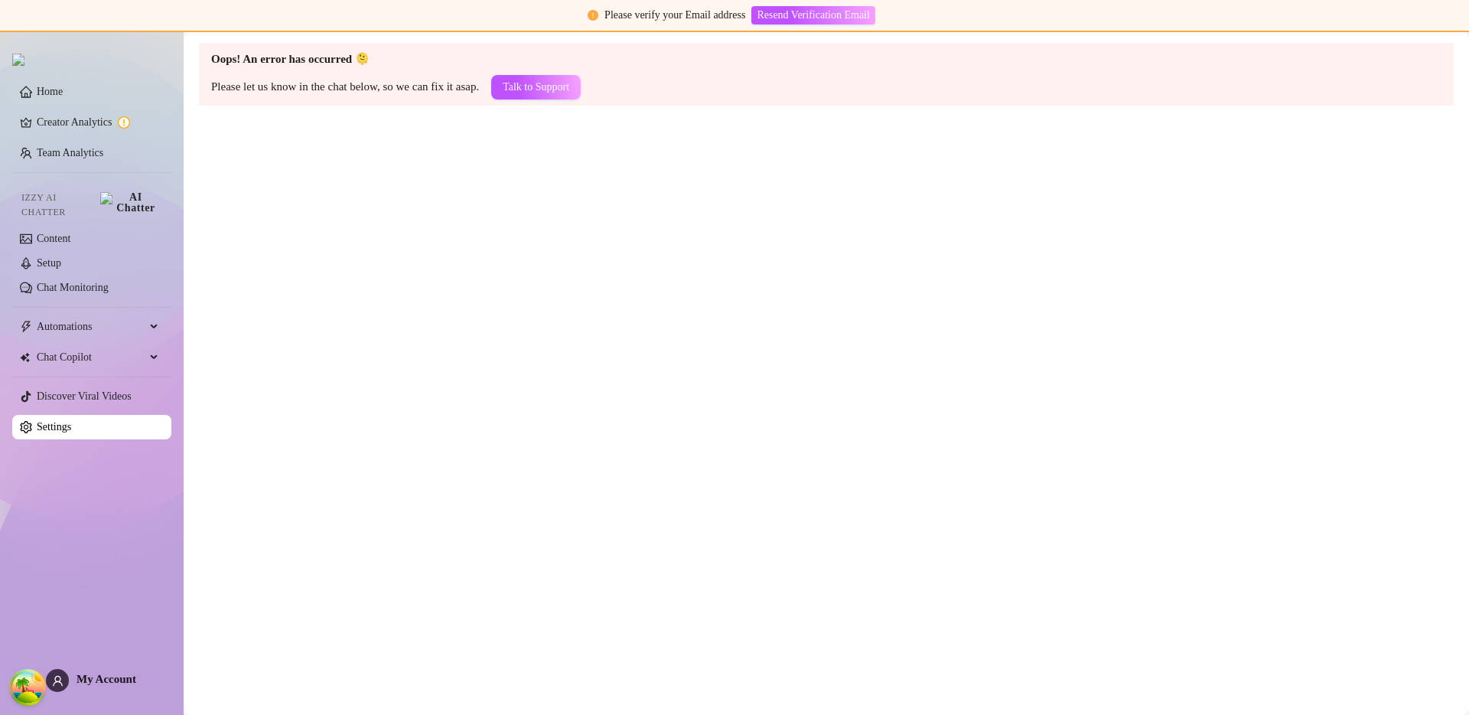
click at [693, 328] on main "Oops! An error has occurred 🫠 Please let us know in the chat below, so we can f…" at bounding box center [827, 373] width 1286 height 683
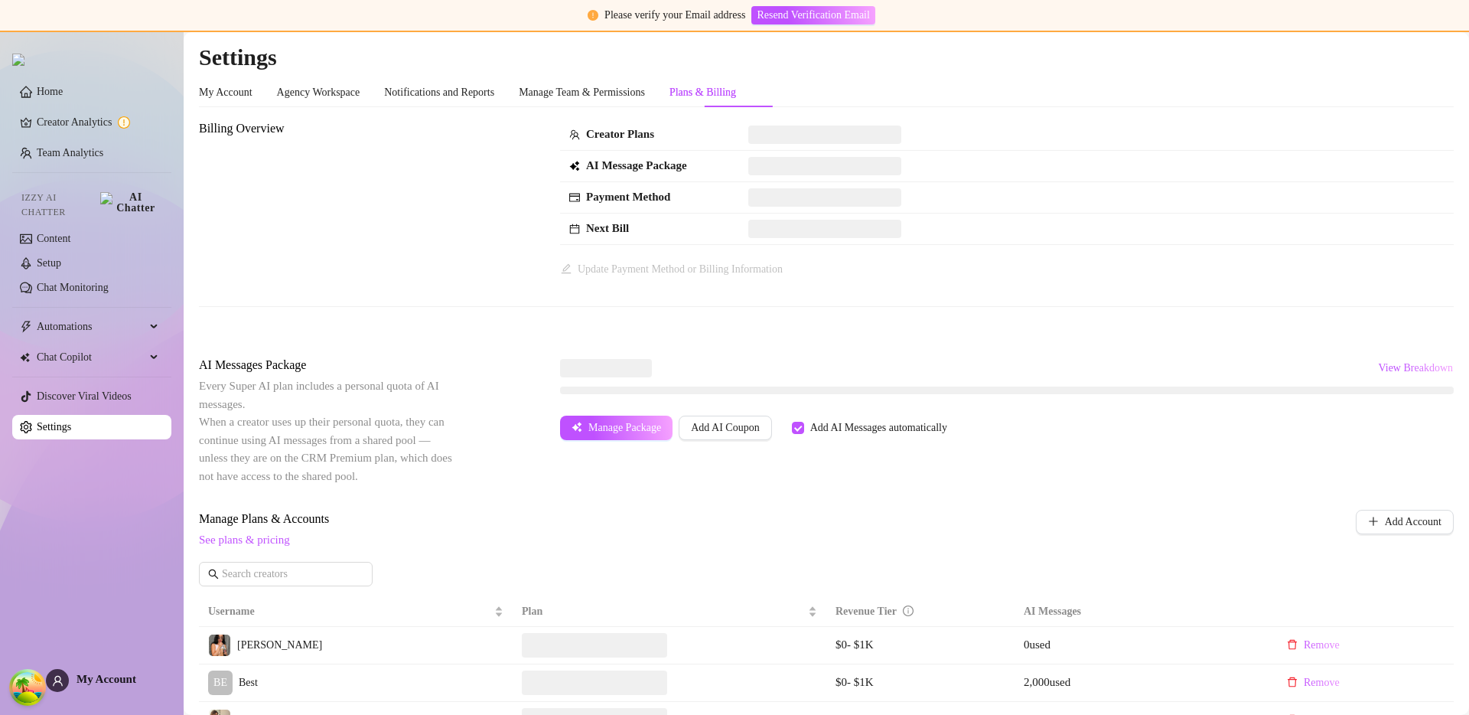
click at [1107, 122] on td at bounding box center [1096, 134] width 715 height 31
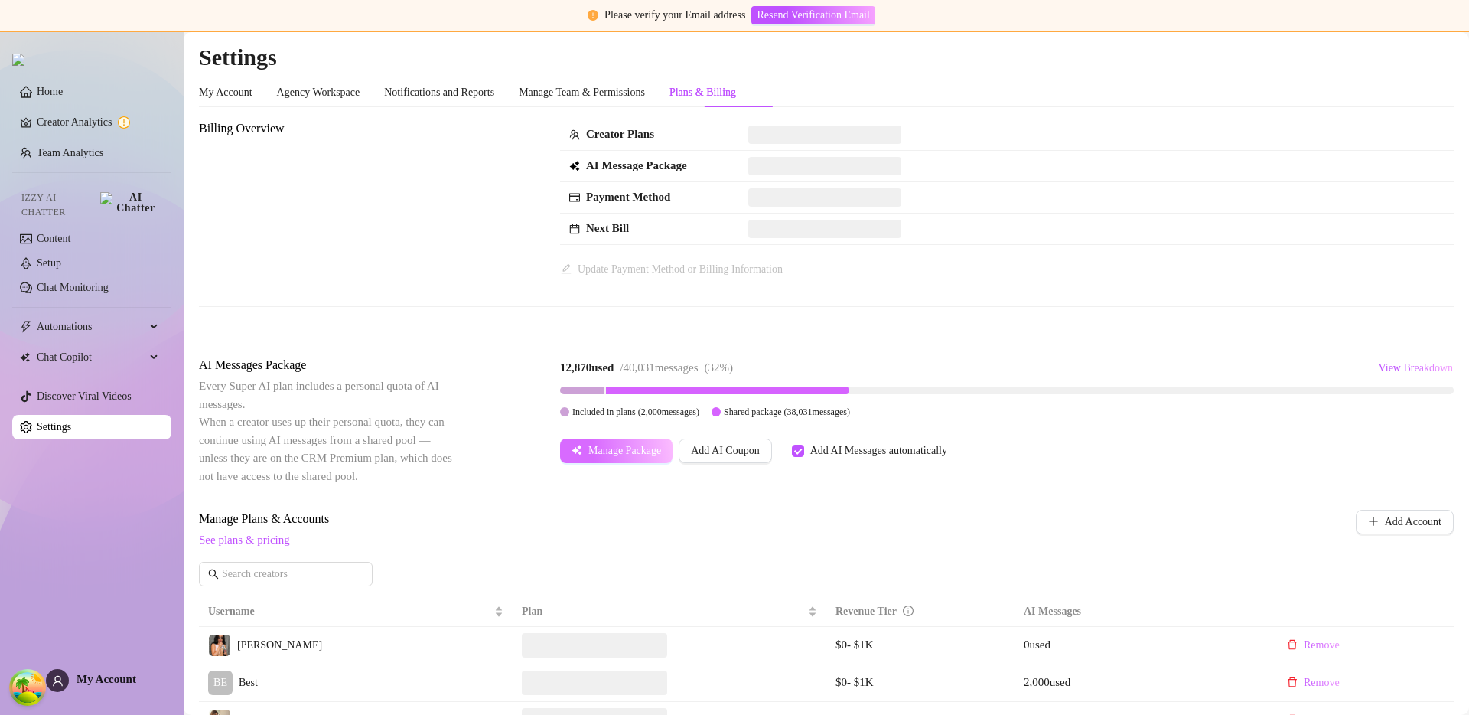
click at [597, 452] on span "Manage Package" at bounding box center [625, 451] width 73 height 12
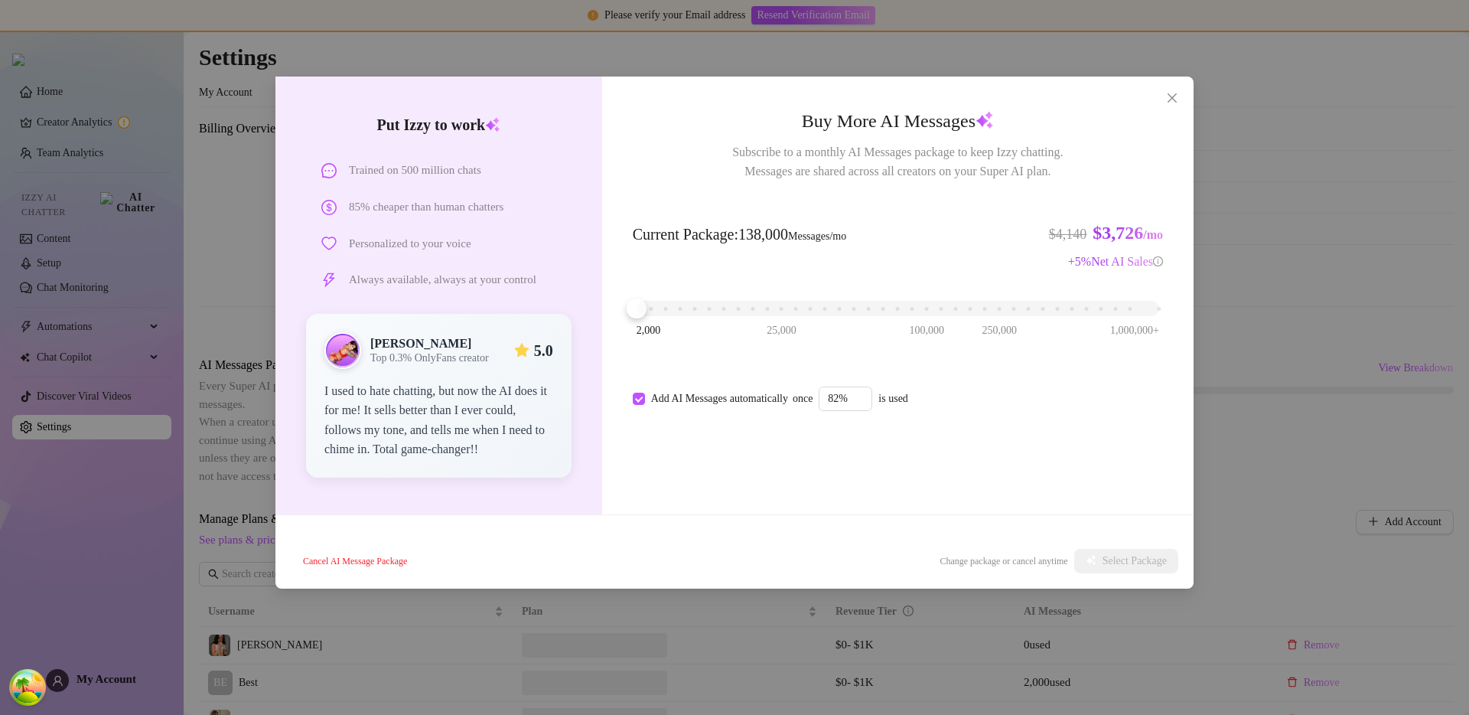
click at [853, 307] on div "2,000 25,000 100,000 250,000 1,000,000+" at bounding box center [898, 302] width 523 height 9
click at [1289, 314] on div "Put Izzy to work Trained on 500 million chats 85% cheaper than human chatters P…" at bounding box center [734, 357] width 1469 height 715
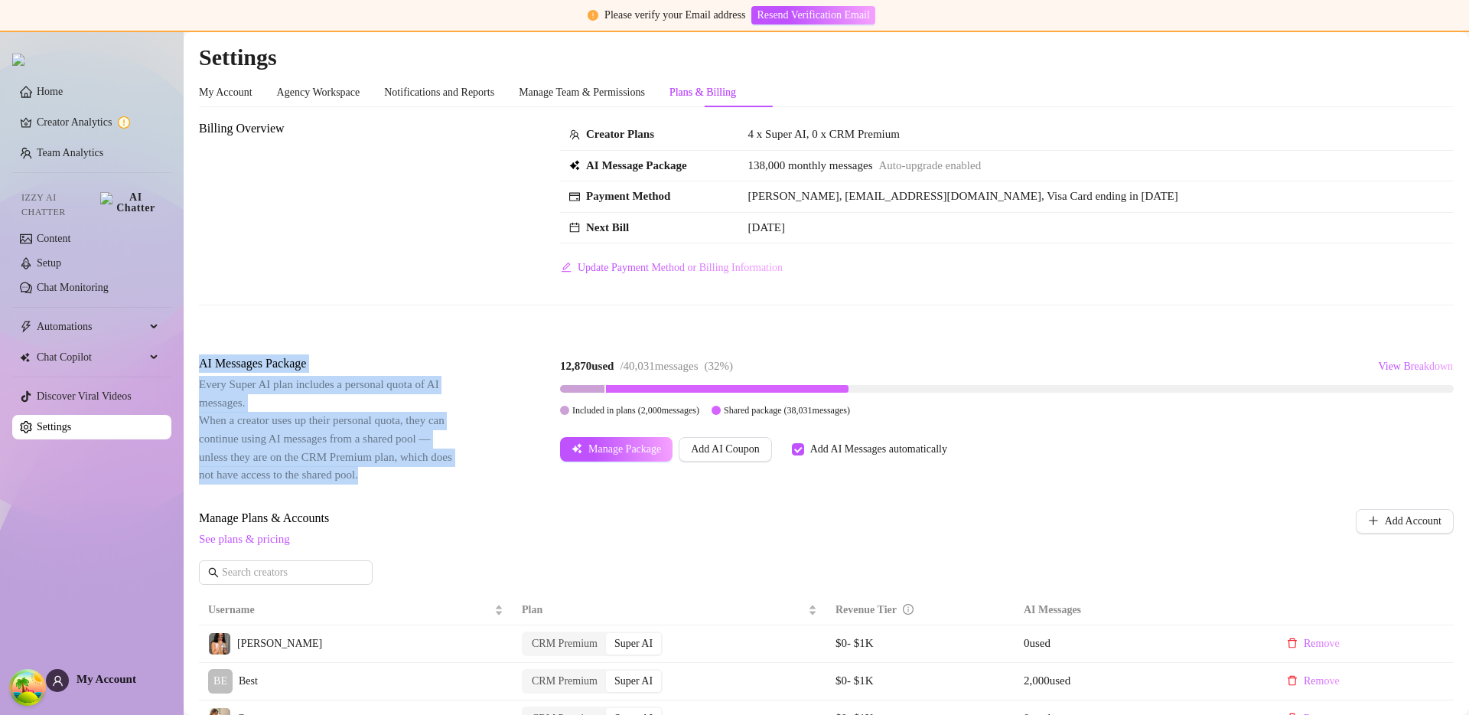
drag, startPoint x: 468, startPoint y: 479, endPoint x: 200, endPoint y: 370, distance: 289.1
click at [200, 370] on div "AI Messages Package Every Super AI plan includes a personal quota of AI message…" at bounding box center [826, 418] width 1255 height 129
click at [503, 440] on div "AI Messages Package Every Super AI plan includes a personal quota of AI message…" at bounding box center [826, 418] width 1255 height 129
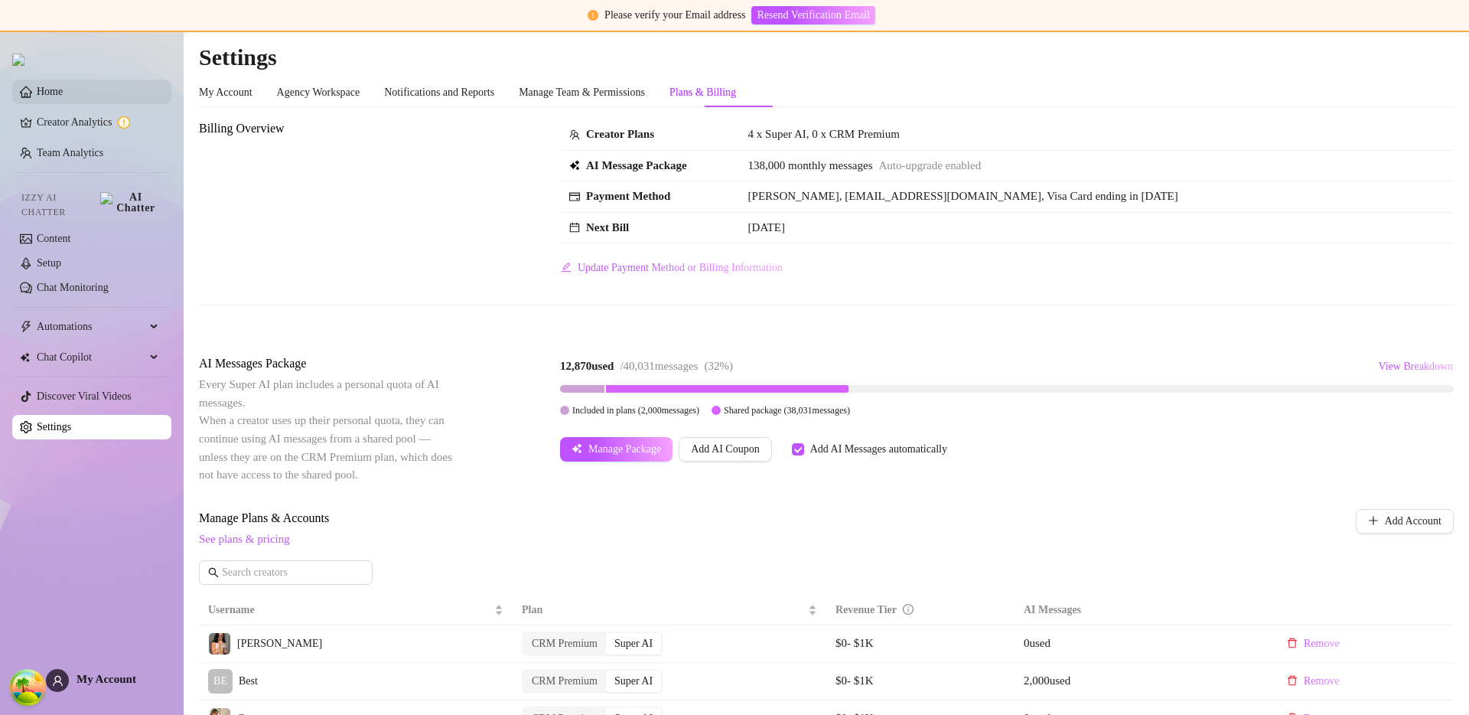
click at [63, 97] on link "Home" at bounding box center [50, 91] width 26 height 11
